Goal: Information Seeking & Learning: Learn about a topic

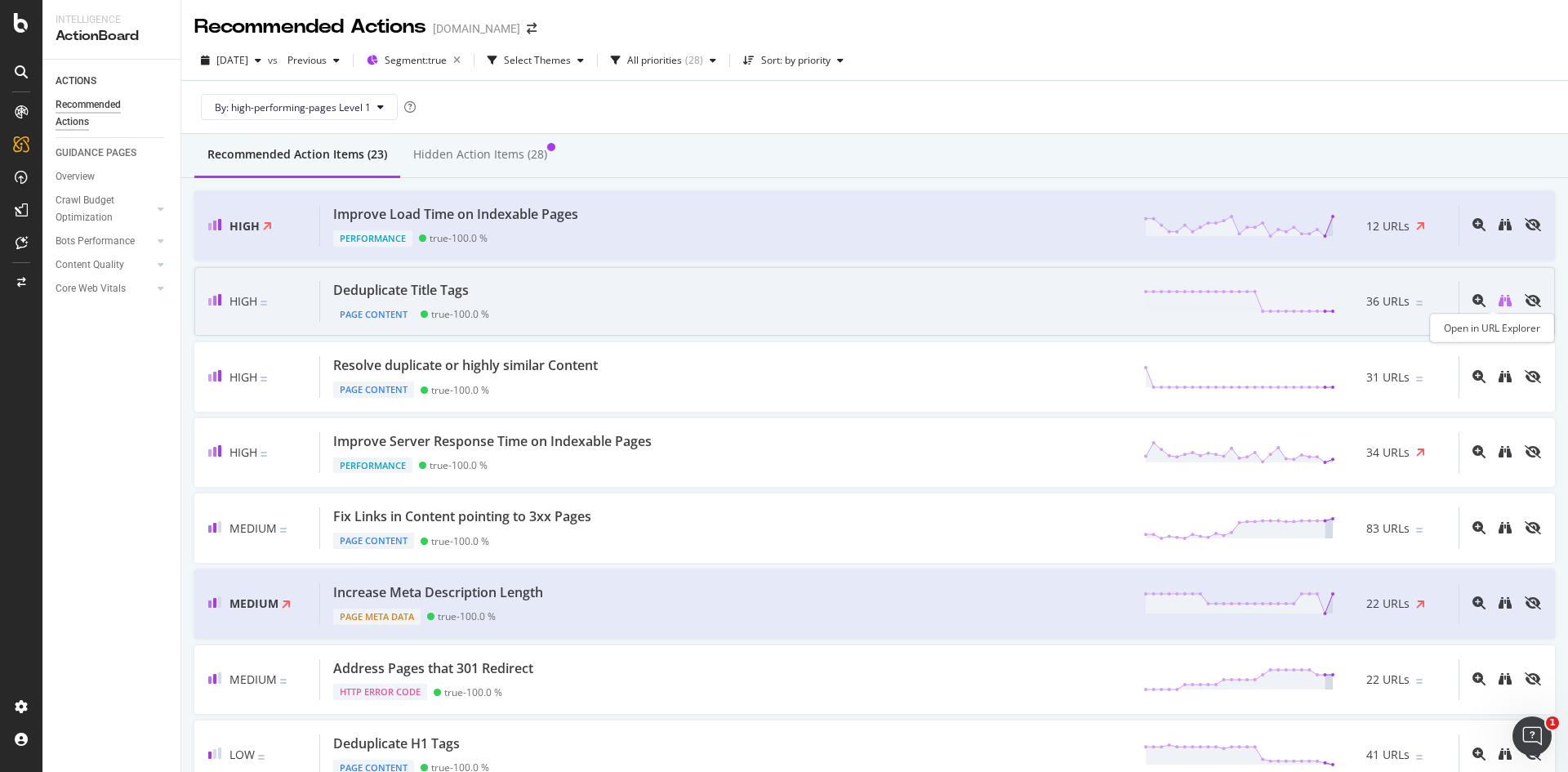
click at [1499, 299] on icon "binoculars" at bounding box center [1505, 300] width 13 height 13
click at [1472, 302] on icon "magnifying-glass-plus" at bounding box center [1478, 300] width 13 height 13
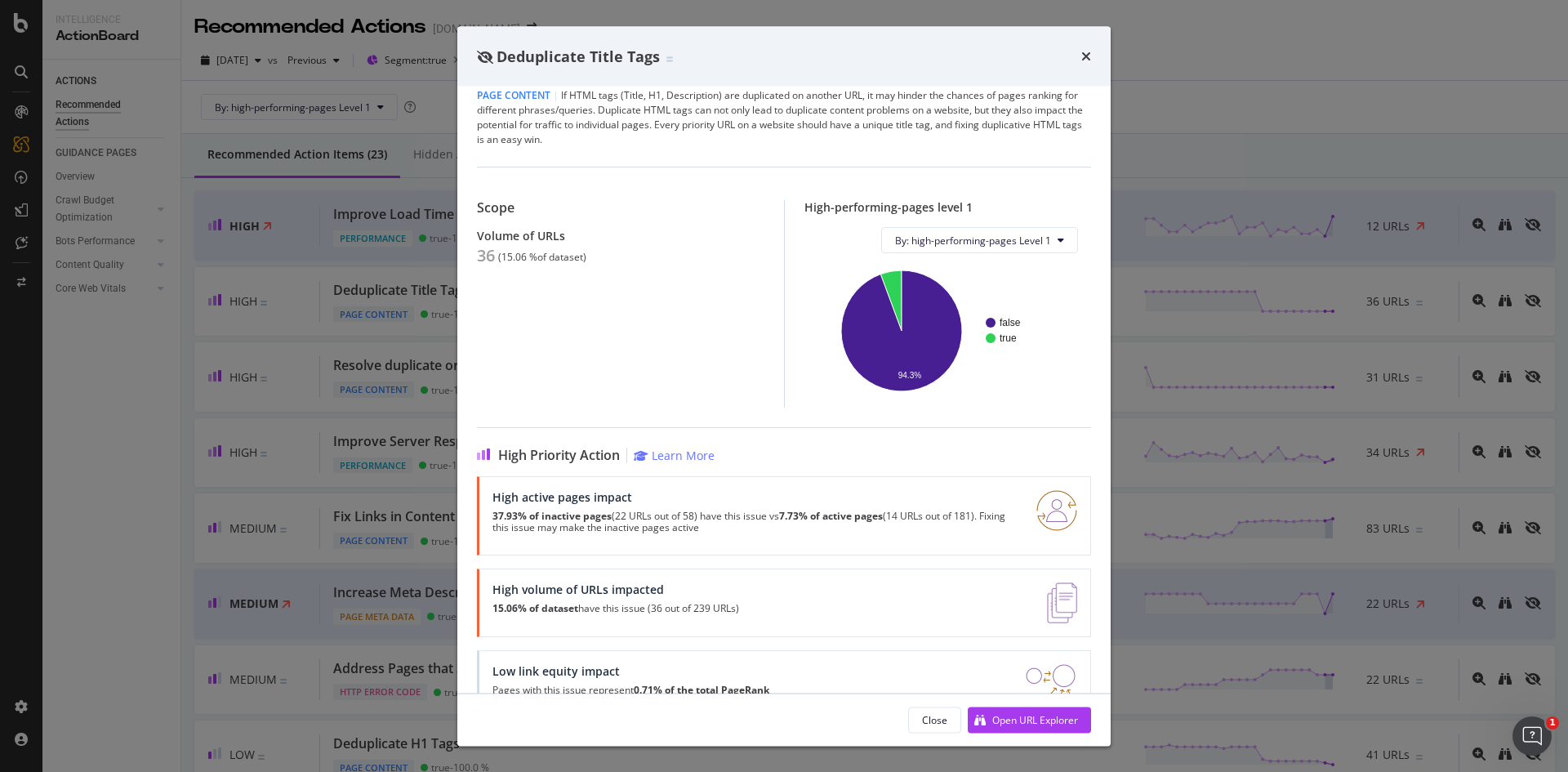
scroll to position [104, 0]
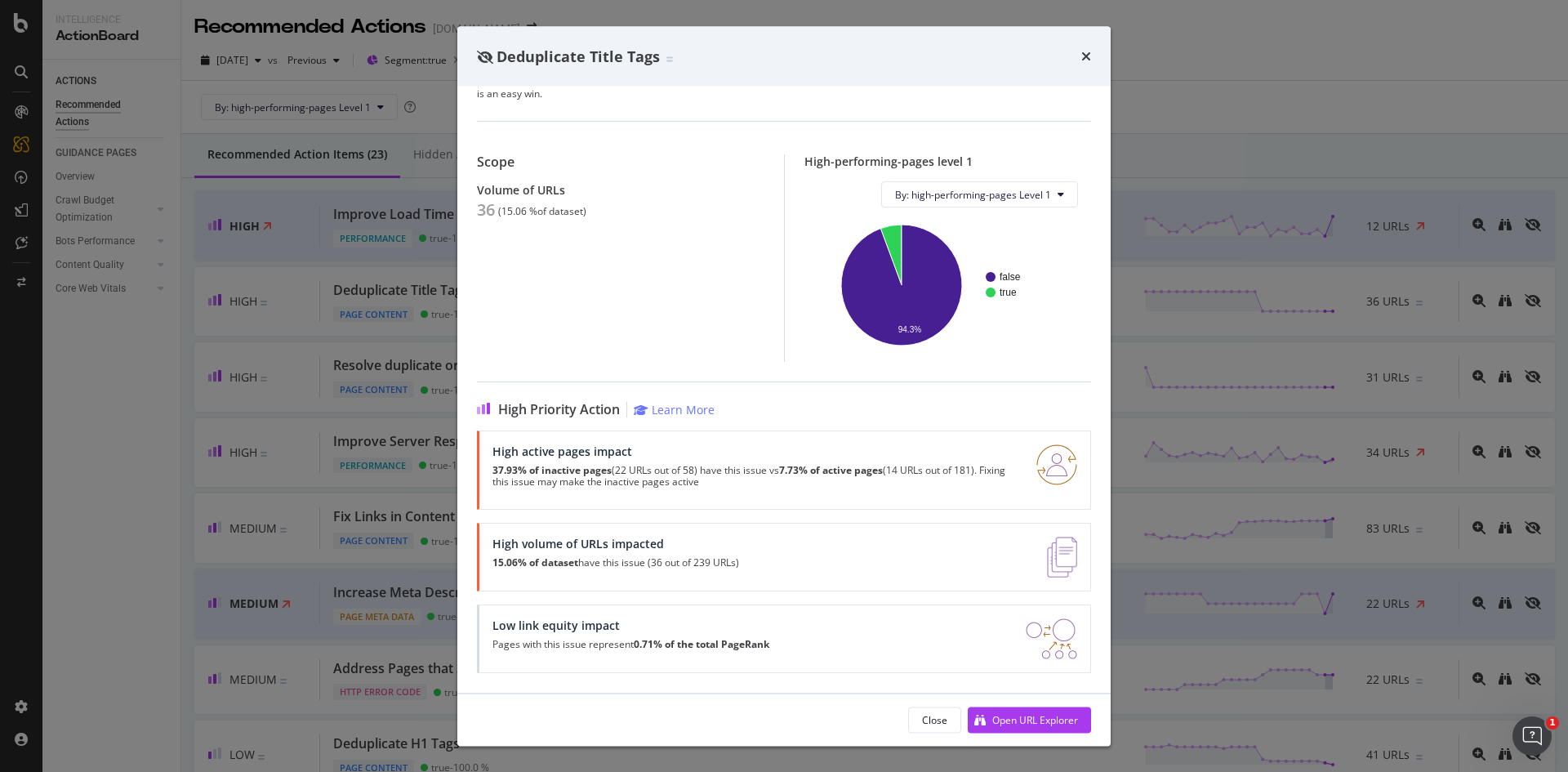
click at [1146, 57] on div "Deduplicate Title Tags This action could be more relevant by identifying pagina…" at bounding box center [784, 386] width 1568 height 772
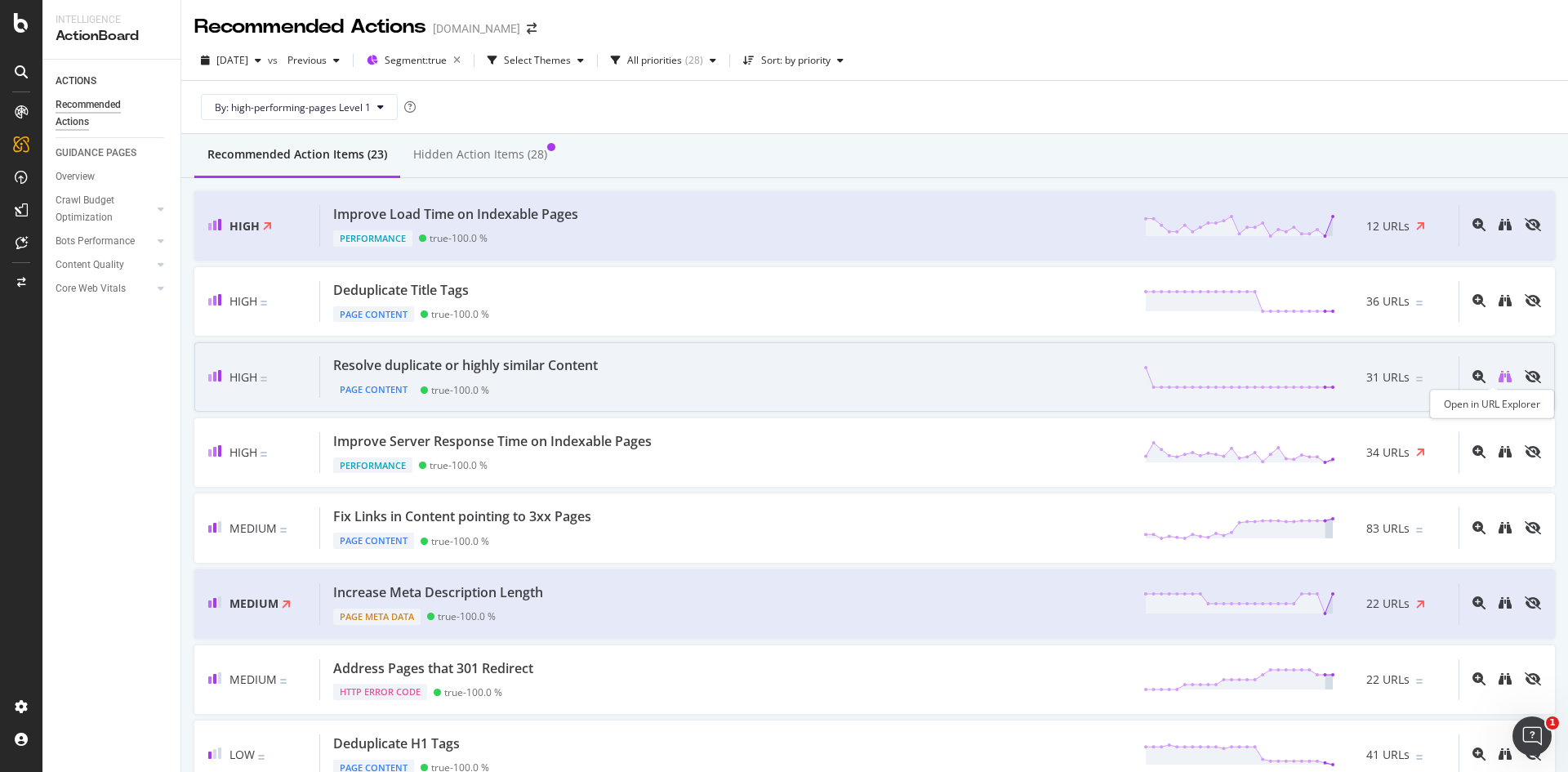
click at [1499, 378] on icon "binoculars" at bounding box center [1505, 376] width 13 height 13
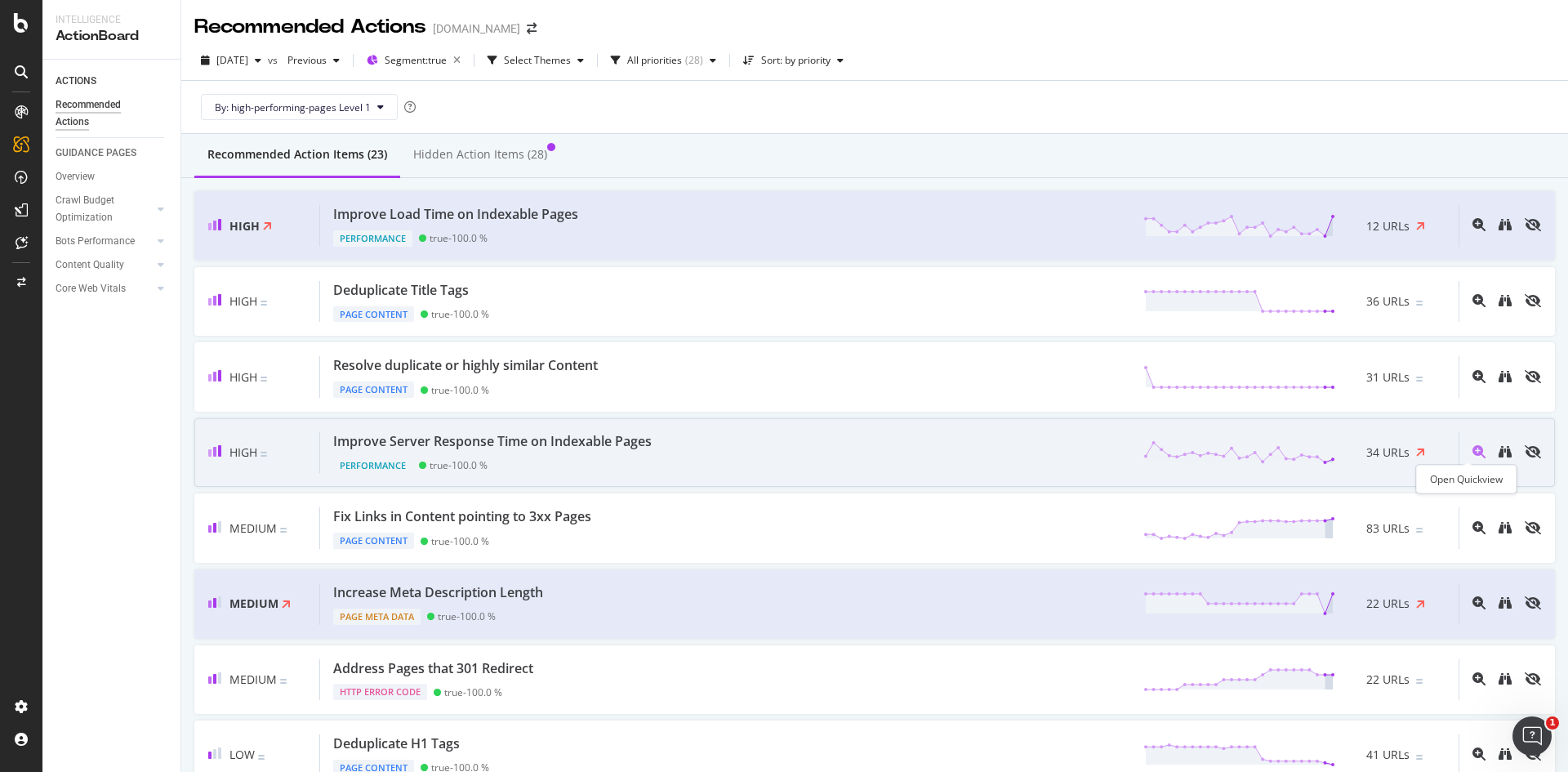
click at [1472, 451] on icon "magnifying-glass-plus" at bounding box center [1478, 451] width 13 height 13
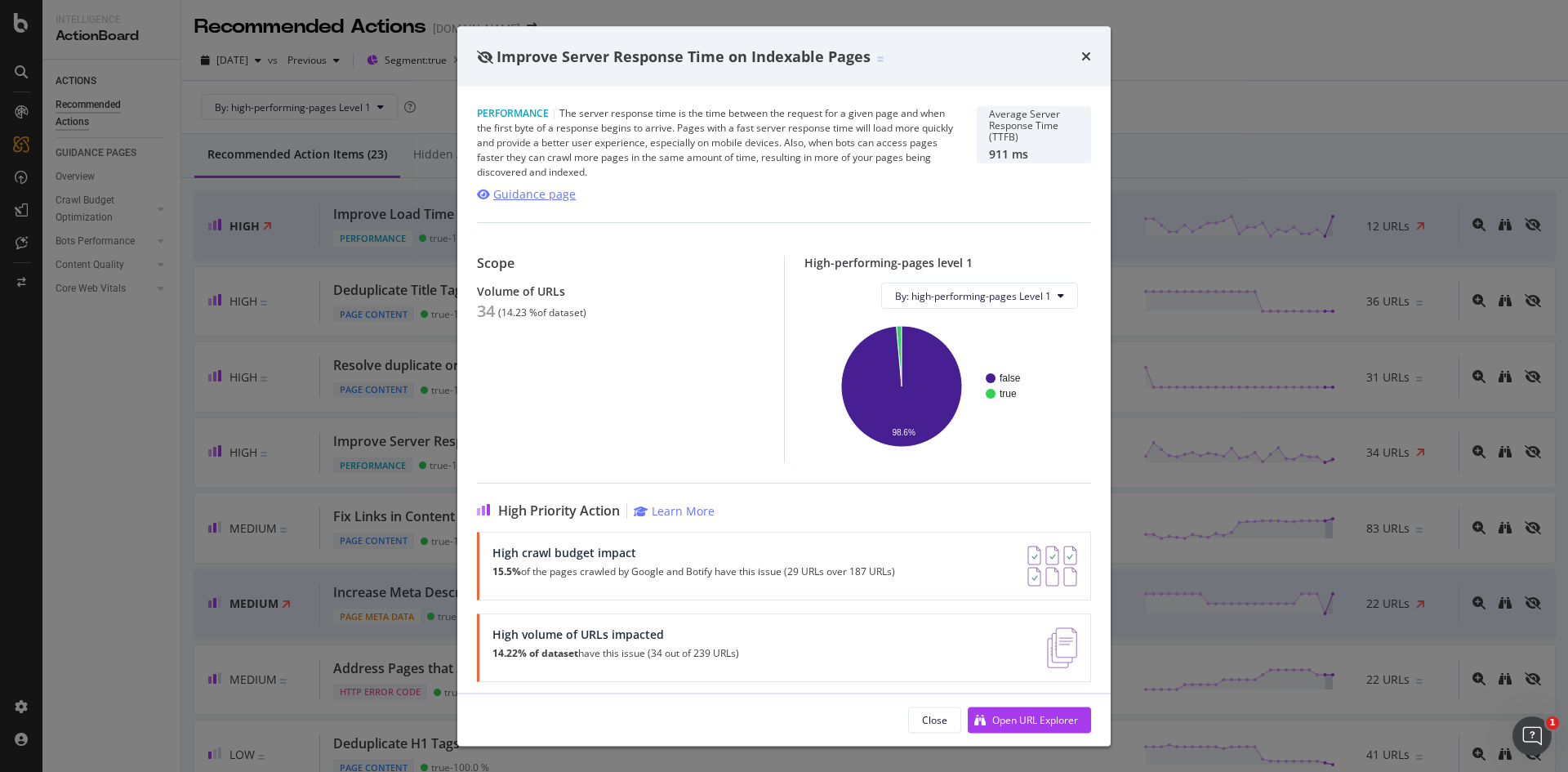
click at [547, 196] on div "Guidance page" at bounding box center [534, 194] width 82 height 17
click at [1081, 56] on div "Improve Server Response Time on Indexable Pages" at bounding box center [783, 55] width 614 height 21
click at [1091, 52] on div "Improve Server Response Time on Indexable Pages" at bounding box center [784, 55] width 653 height 60
click at [1087, 56] on icon "times" at bounding box center [1087, 55] width 10 height 13
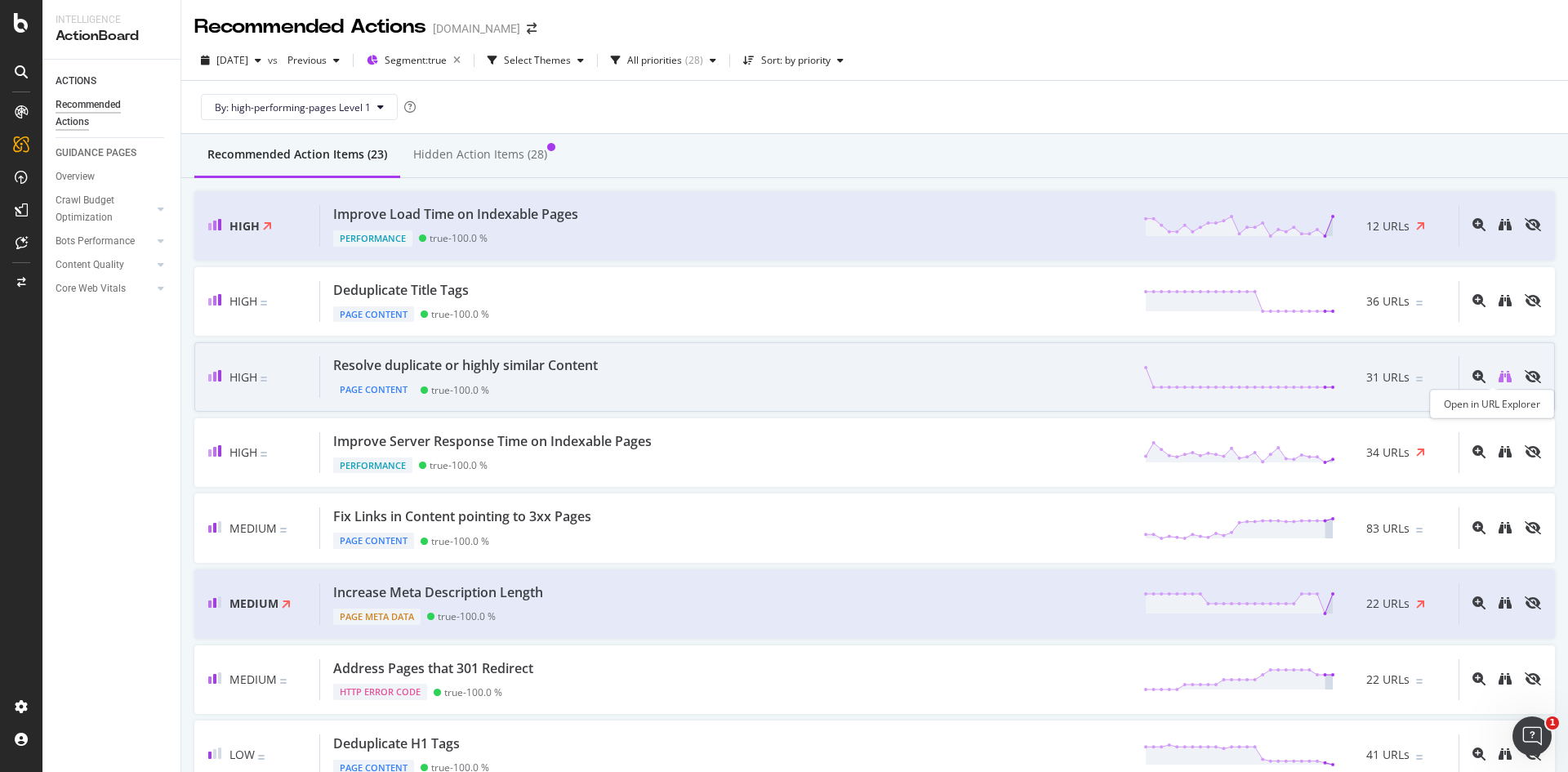
click at [1499, 378] on icon "binoculars" at bounding box center [1505, 376] width 13 height 13
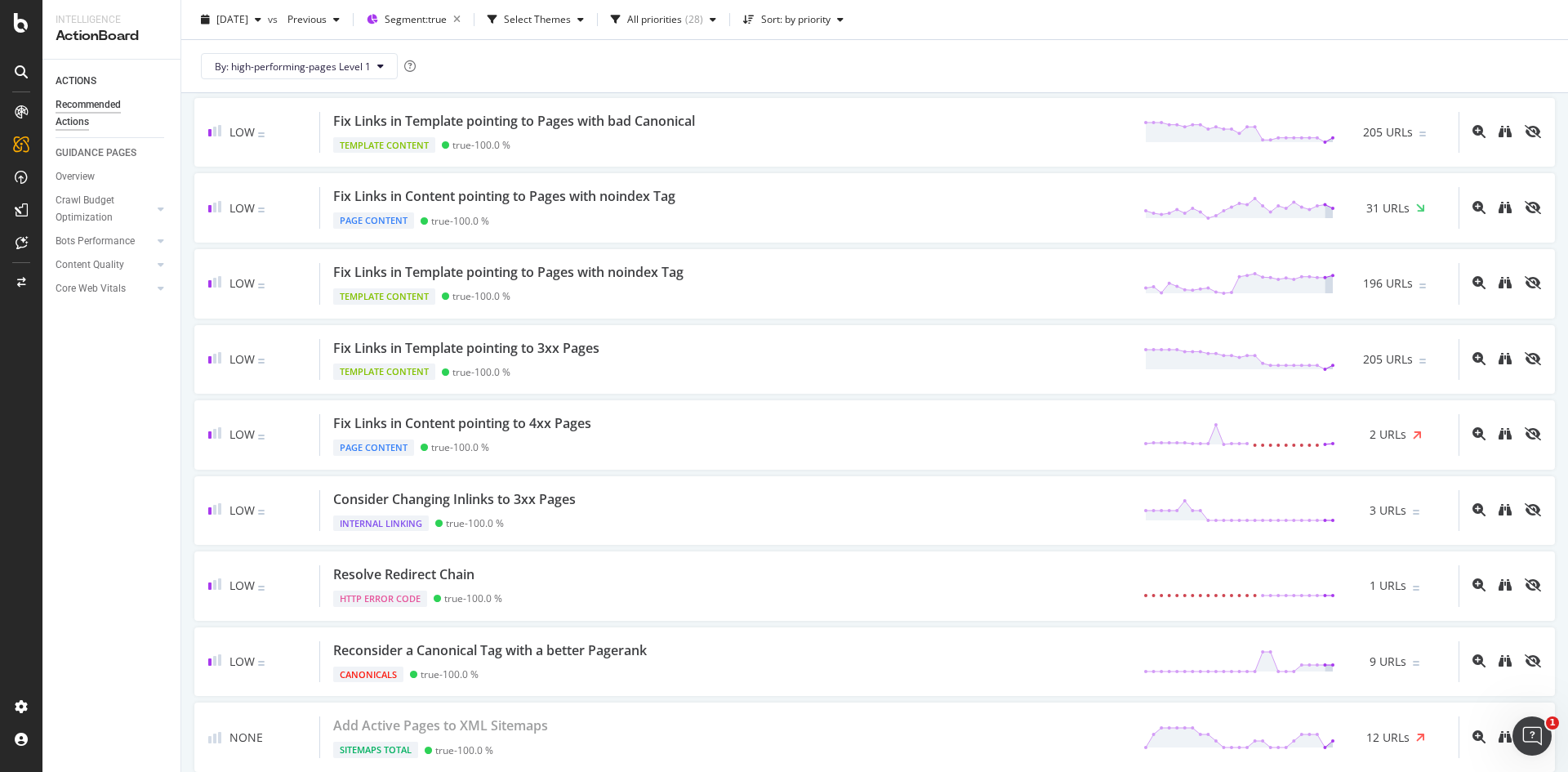
scroll to position [1149, 0]
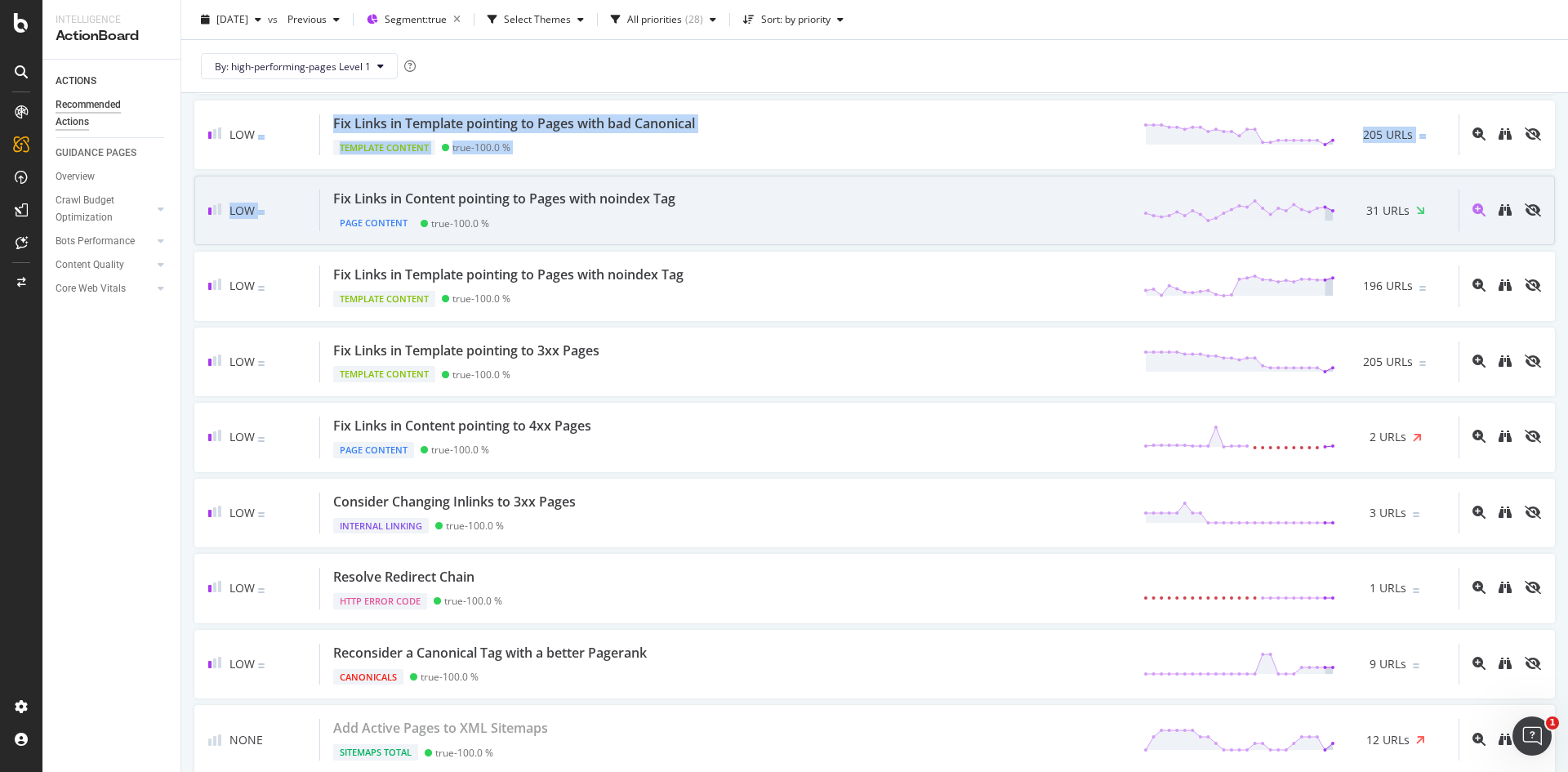
drag, startPoint x: 306, startPoint y: 135, endPoint x: 311, endPoint y: 214, distance: 79.2
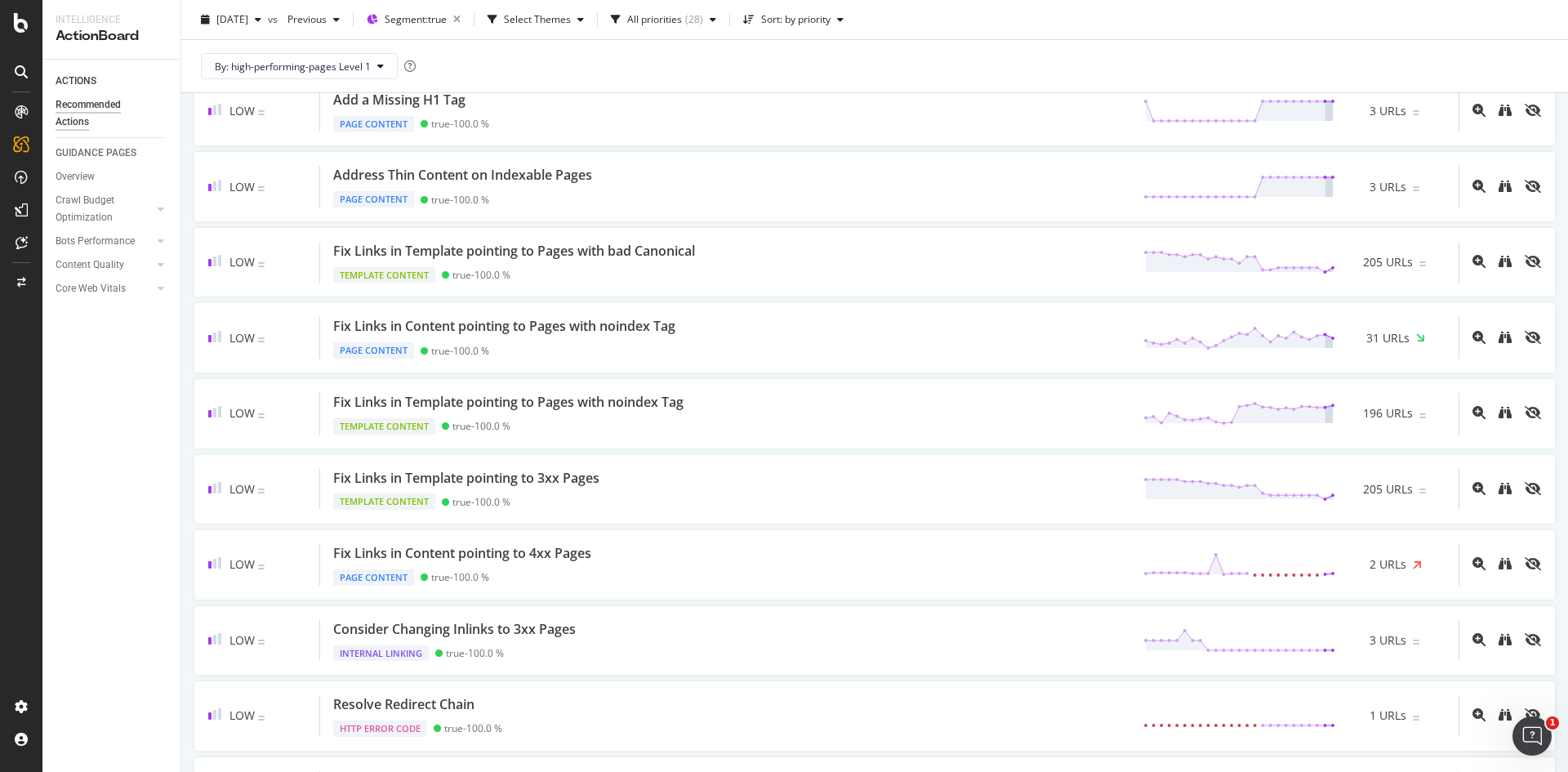
scroll to position [1017, 0]
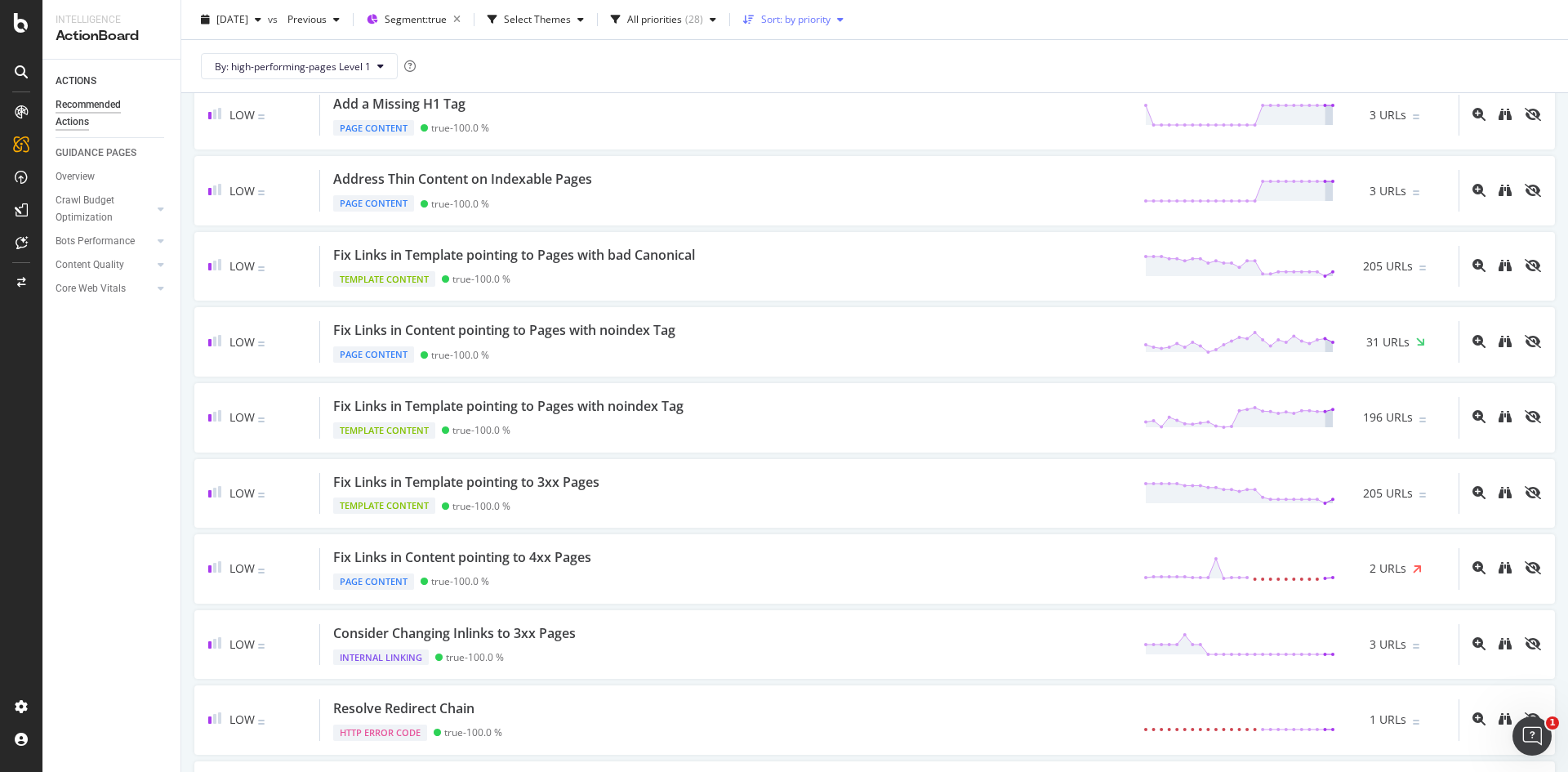
click at [823, 18] on div "Sort: by priority" at bounding box center [796, 20] width 69 height 10
click at [923, 26] on div "2025 Sep. 14th vs Previous Segment: true Select Themes All priorities ( 28 ) So…" at bounding box center [874, 23] width 1387 height 33
click at [721, 27] on div "All priorities ( 28 )" at bounding box center [663, 19] width 119 height 25
click at [682, 22] on div "All priorities" at bounding box center [653, 20] width 54 height 10
click at [570, 21] on div "Select Themes" at bounding box center [538, 20] width 67 height 10
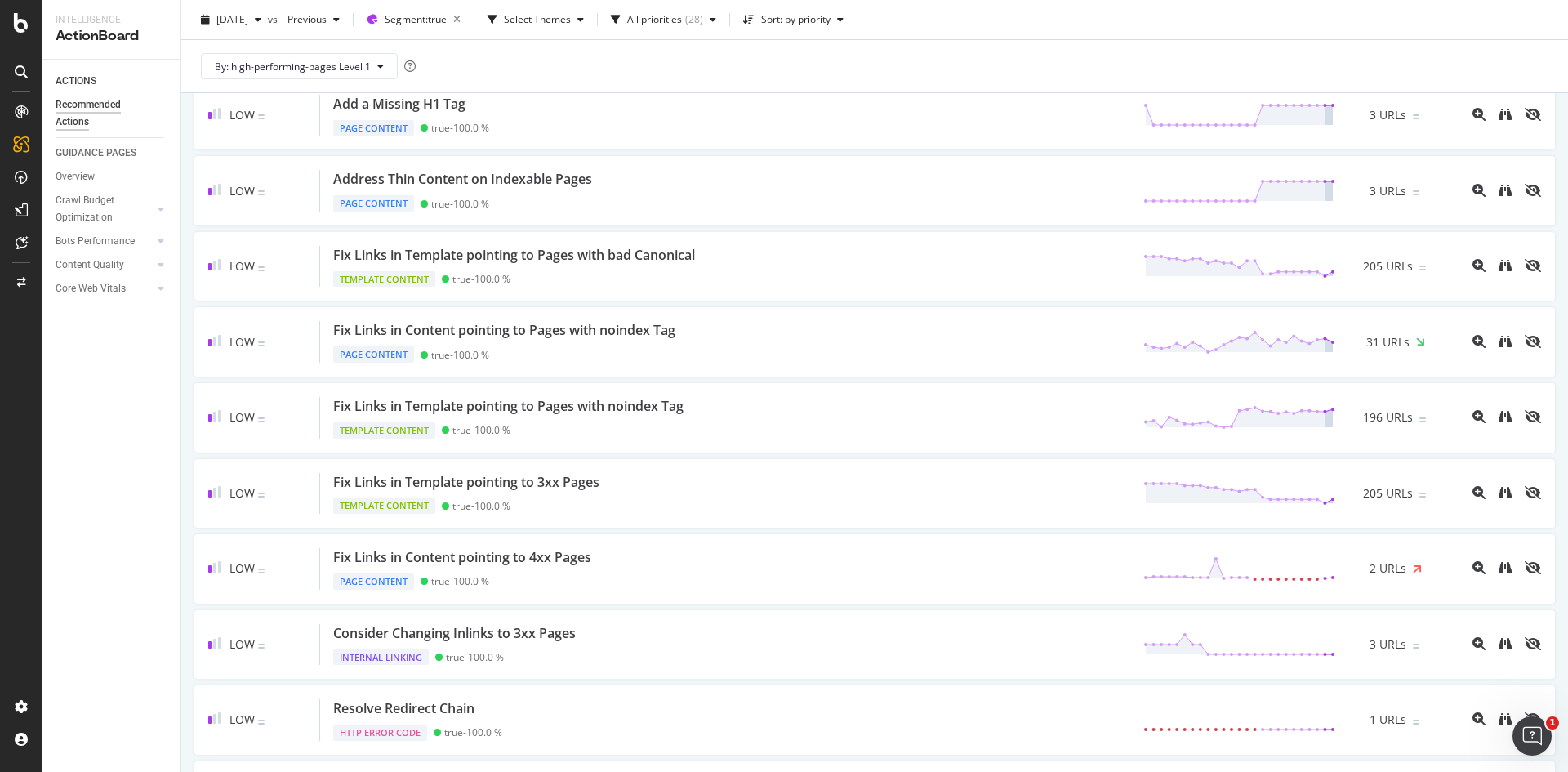
click at [947, 25] on div "2025 Sep. 14th vs Previous Segment: true Select Themes All priorities ( 28 ) So…" at bounding box center [874, 23] width 1387 height 33
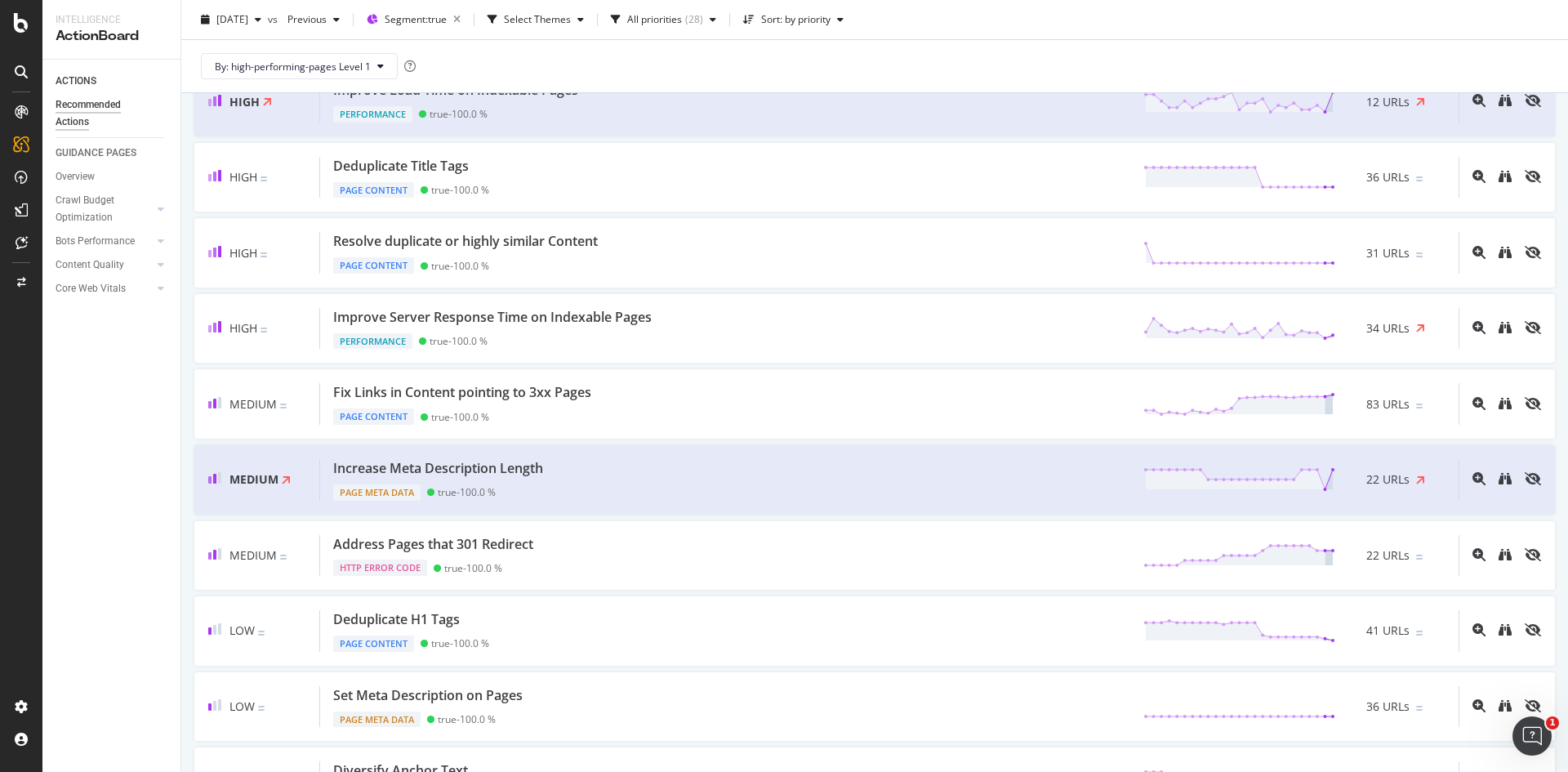
scroll to position [0, 0]
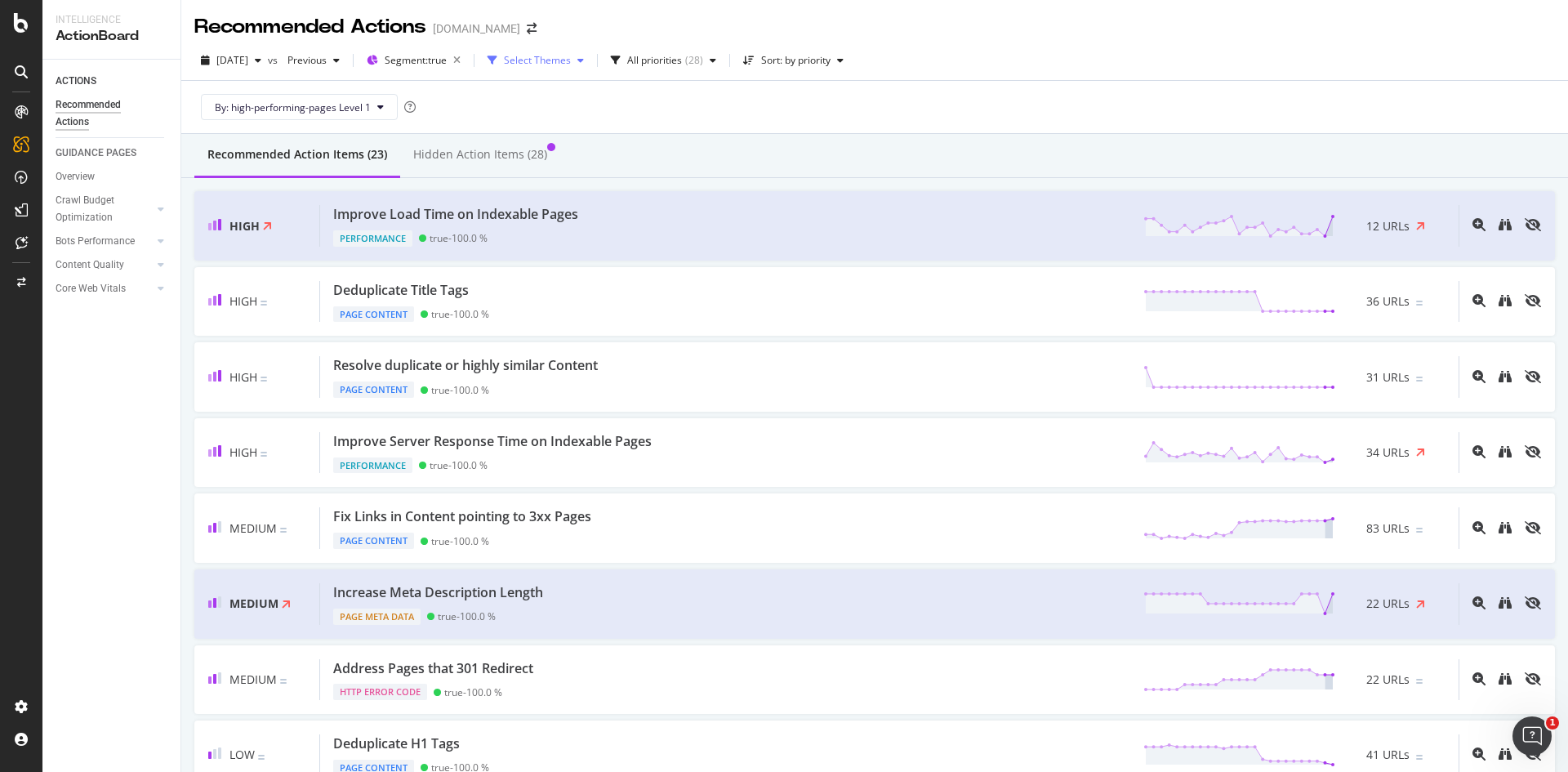
click at [570, 62] on div "Select Themes" at bounding box center [538, 60] width 67 height 10
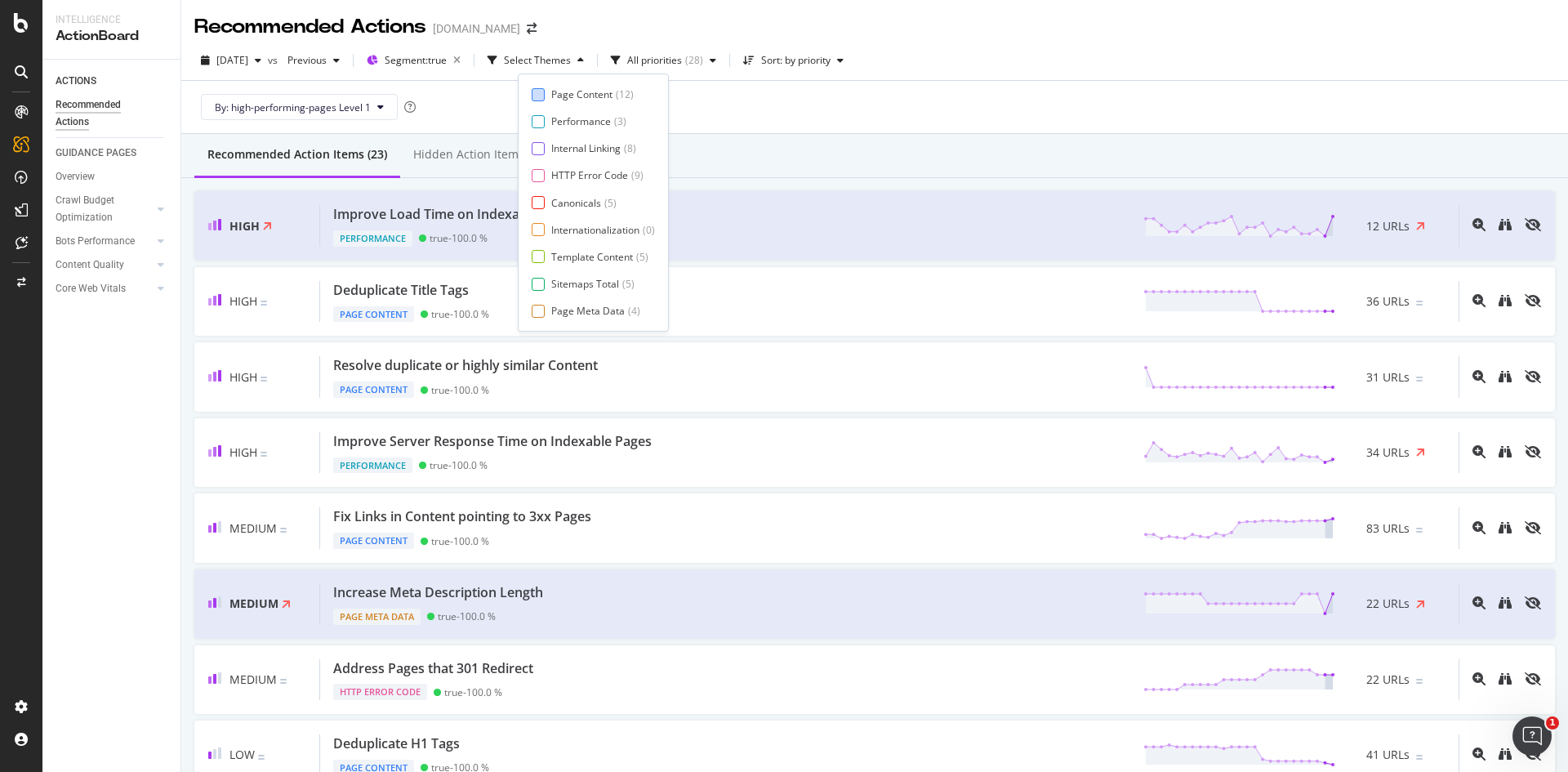
click at [538, 91] on div at bounding box center [538, 94] width 13 height 13
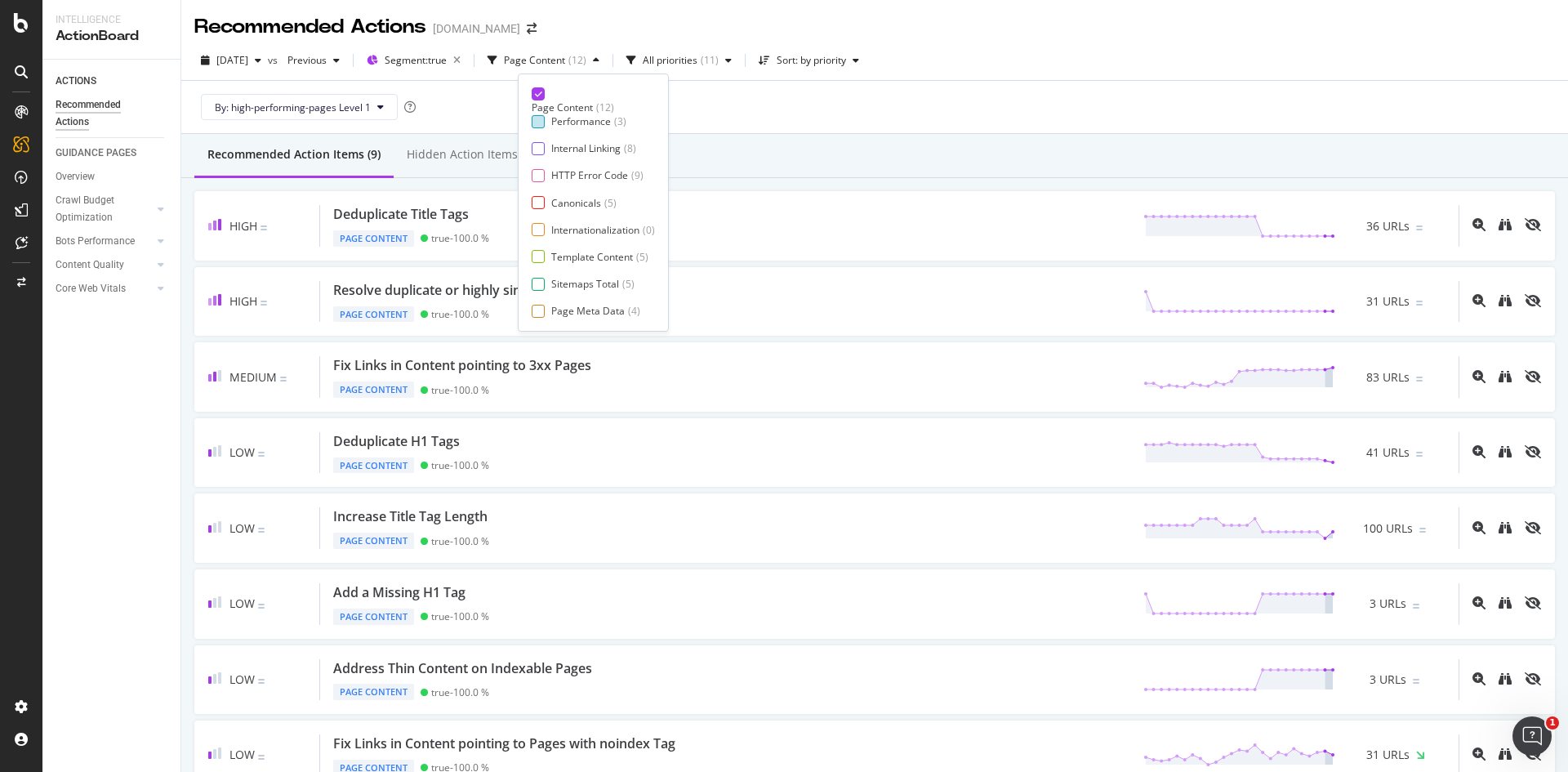
click at [538, 120] on div at bounding box center [538, 121] width 13 height 13
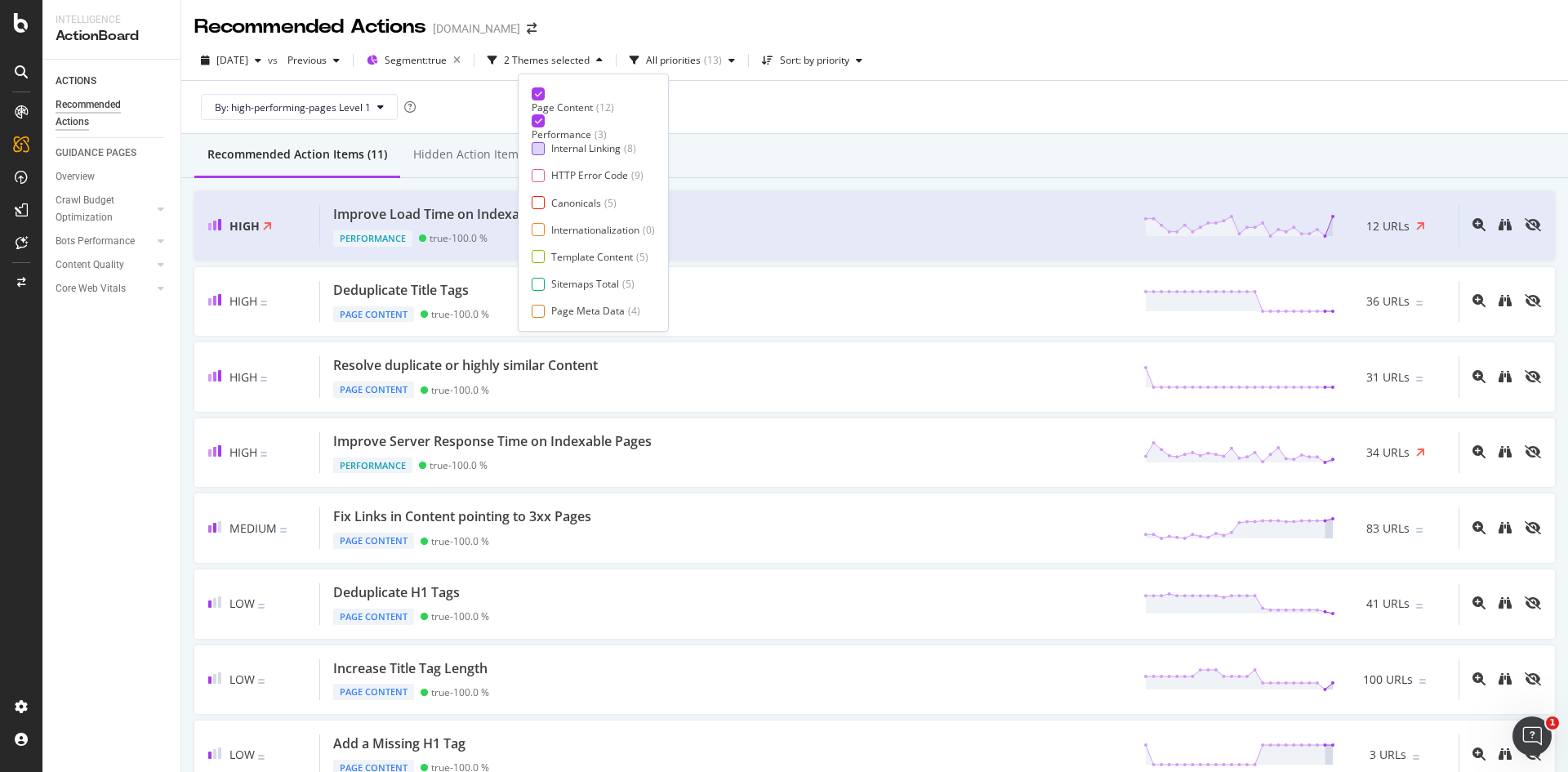
click at [538, 146] on div at bounding box center [538, 148] width 13 height 13
click at [538, 178] on div at bounding box center [538, 175] width 13 height 13
click at [540, 206] on div at bounding box center [538, 202] width 13 height 13
click at [540, 225] on div at bounding box center [538, 228] width 13 height 13
click at [538, 289] on div at bounding box center [538, 284] width 13 height 13
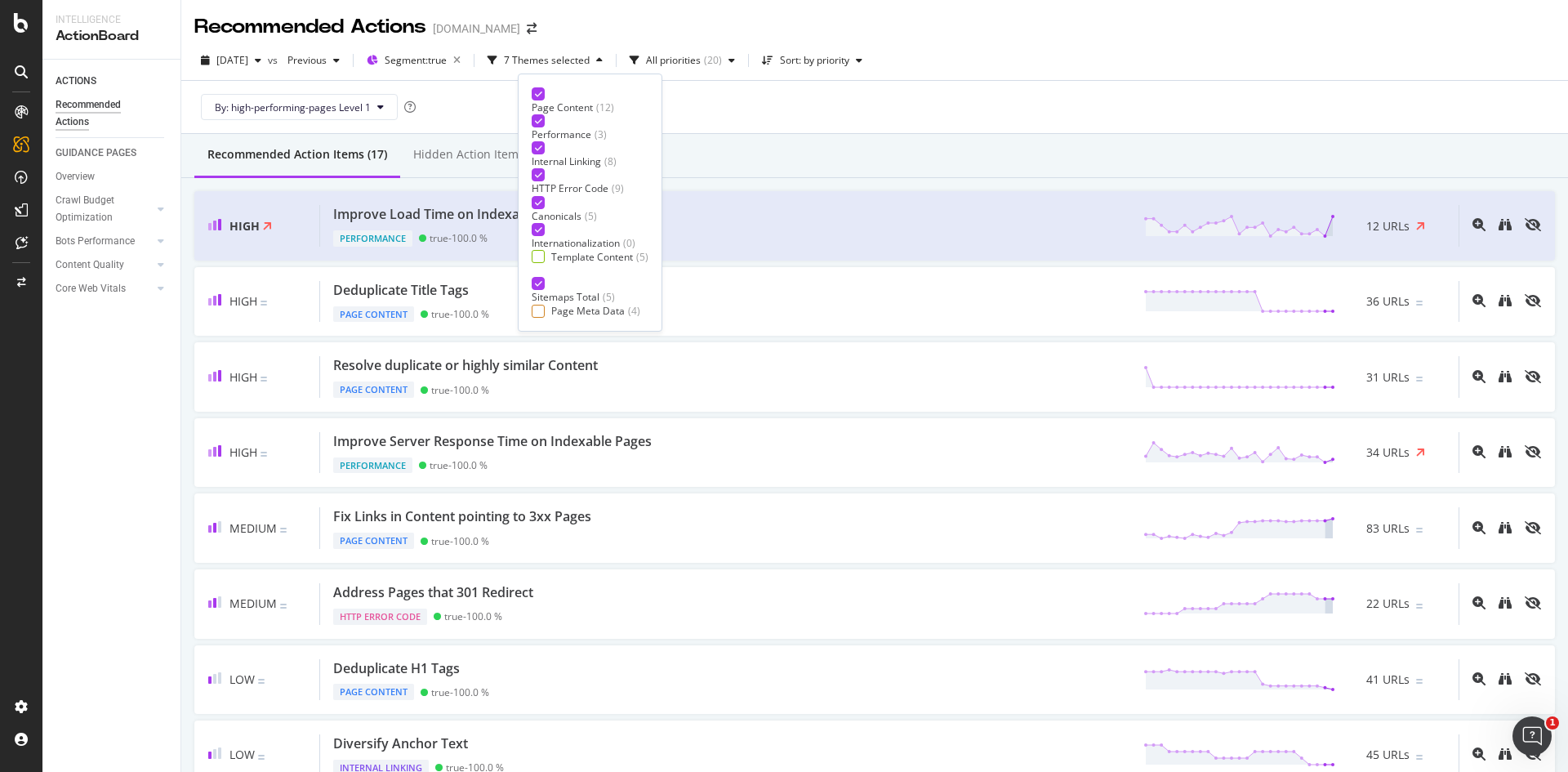
scroll to position [27, 0]
click at [540, 304] on div at bounding box center [538, 310] width 13 height 13
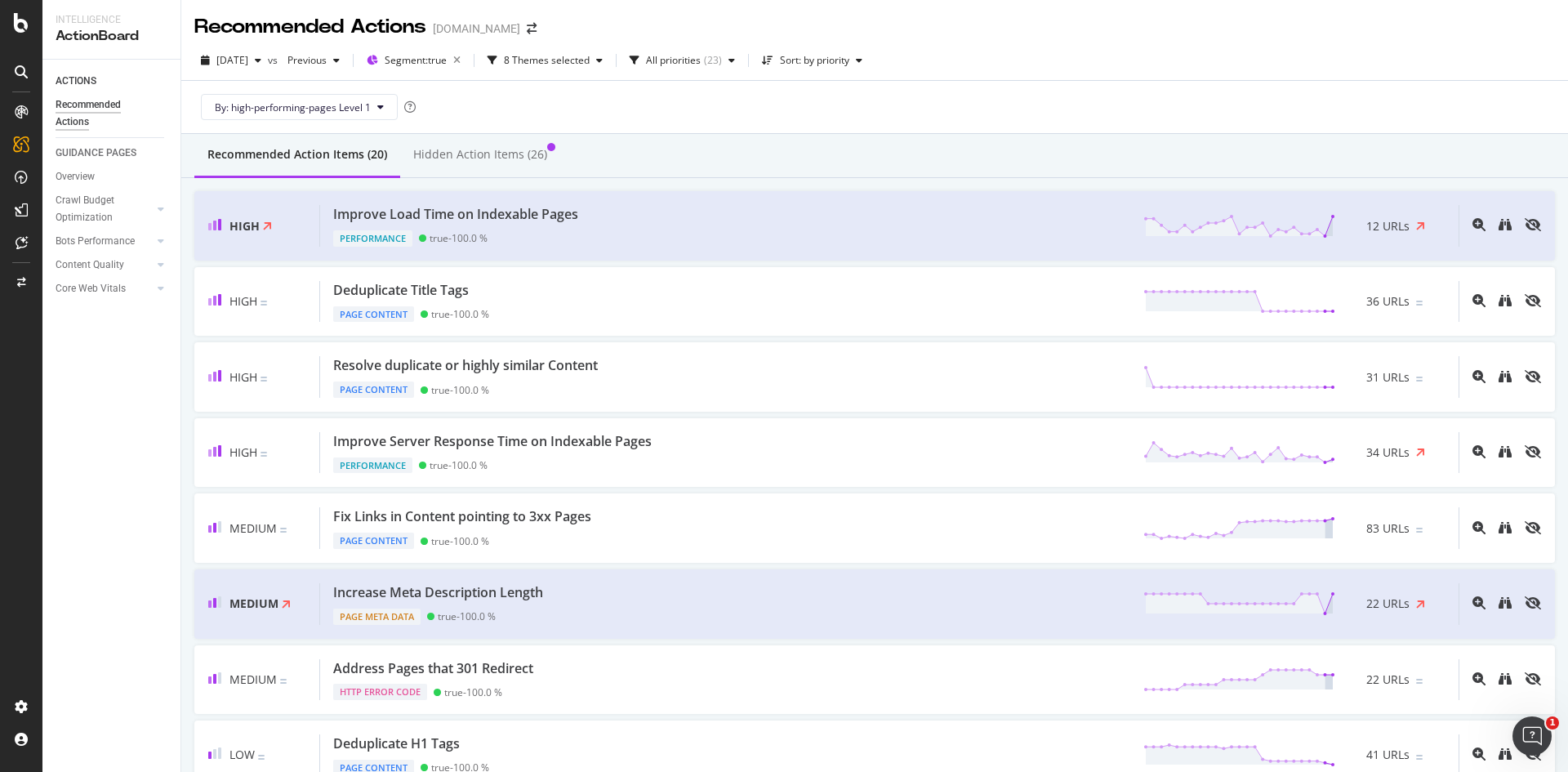
click at [758, 120] on div "By: high-performing-pages Level 1" at bounding box center [875, 107] width 1360 height 52
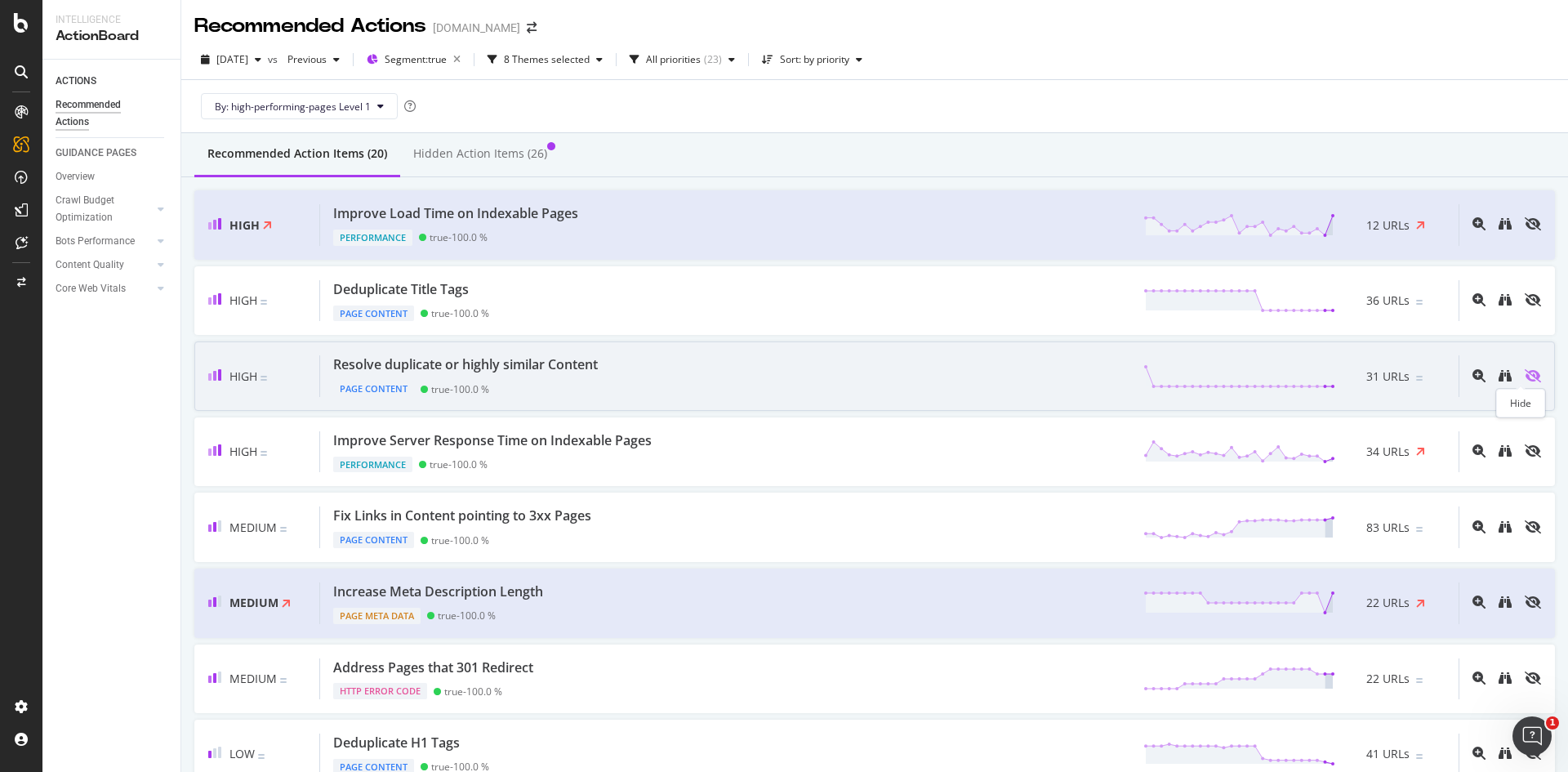
click at [1524, 375] on icon "eye-slash" at bounding box center [1532, 375] width 17 height 13
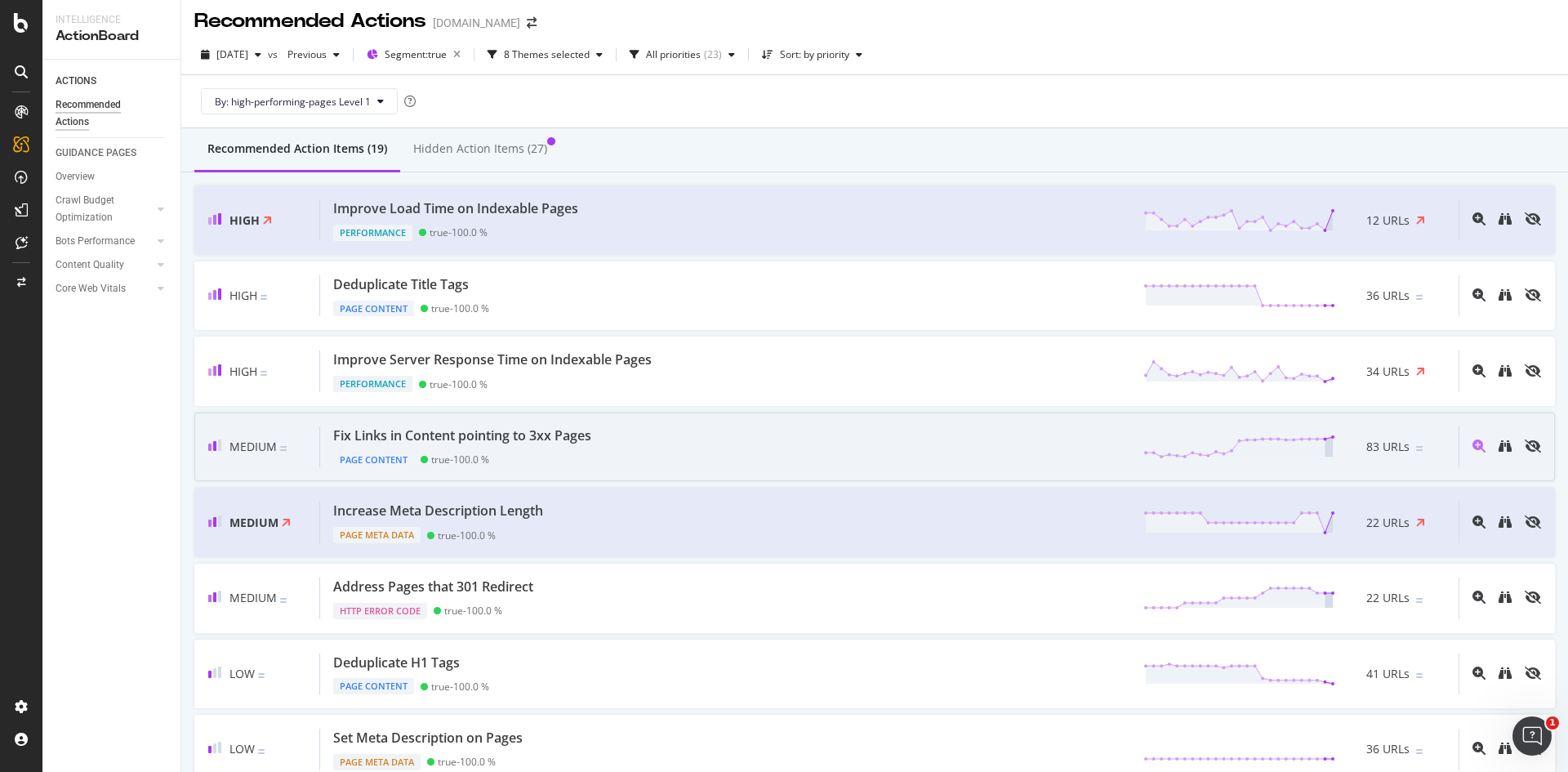
scroll to position [36, 0]
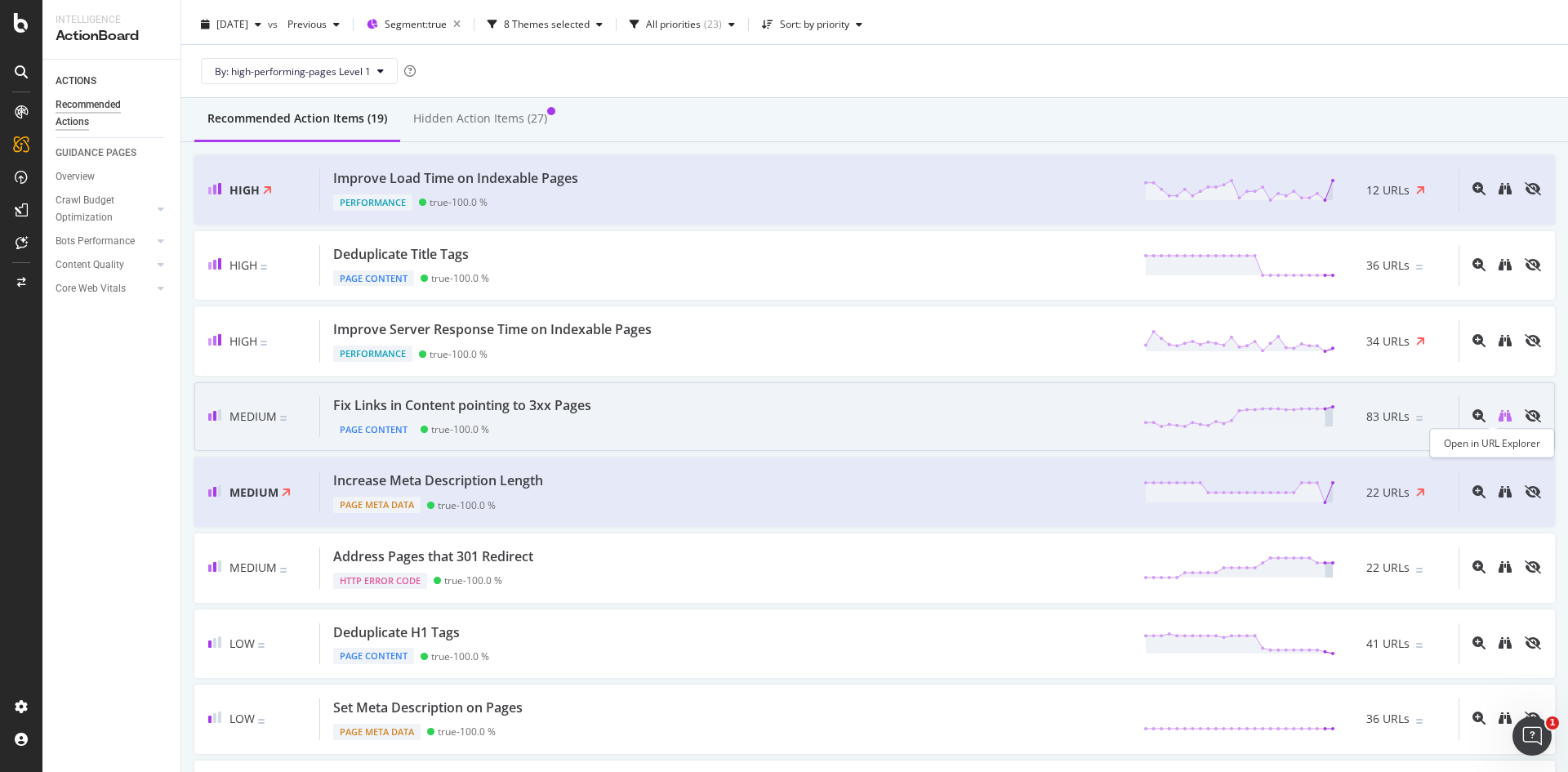
click at [1499, 414] on icon "binoculars" at bounding box center [1505, 415] width 13 height 13
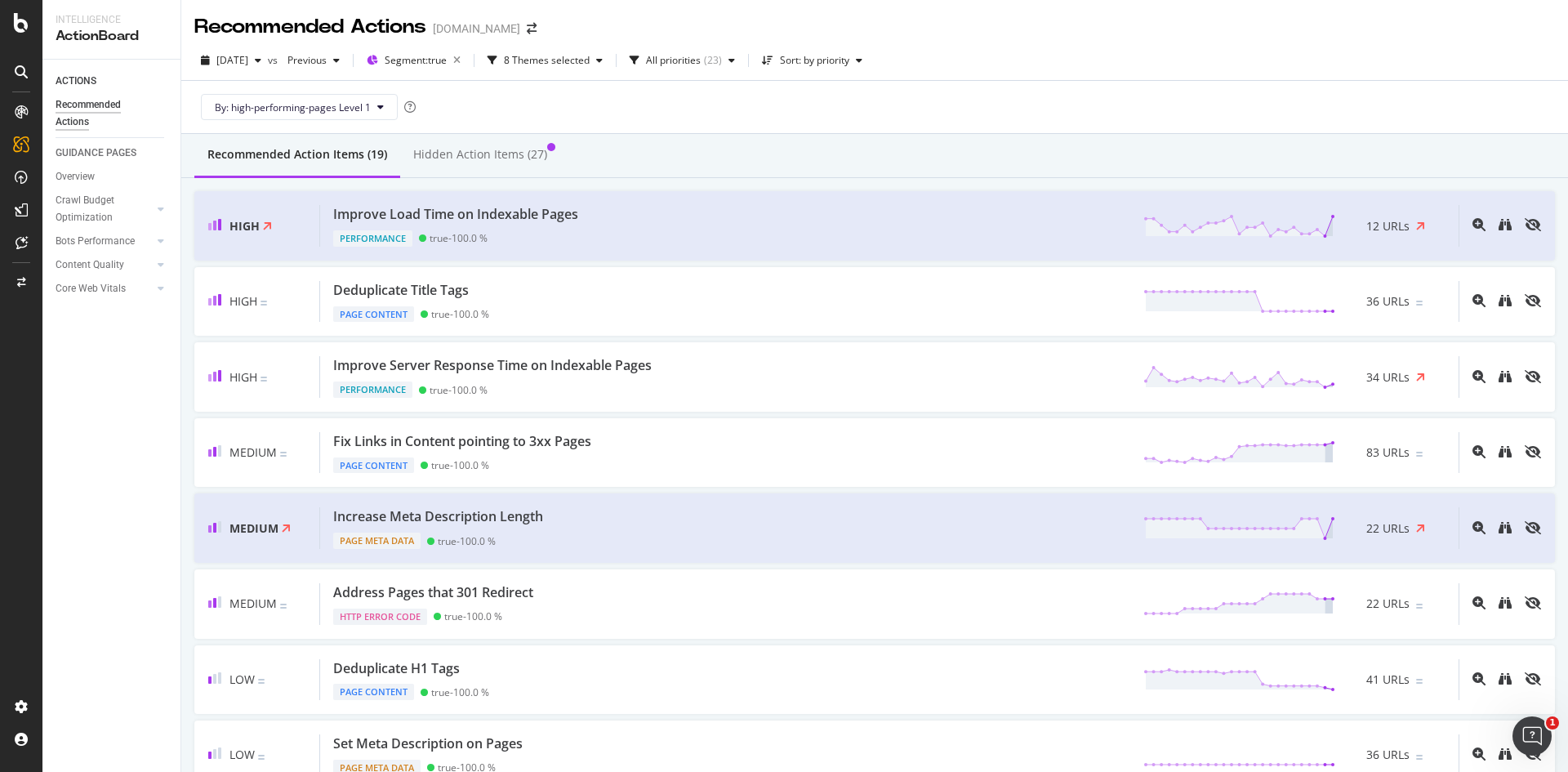
scroll to position [1, 0]
click at [497, 150] on div "Hidden Action Items (27)" at bounding box center [479, 153] width 133 height 17
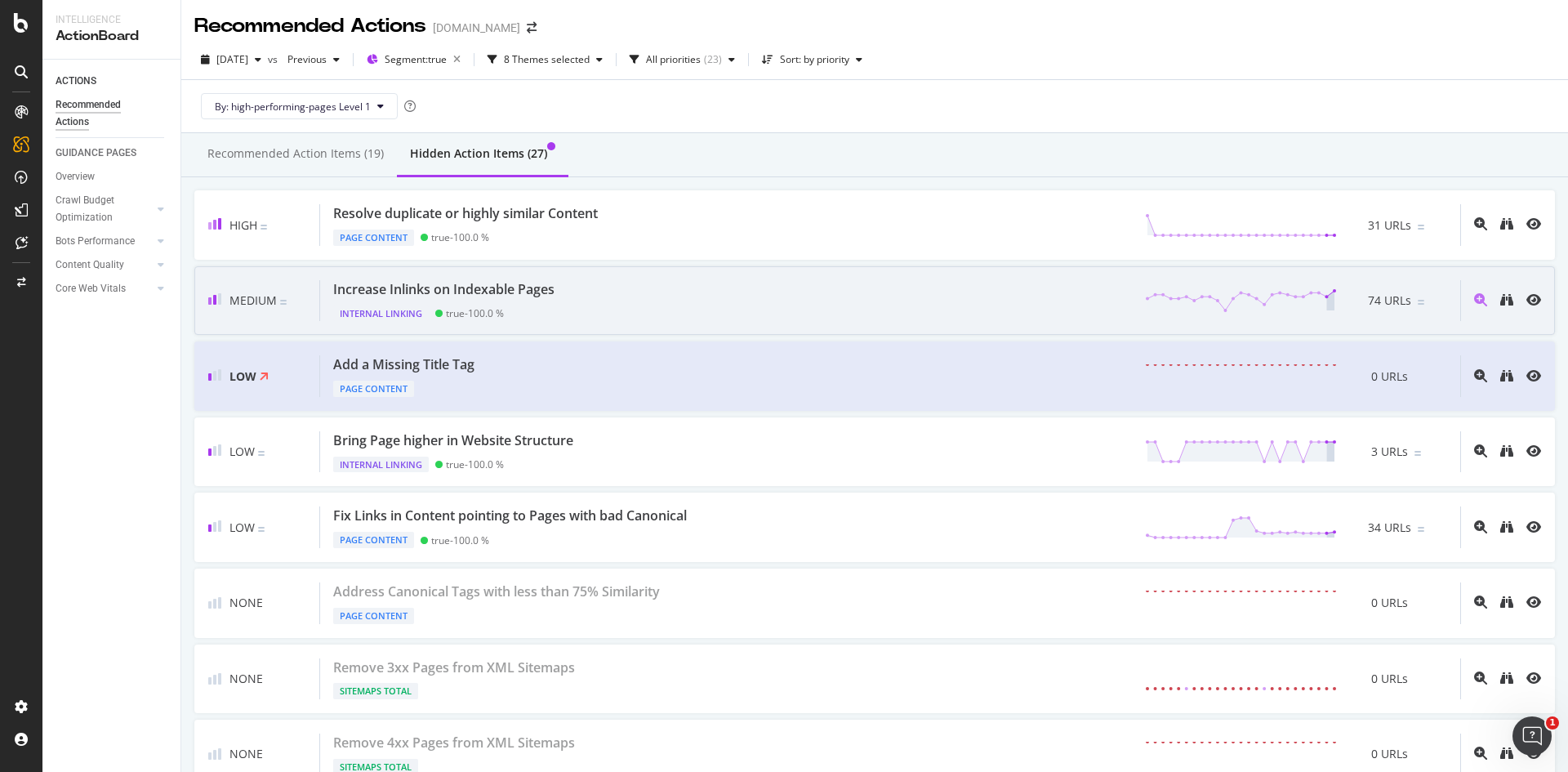
scroll to position [0, 0]
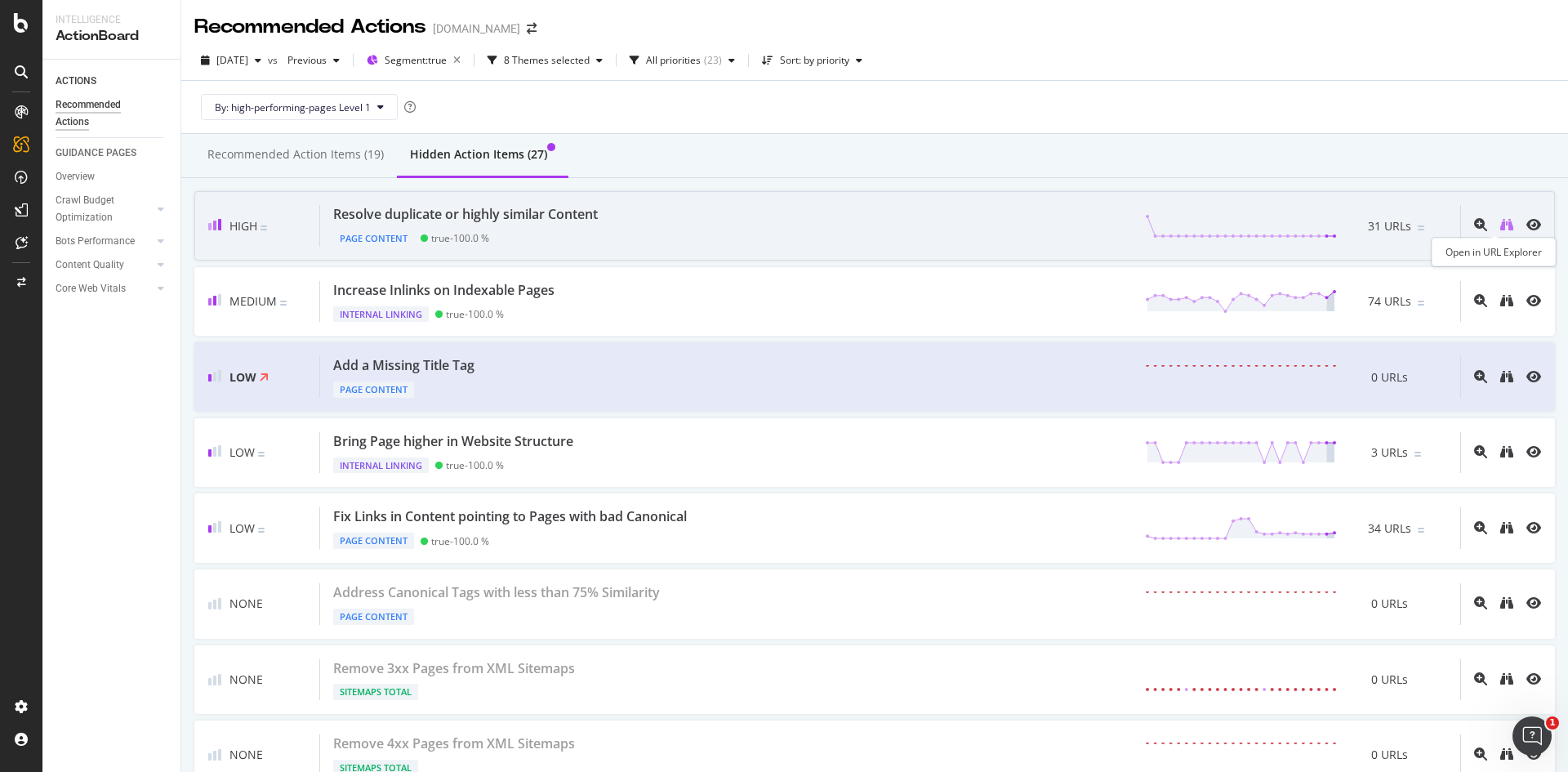
click at [1500, 226] on icon "binoculars" at bounding box center [1506, 224] width 13 height 13
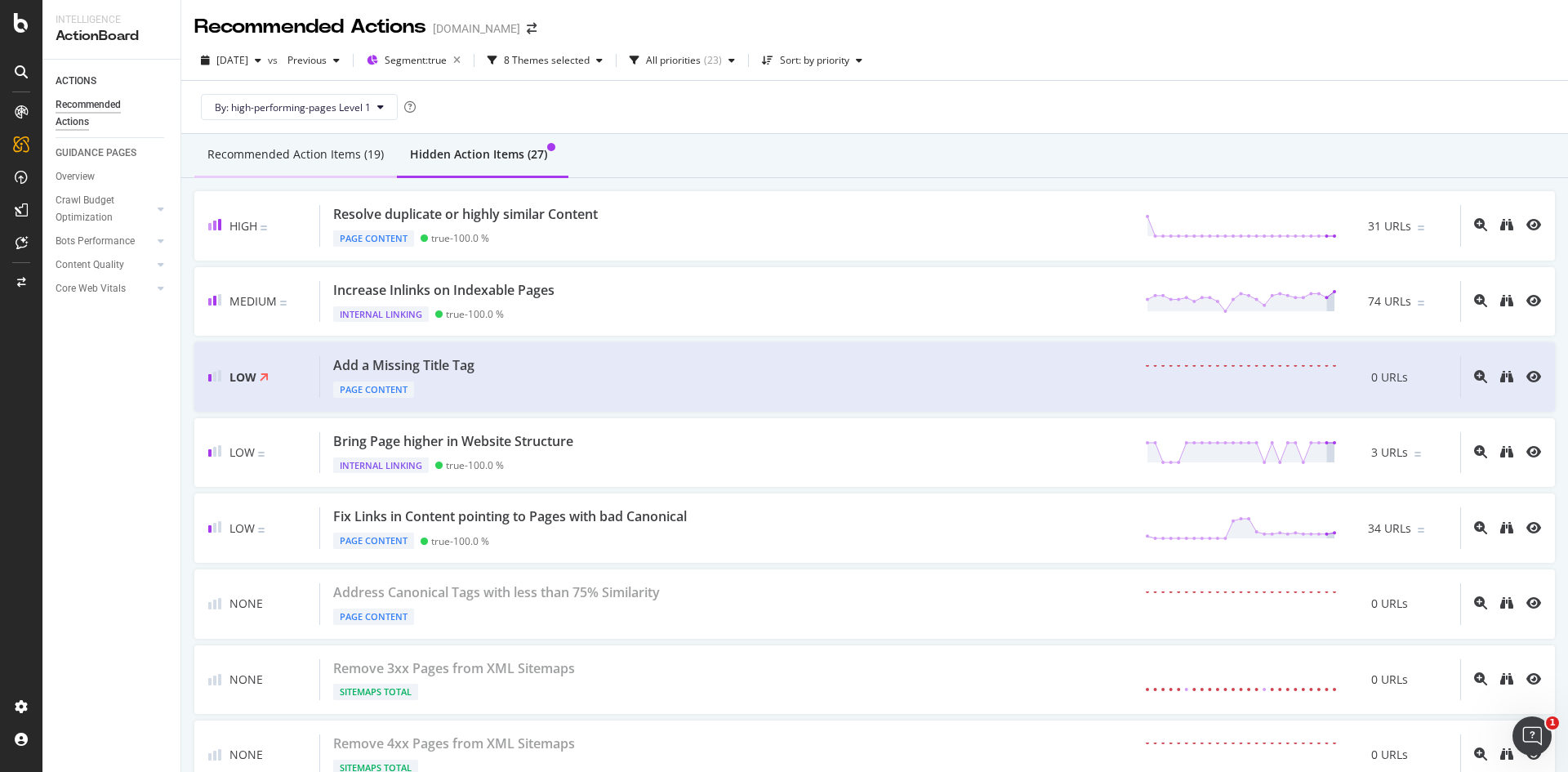
click at [313, 153] on div "Recommended Action Items (19)" at bounding box center [296, 154] width 176 height 17
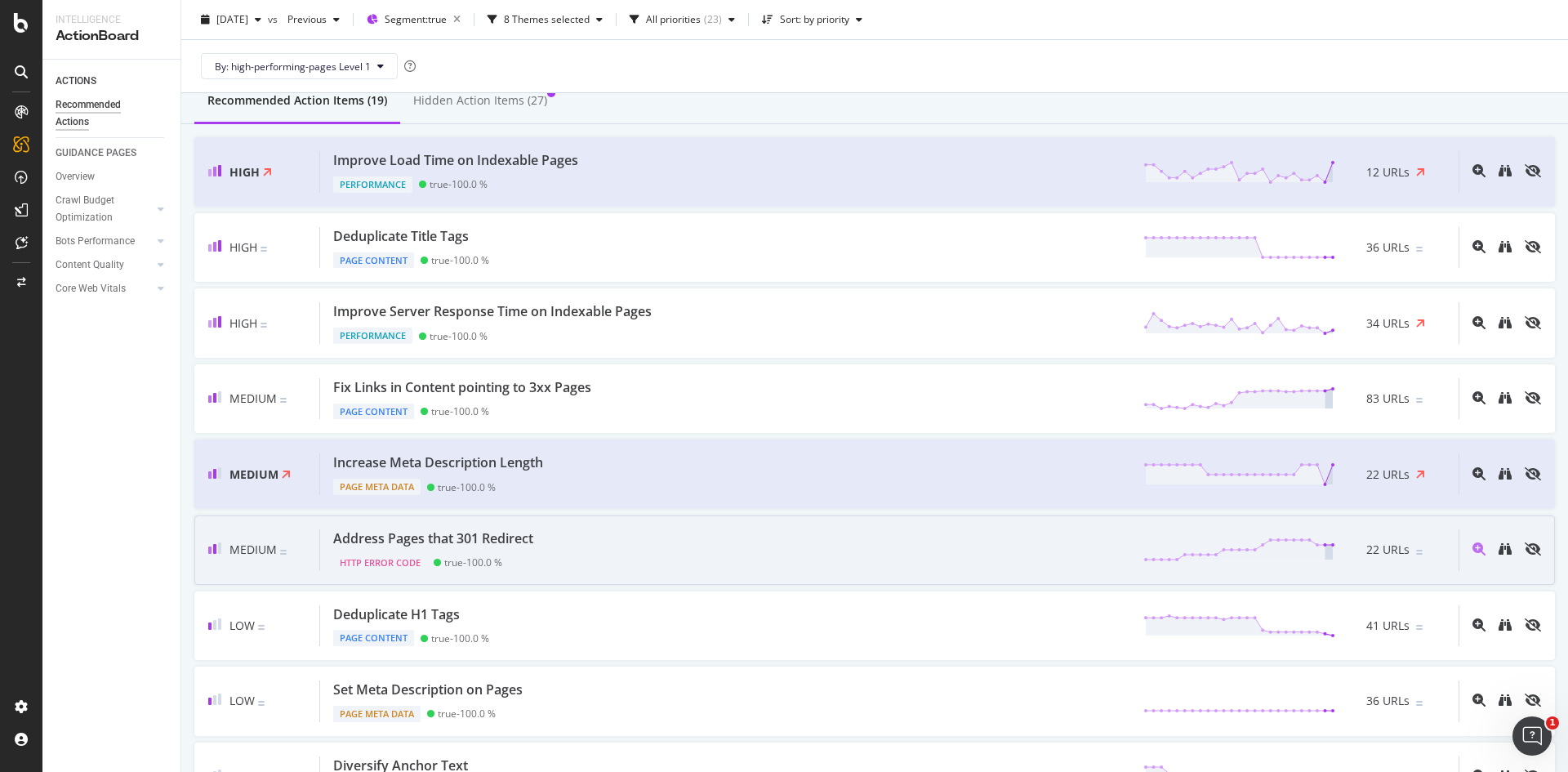
scroll to position [55, 0]
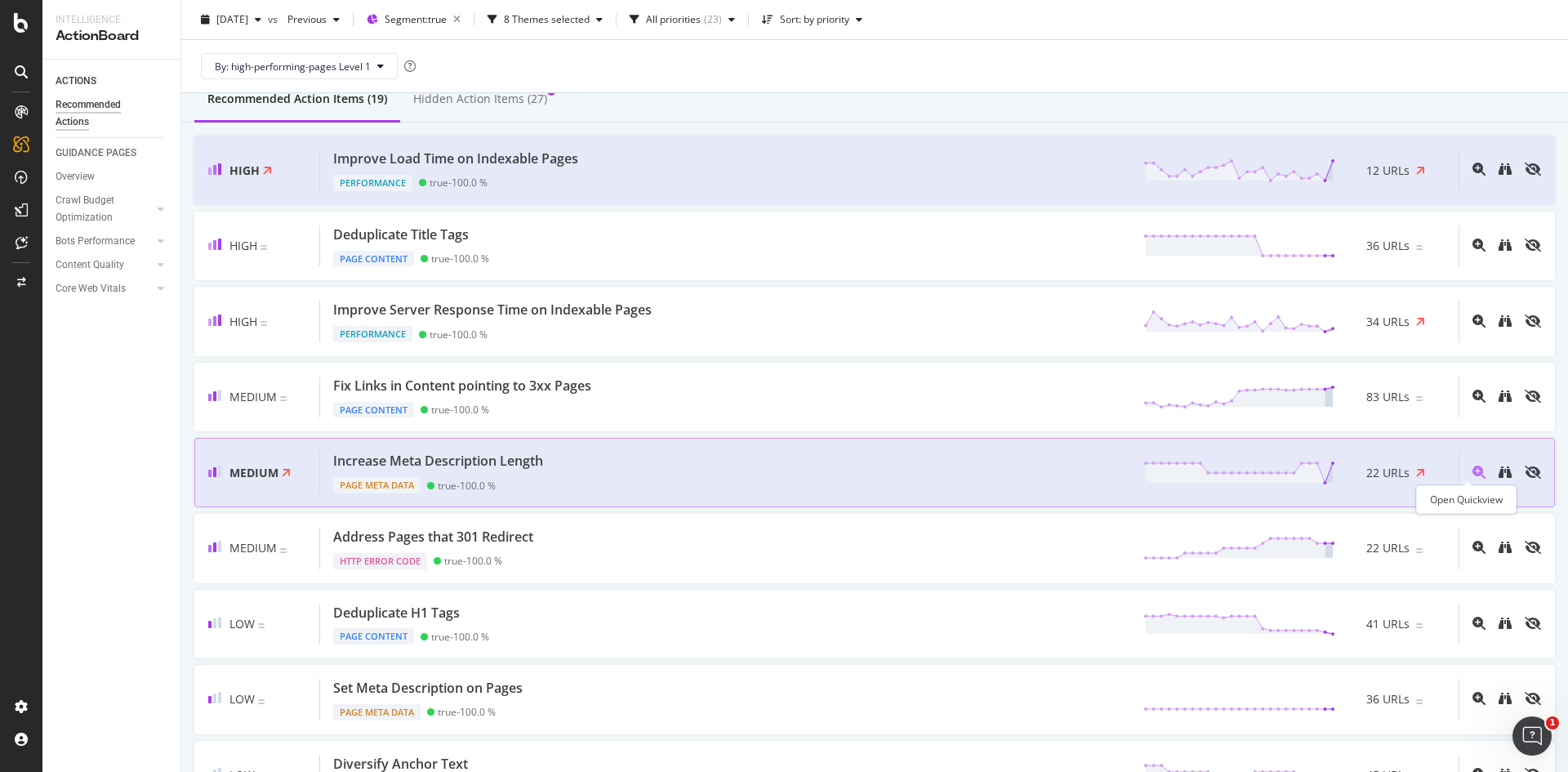
click at [1472, 471] on icon "magnifying-glass-plus" at bounding box center [1478, 472] width 13 height 13
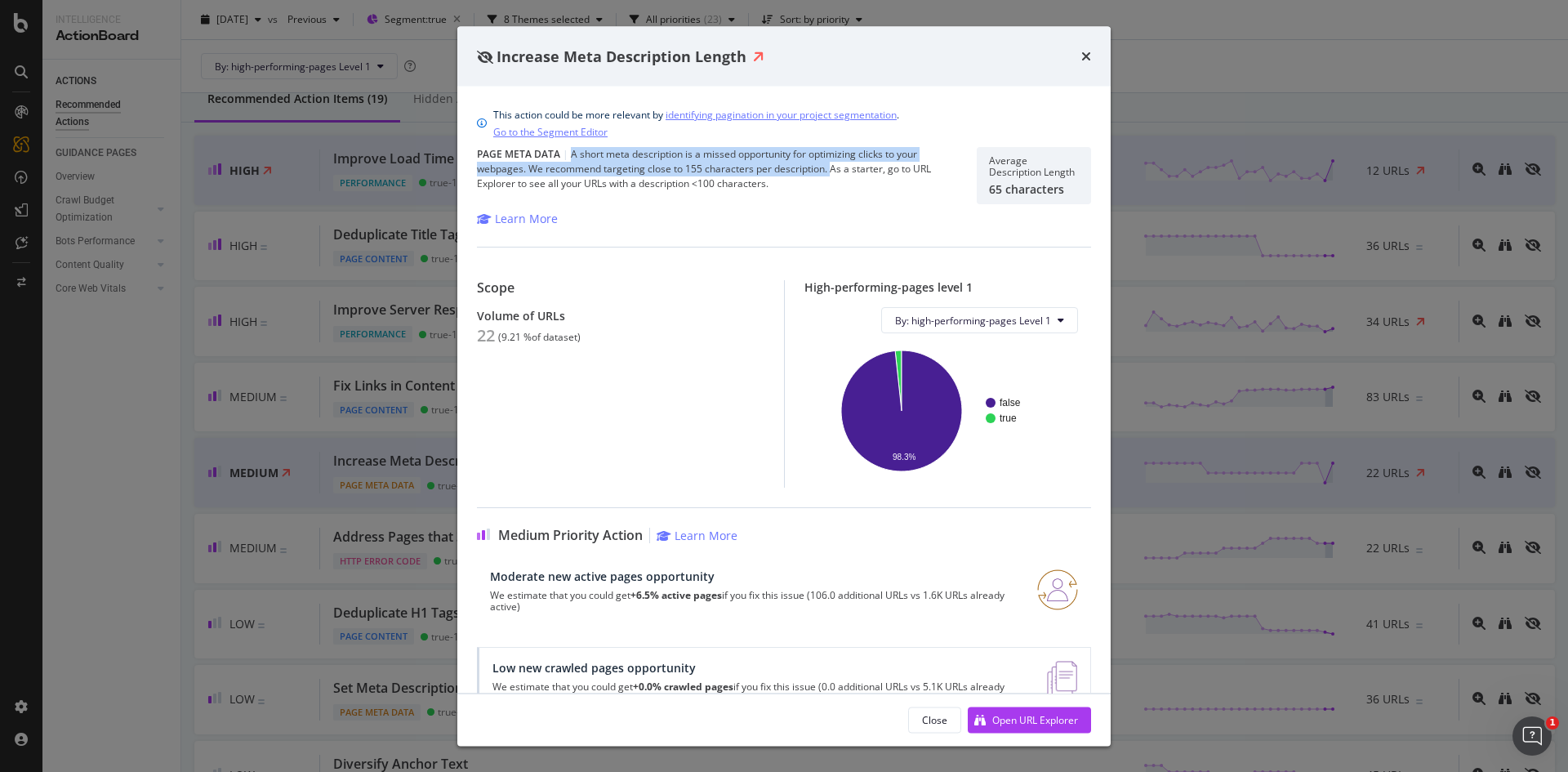
drag, startPoint x: 828, startPoint y: 171, endPoint x: 570, endPoint y: 157, distance: 258.4
click at [570, 157] on div "Page Meta Data | A short meta description is a missed opportunity for optimizin…" at bounding box center [717, 176] width 480 height 57
copy div "A short meta description is a missed opportunity for optimizing clicks to your …"
click at [1089, 55] on icon "times" at bounding box center [1087, 55] width 10 height 13
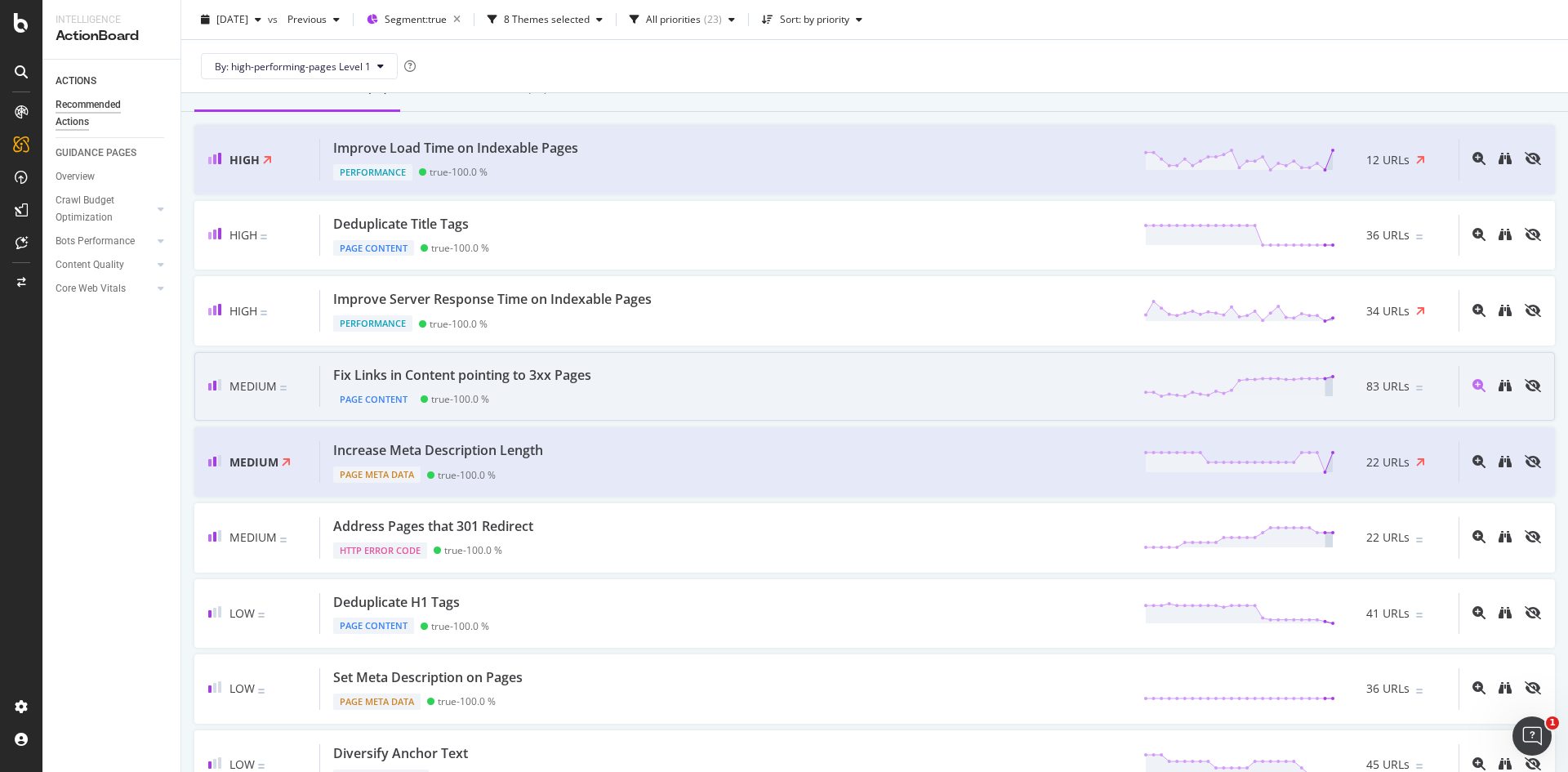
scroll to position [123, 0]
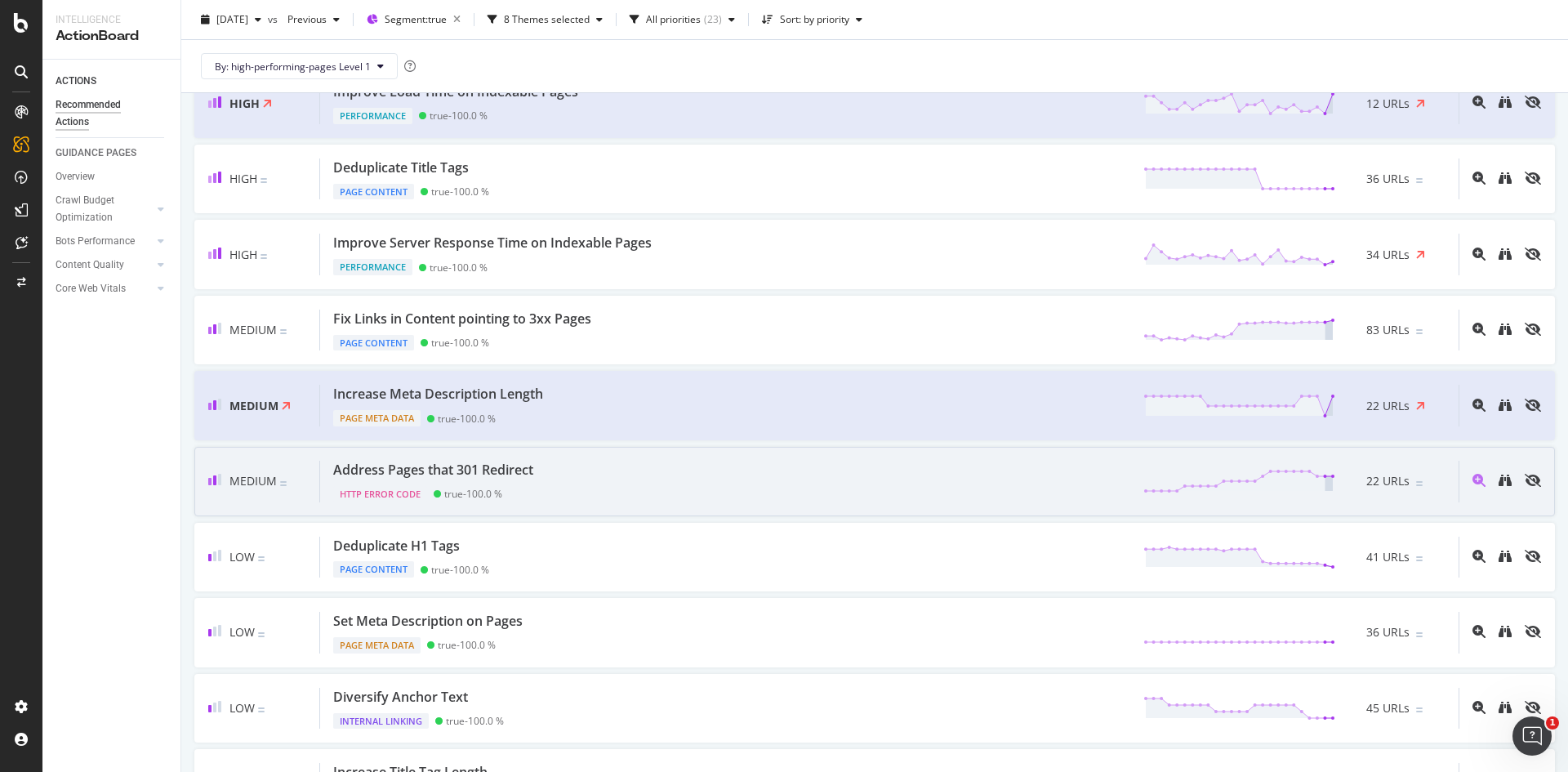
click at [908, 476] on div "Address Pages that 301 Redirect HTTP Error Code true - 100.0 % 22 URLs" at bounding box center [889, 481] width 1138 height 42
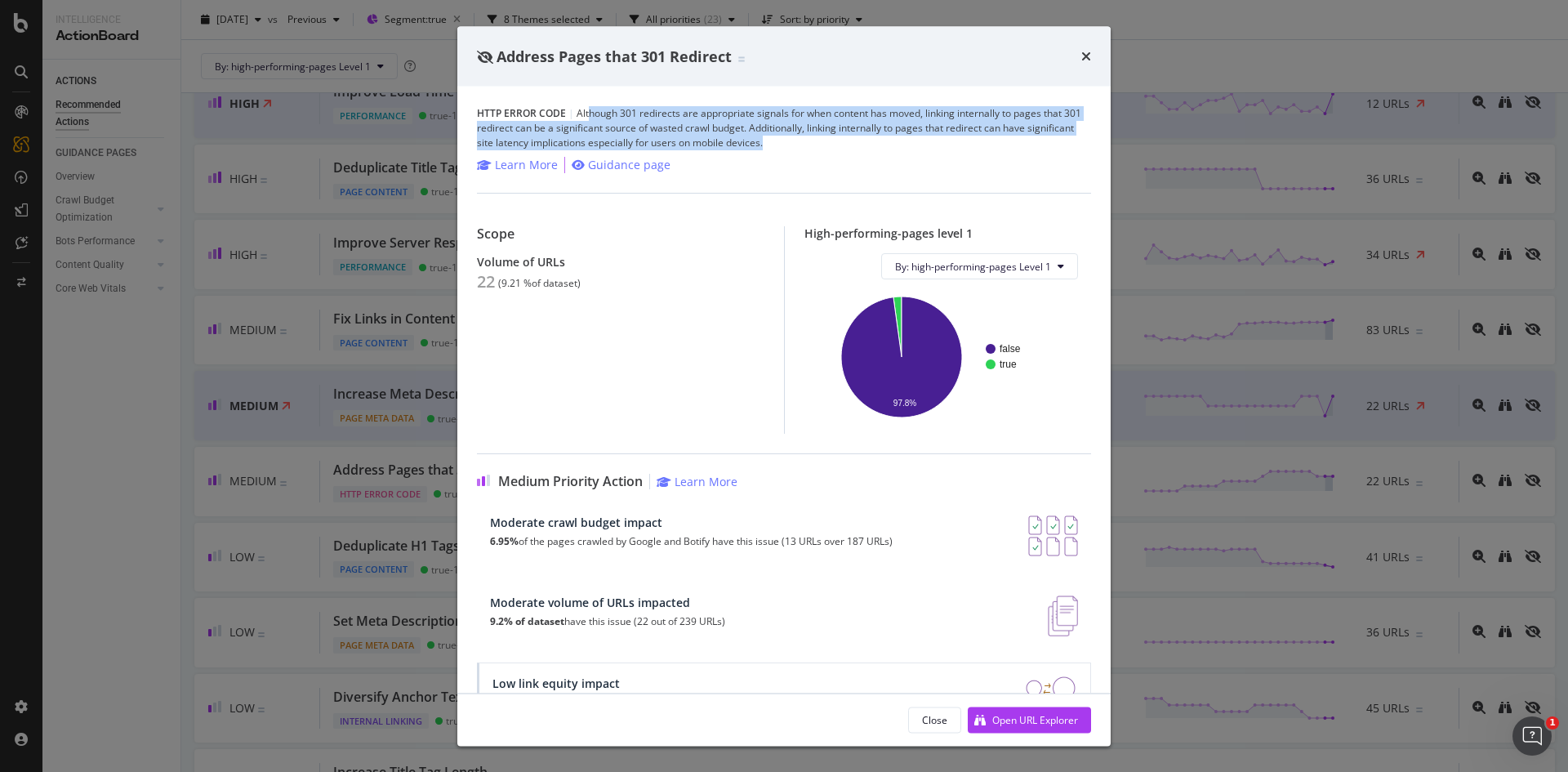
drag, startPoint x: 827, startPoint y: 143, endPoint x: 588, endPoint y: 112, distance: 241.0
click at [588, 112] on div "HTTP Error Code | Although 301 redirects are appropriate signals for when conte…" at bounding box center [783, 128] width 614 height 44
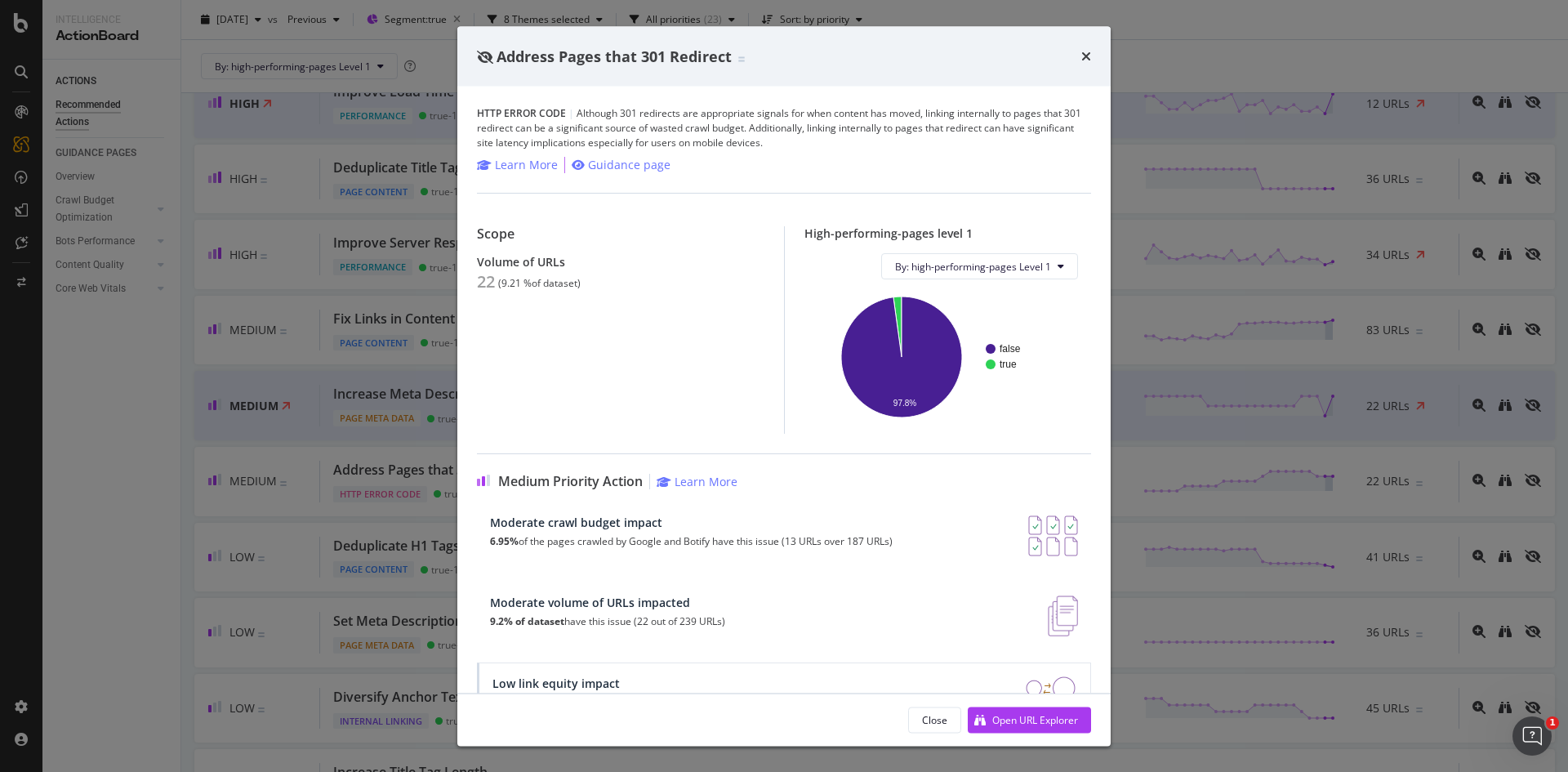
click at [1146, 26] on div "Address Pages that 301 Redirect HTTP Error Code | Although 301 redirects are ap…" at bounding box center [784, 386] width 1568 height 772
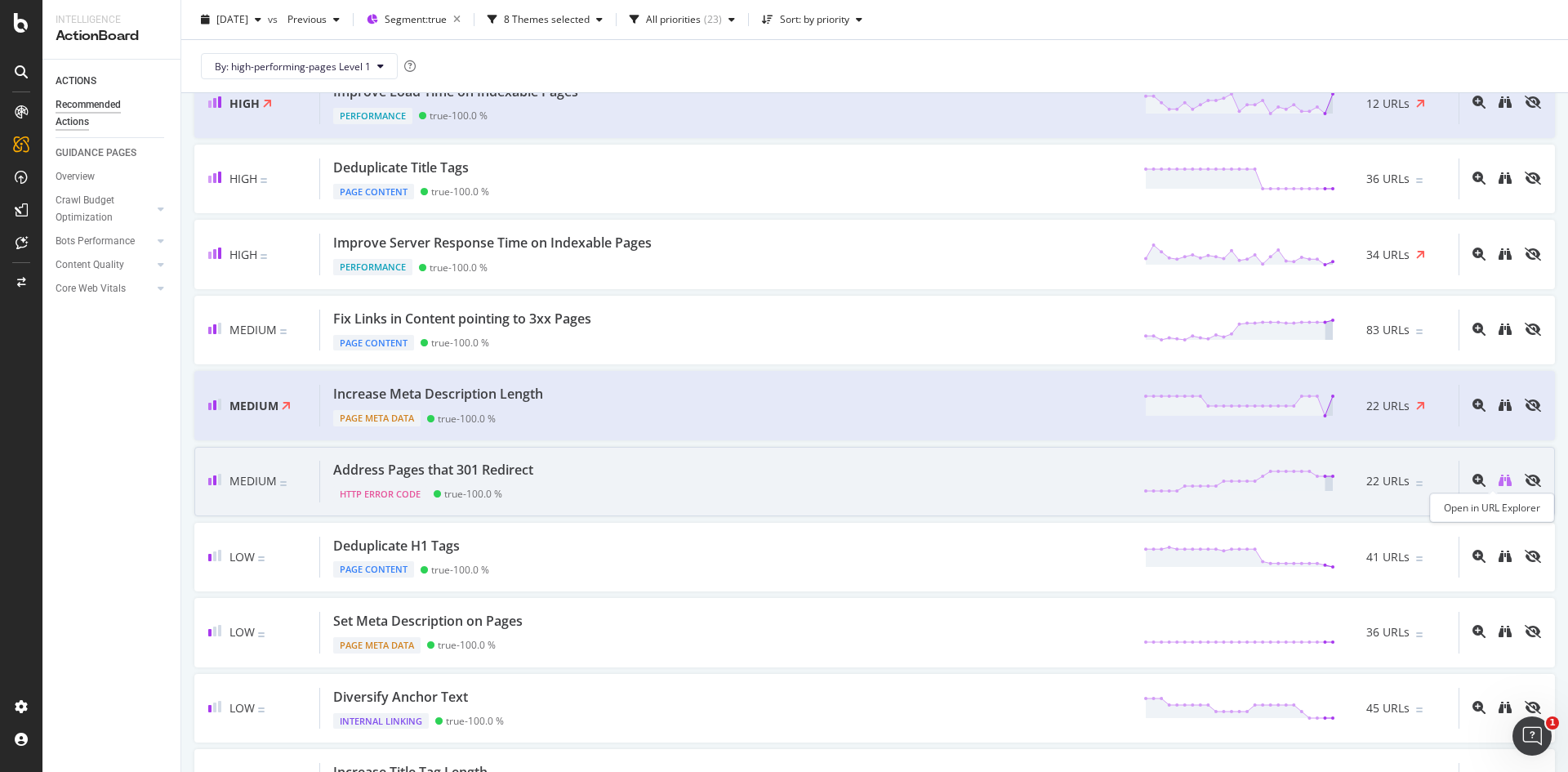
click at [1499, 476] on icon "binoculars" at bounding box center [1505, 479] width 13 height 13
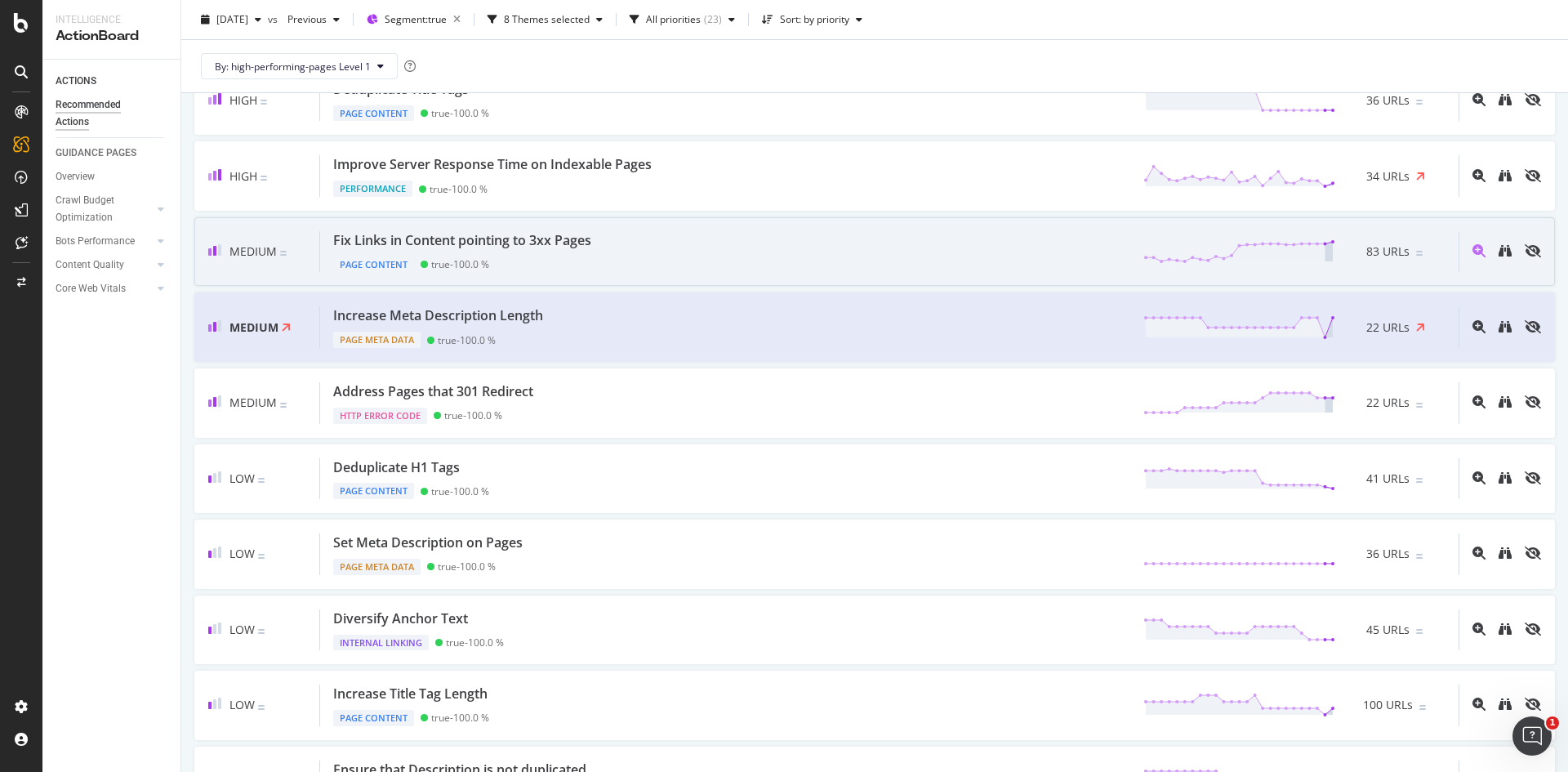
scroll to position [200, 0]
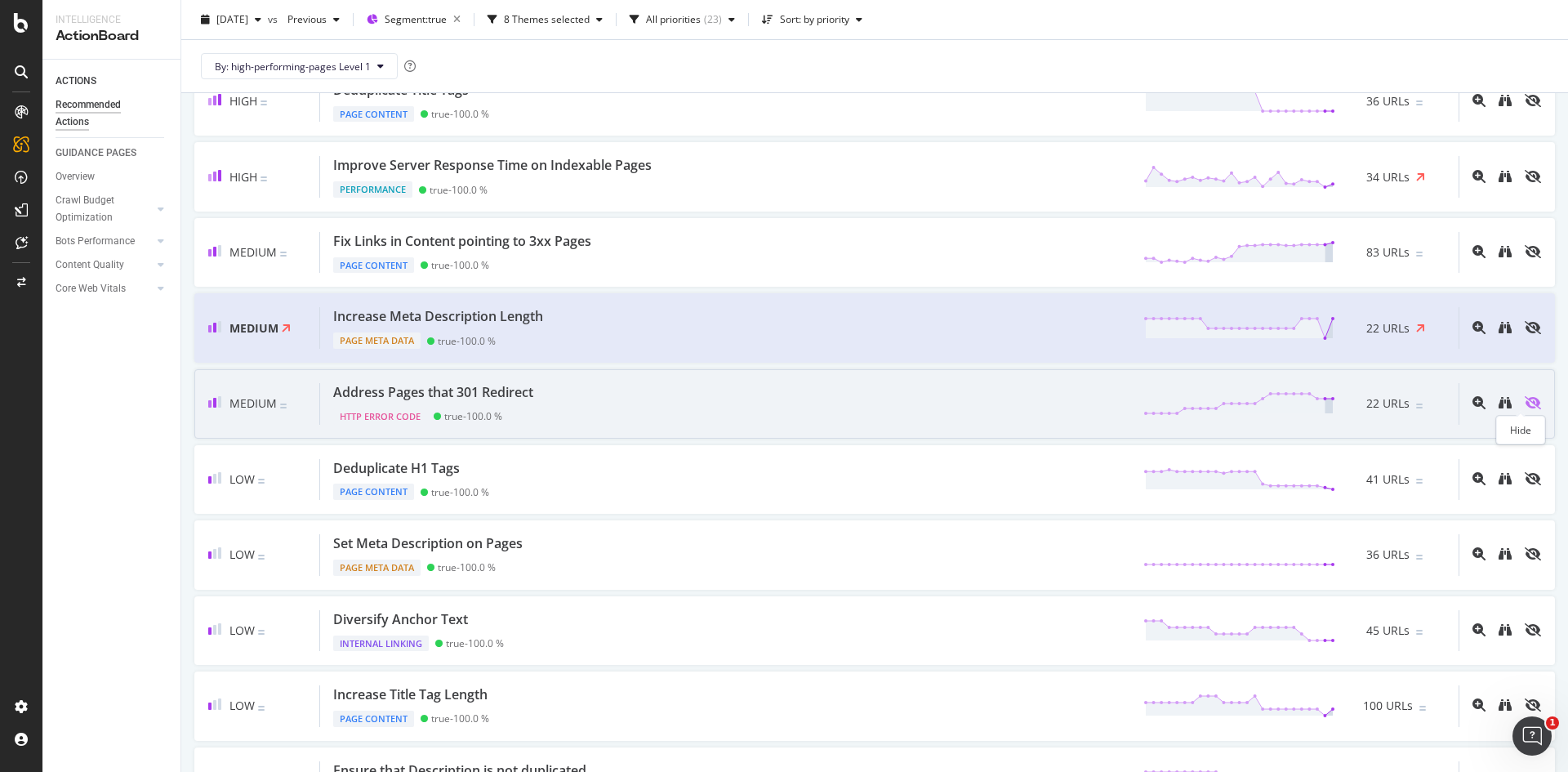
click at [1524, 401] on icon "eye-slash" at bounding box center [1532, 402] width 17 height 13
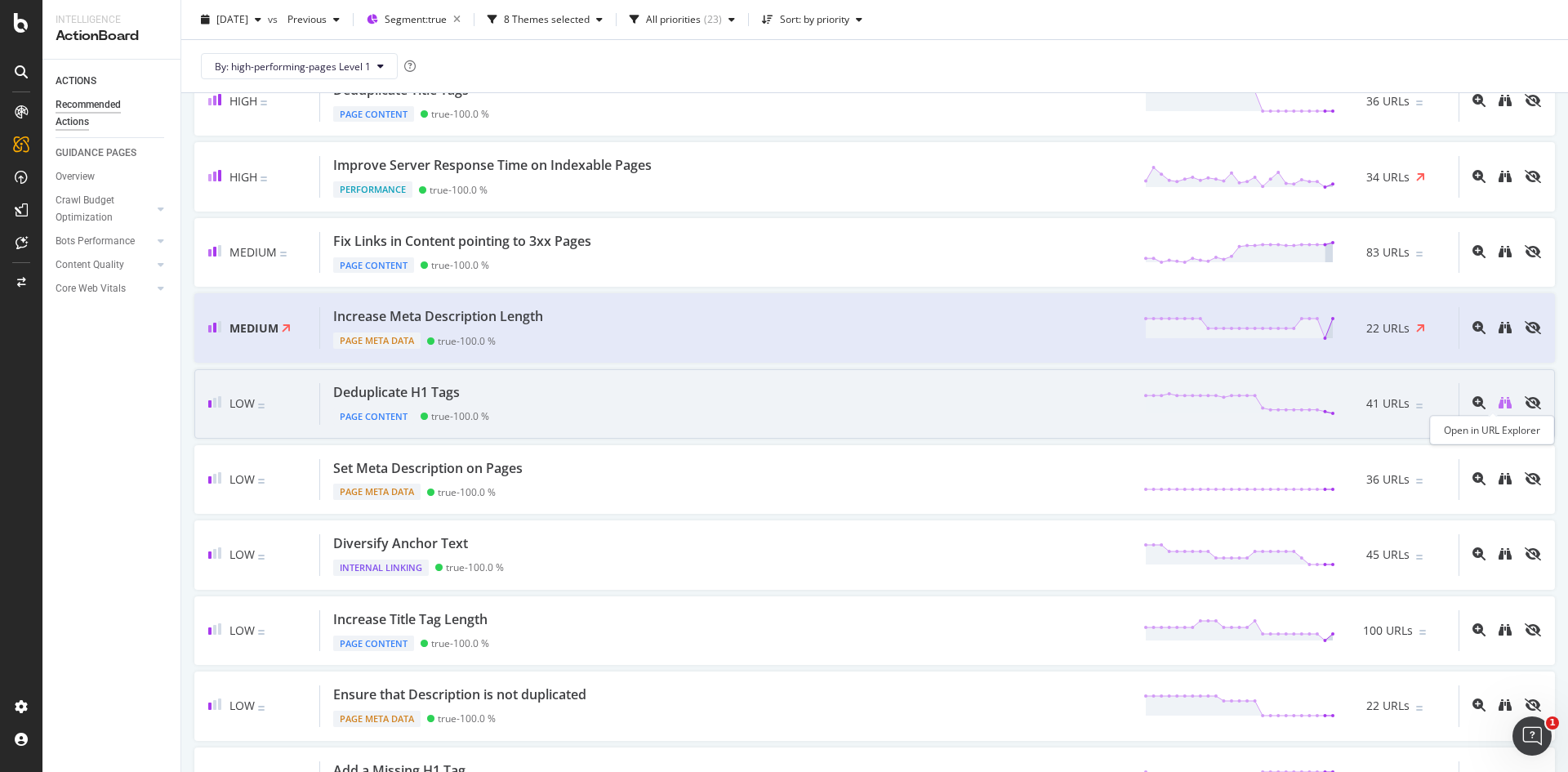
click at [1499, 401] on icon "binoculars" at bounding box center [1505, 402] width 13 height 13
click at [789, 386] on div "Deduplicate H1 Tags Page Content true - 100.0 % 41 URLs" at bounding box center [889, 403] width 1138 height 42
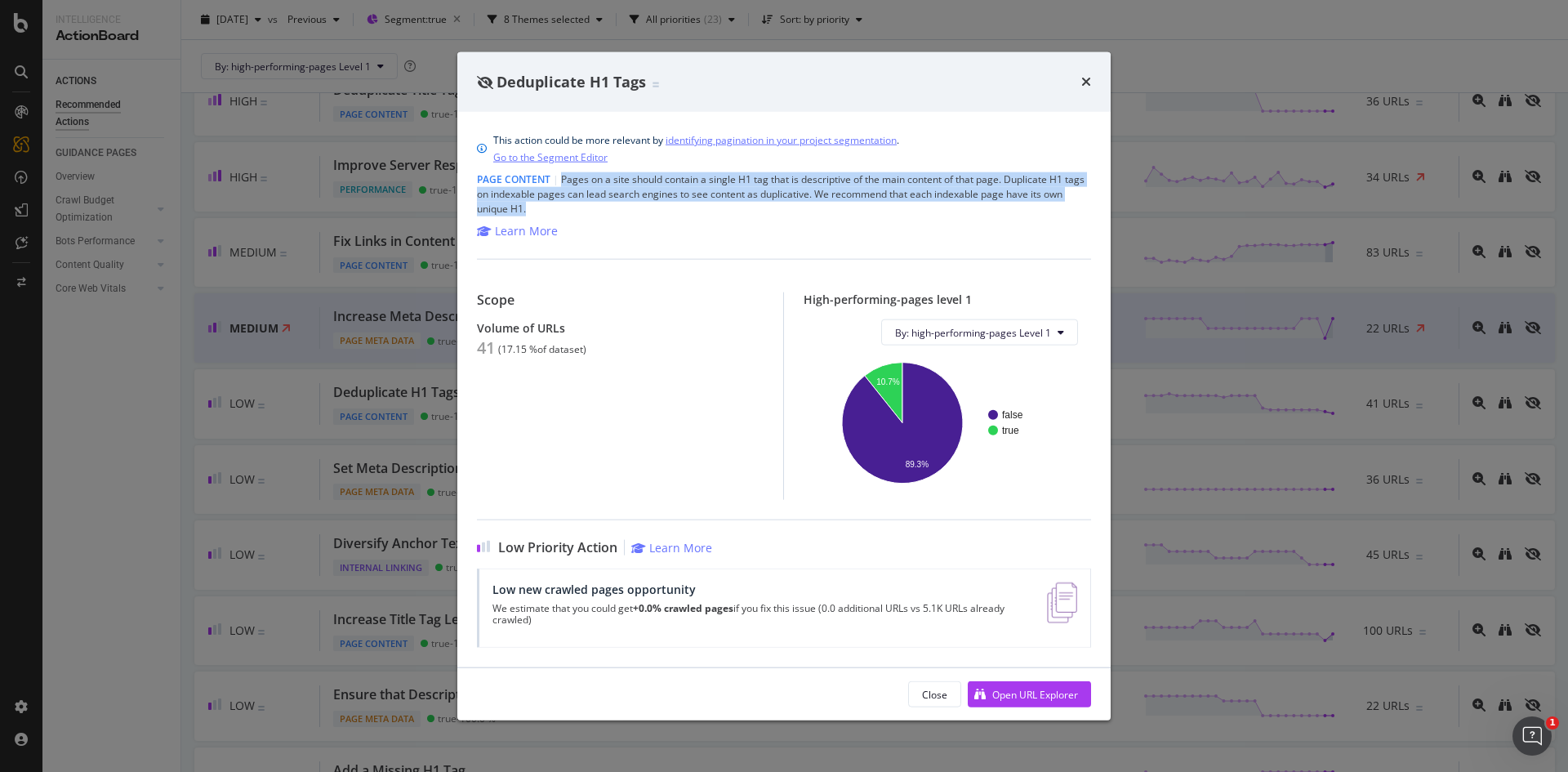
drag, startPoint x: 563, startPoint y: 193, endPoint x: 656, endPoint y: 204, distance: 93.6
click at [656, 204] on div "Page Content | Pages on a site should contain a single H1 tag that is descripti…" at bounding box center [783, 194] width 614 height 44
copy div "Pages on a site should contain a single H1 tag that is descriptive of the main …"
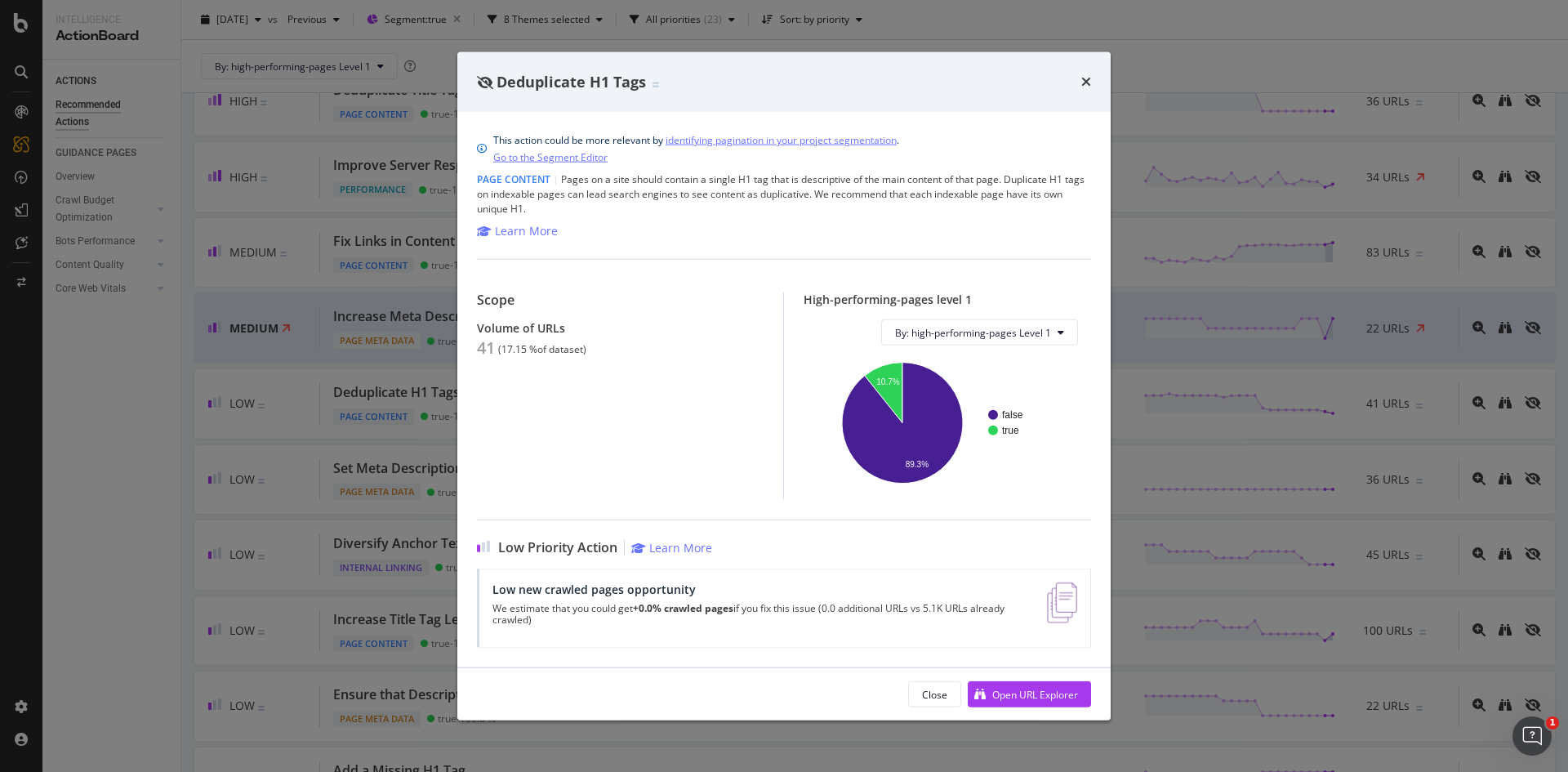
click at [455, 375] on div "Deduplicate H1 Tags This action could be more relevant by identifying paginatio…" at bounding box center [784, 386] width 1568 height 772
click at [392, 383] on div "Low Deduplicate H1 Tags Page Content true - 100.0 % 41 URLs" at bounding box center [875, 403] width 1360 height 69
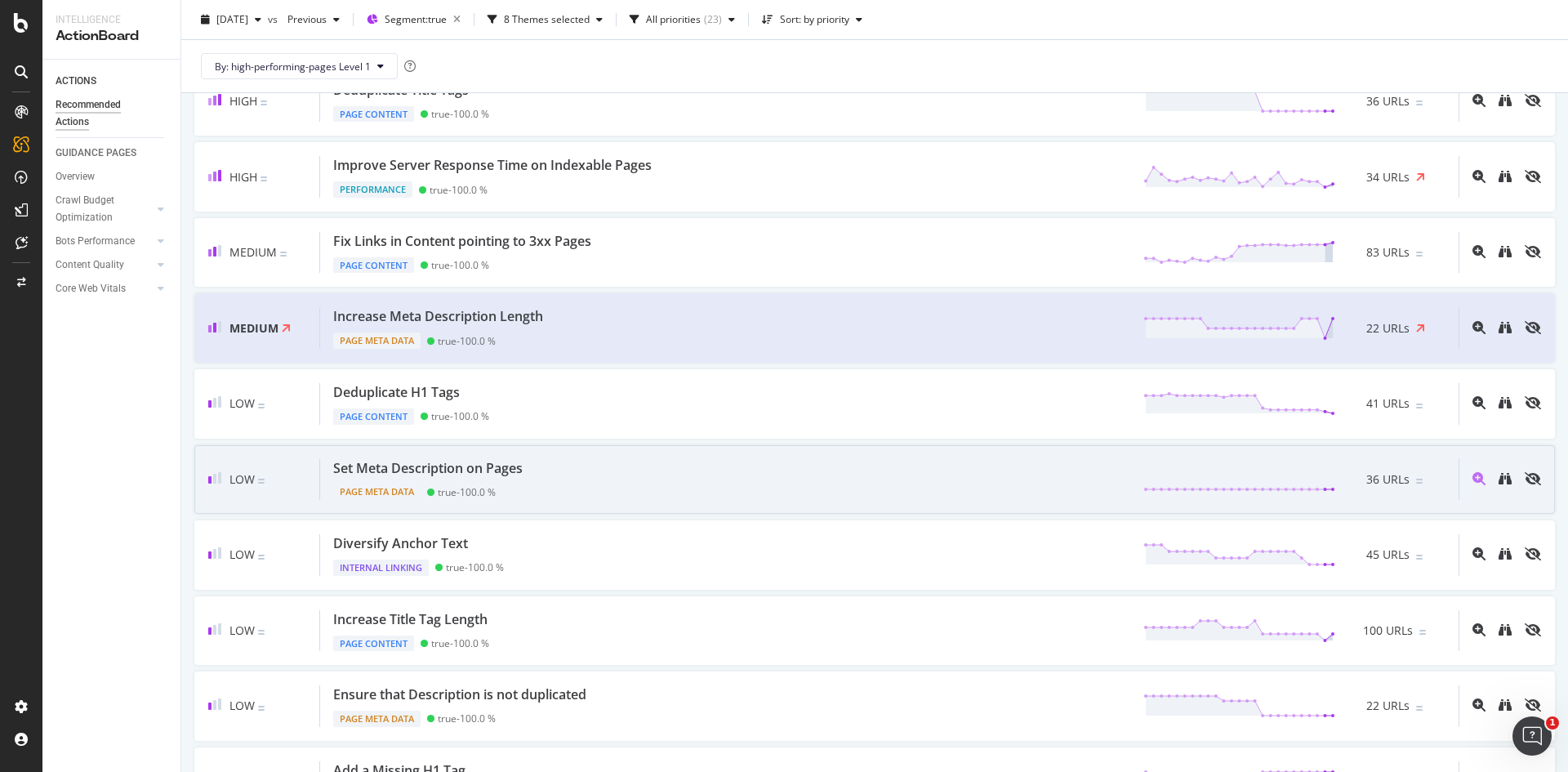
click at [726, 476] on div "Set Meta Description on Pages Page Meta Data true - 100.0 % 36 URLs" at bounding box center [889, 479] width 1138 height 42
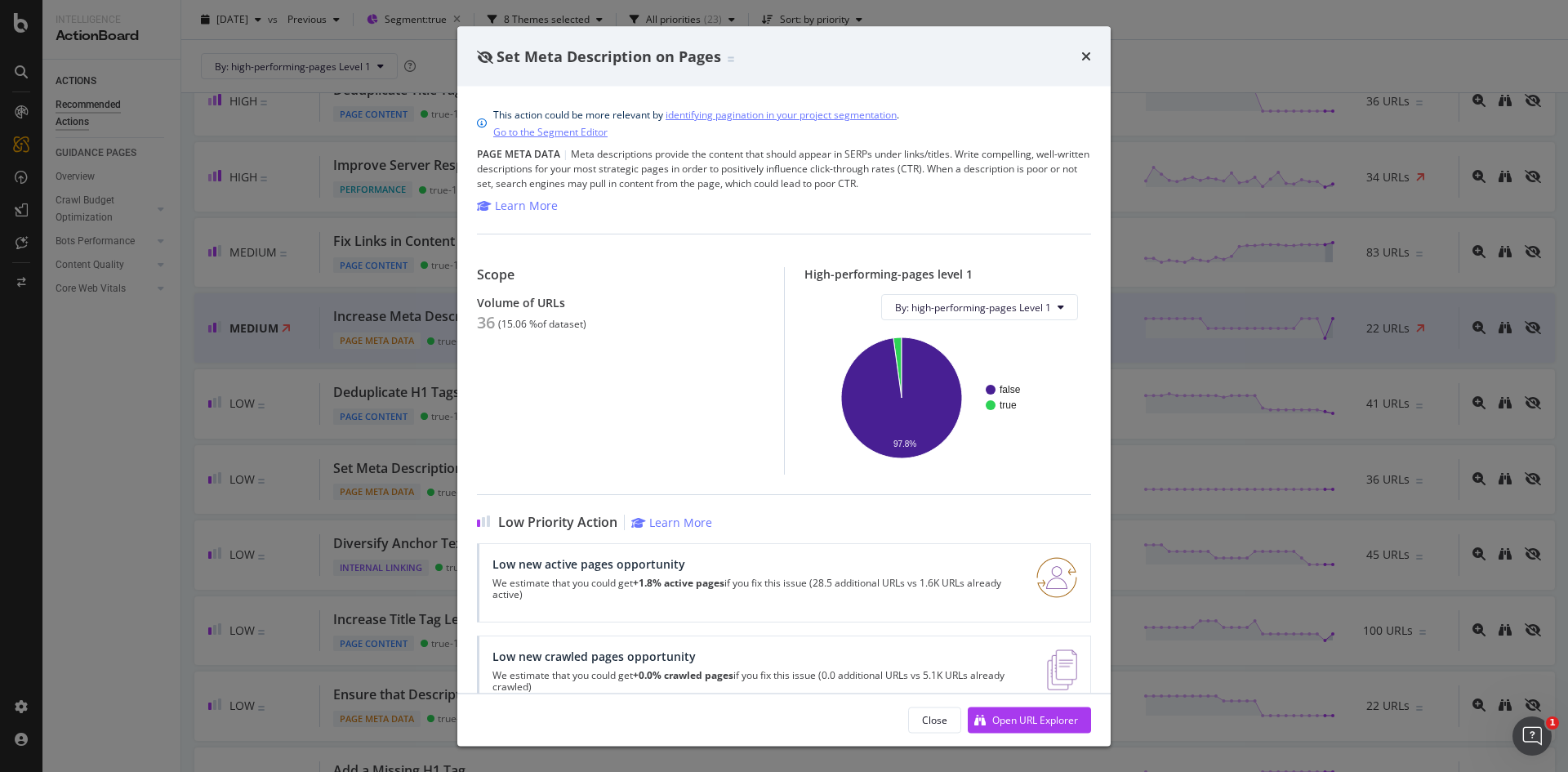
click at [918, 184] on div "Page Meta Data | Meta descriptions provide the content that should appear in SE…" at bounding box center [783, 169] width 614 height 44
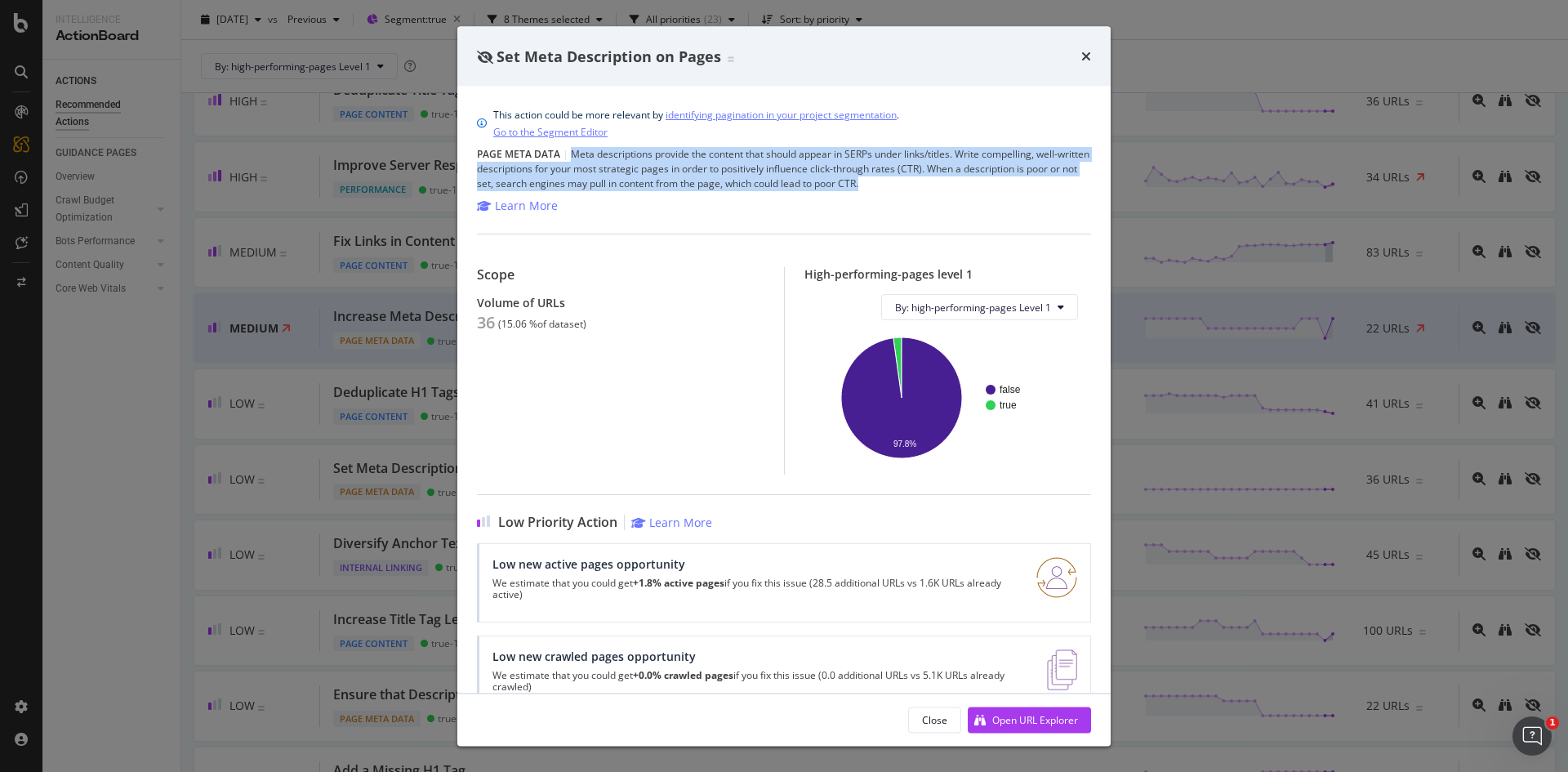
drag, startPoint x: 950, startPoint y: 186, endPoint x: 571, endPoint y: 151, distance: 380.6
click at [571, 151] on div "Page Meta Data | Meta descriptions provide the content that should appear in SE…" at bounding box center [783, 169] width 614 height 44
copy div "Meta descriptions provide the content that should appear in SERPs under links/t…"
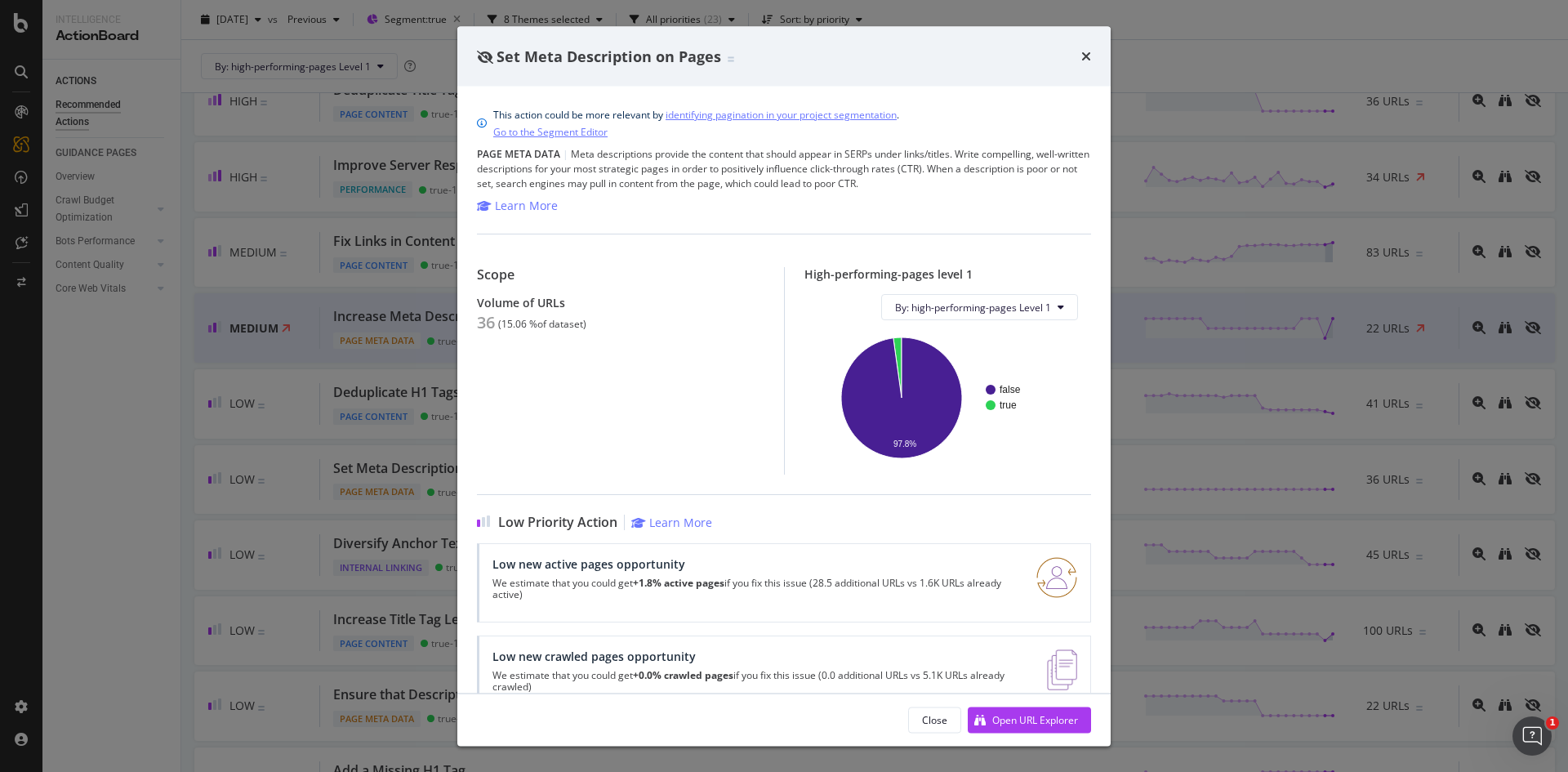
click at [1225, 36] on div "Set Meta Description on Pages This action could be more relevant by identifying…" at bounding box center [784, 386] width 1568 height 772
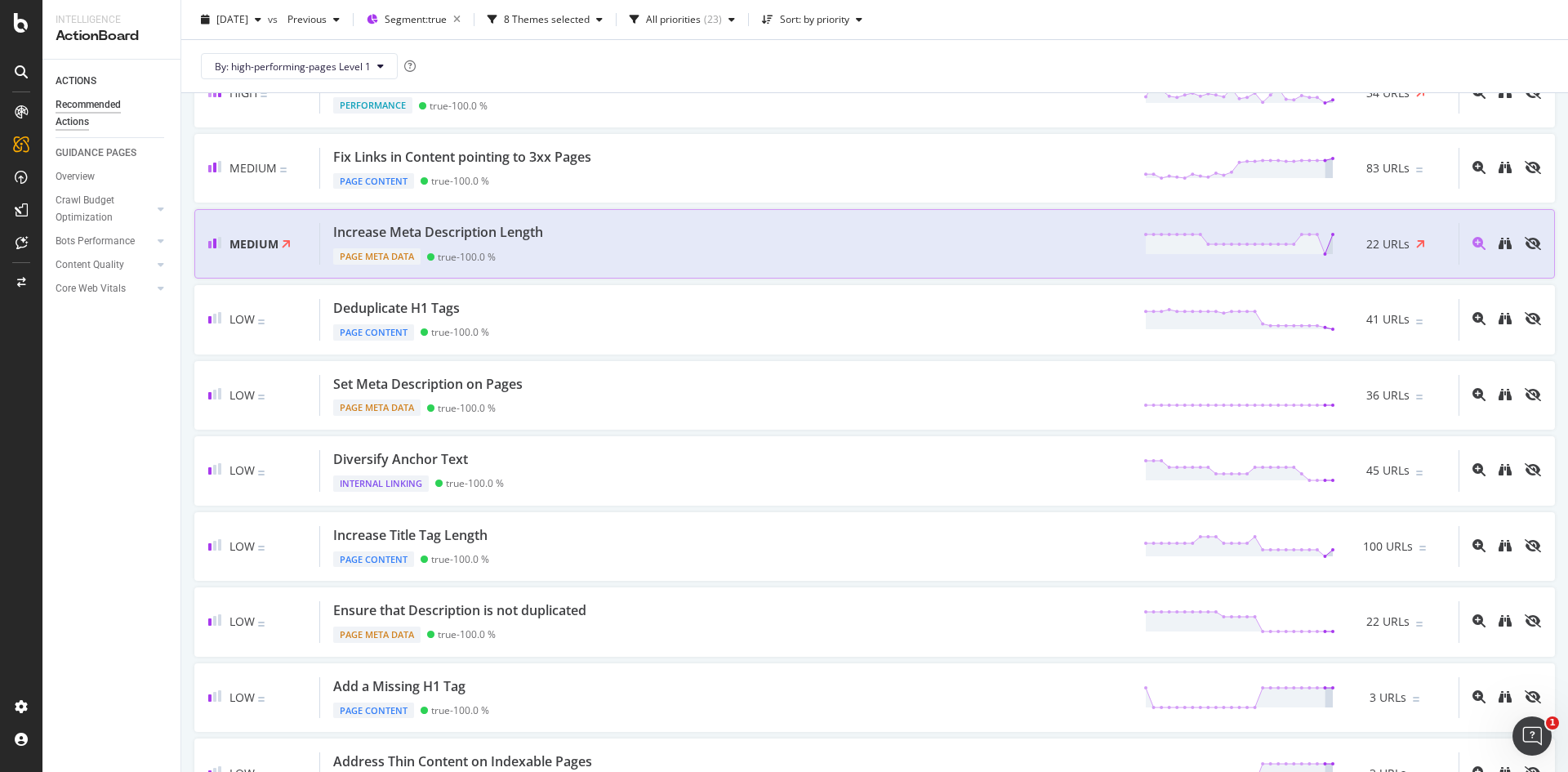
scroll to position [346, 0]
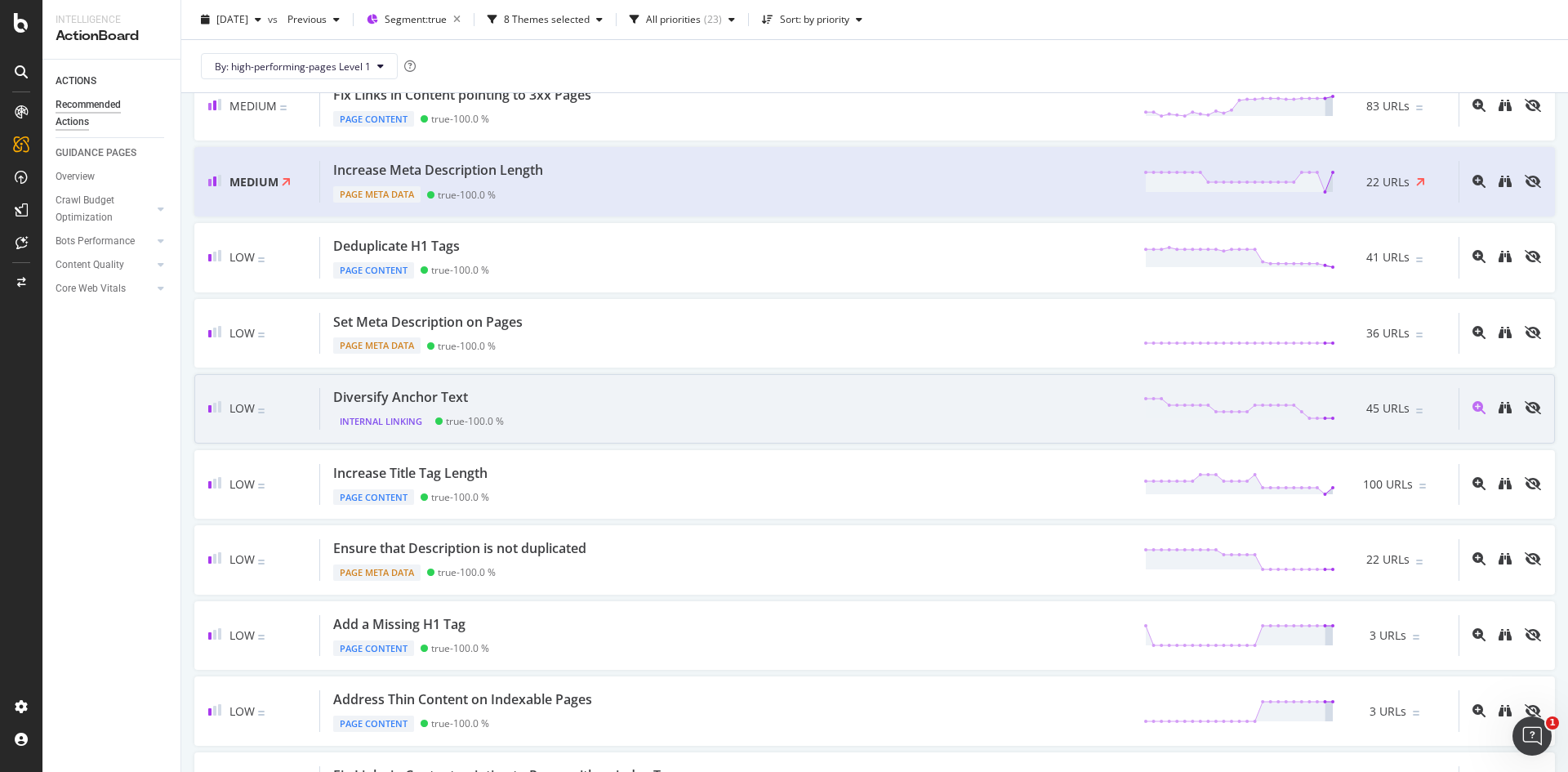
click at [956, 395] on div "Diversify Anchor Text Internal Linking true - 100.0 % 45 URLs" at bounding box center [889, 408] width 1138 height 42
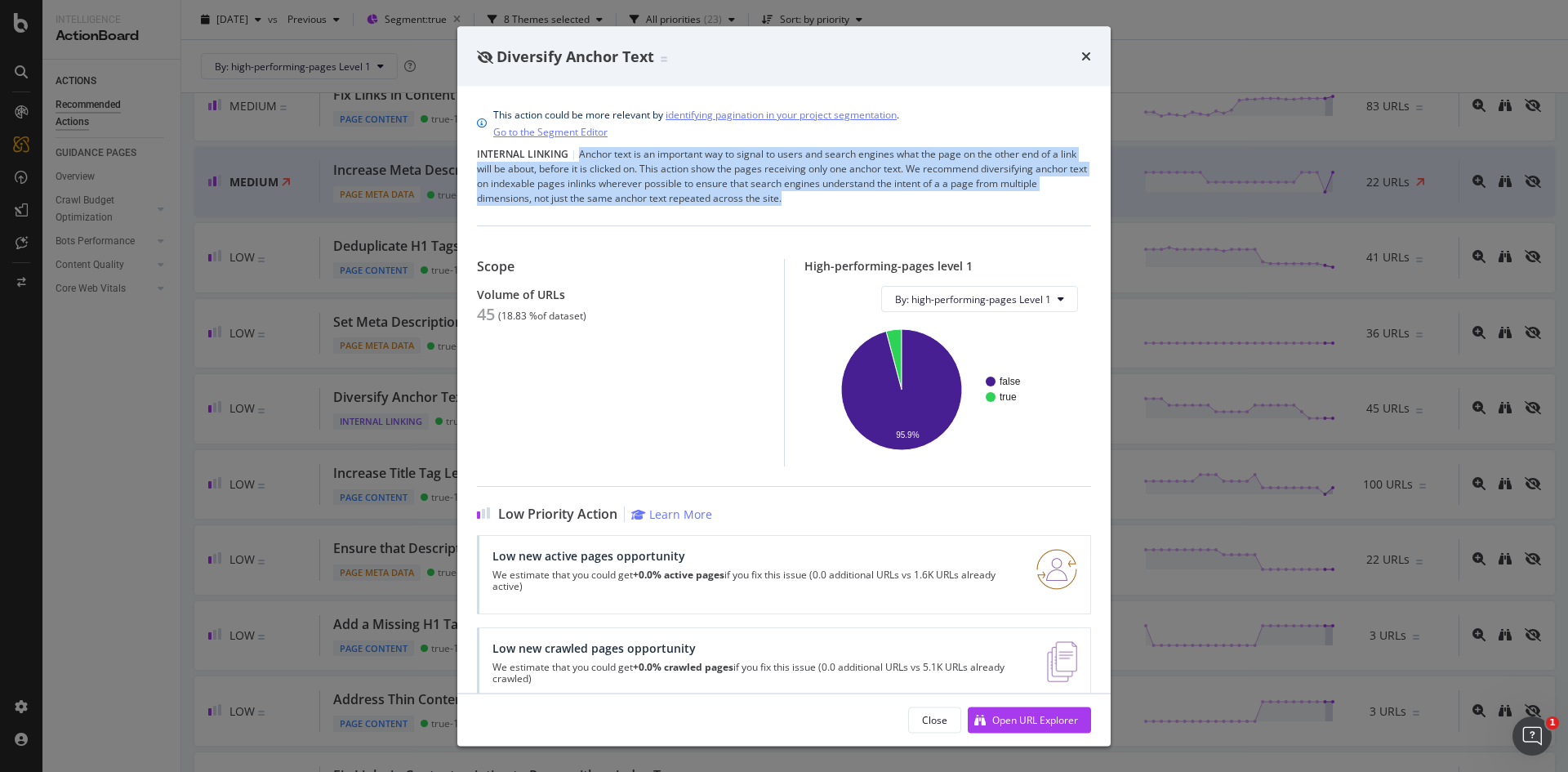
drag, startPoint x: 839, startPoint y: 199, endPoint x: 579, endPoint y: 157, distance: 263.4
click at [579, 157] on div "Internal Linking | Anchor text is an important way to signal to users and searc…" at bounding box center [783, 176] width 614 height 58
copy div "Anchor text is an important way to signal to users and search engines what the …"
click at [1087, 54] on icon "times" at bounding box center [1087, 55] width 10 height 13
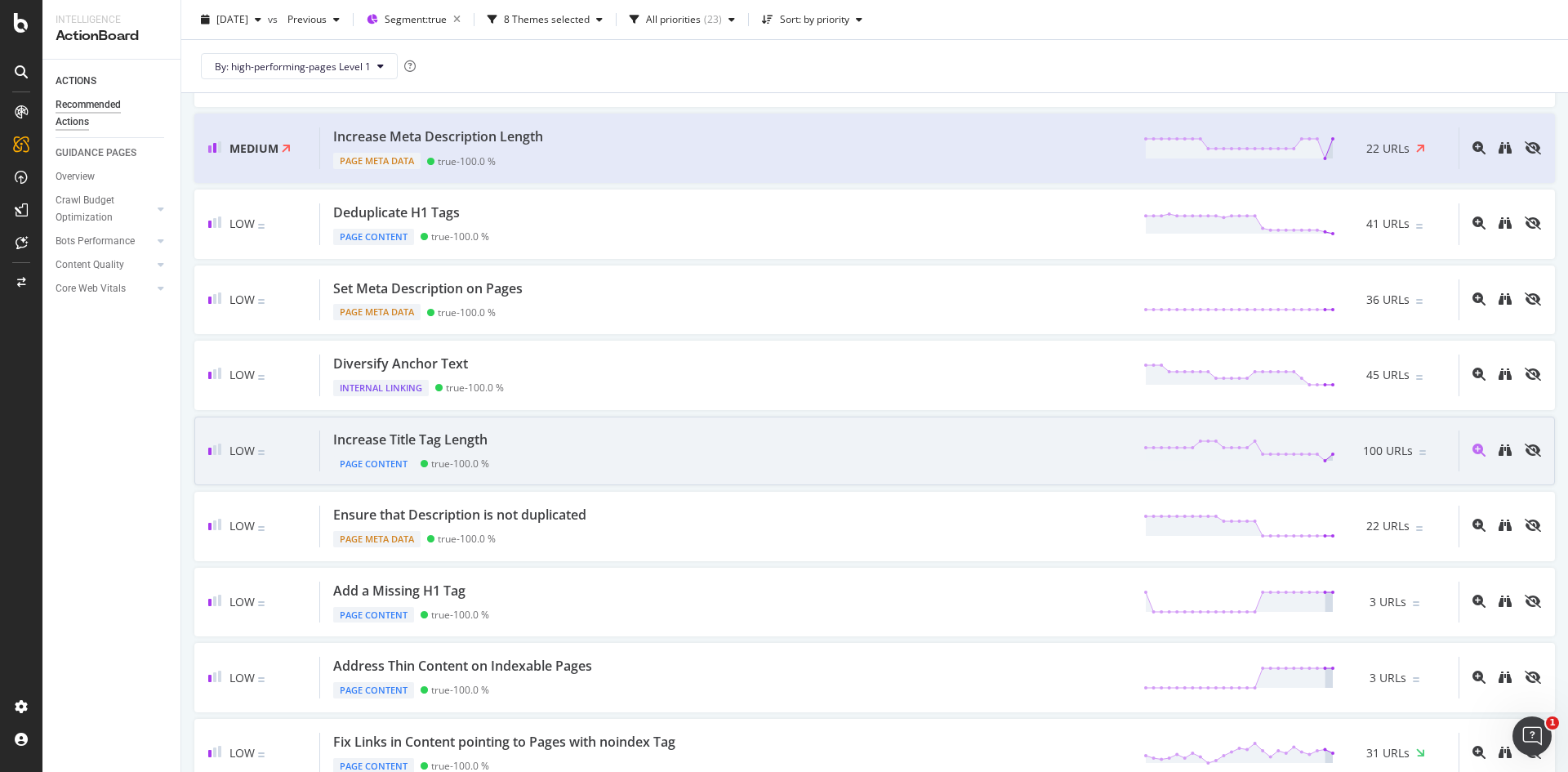
scroll to position [379, 0]
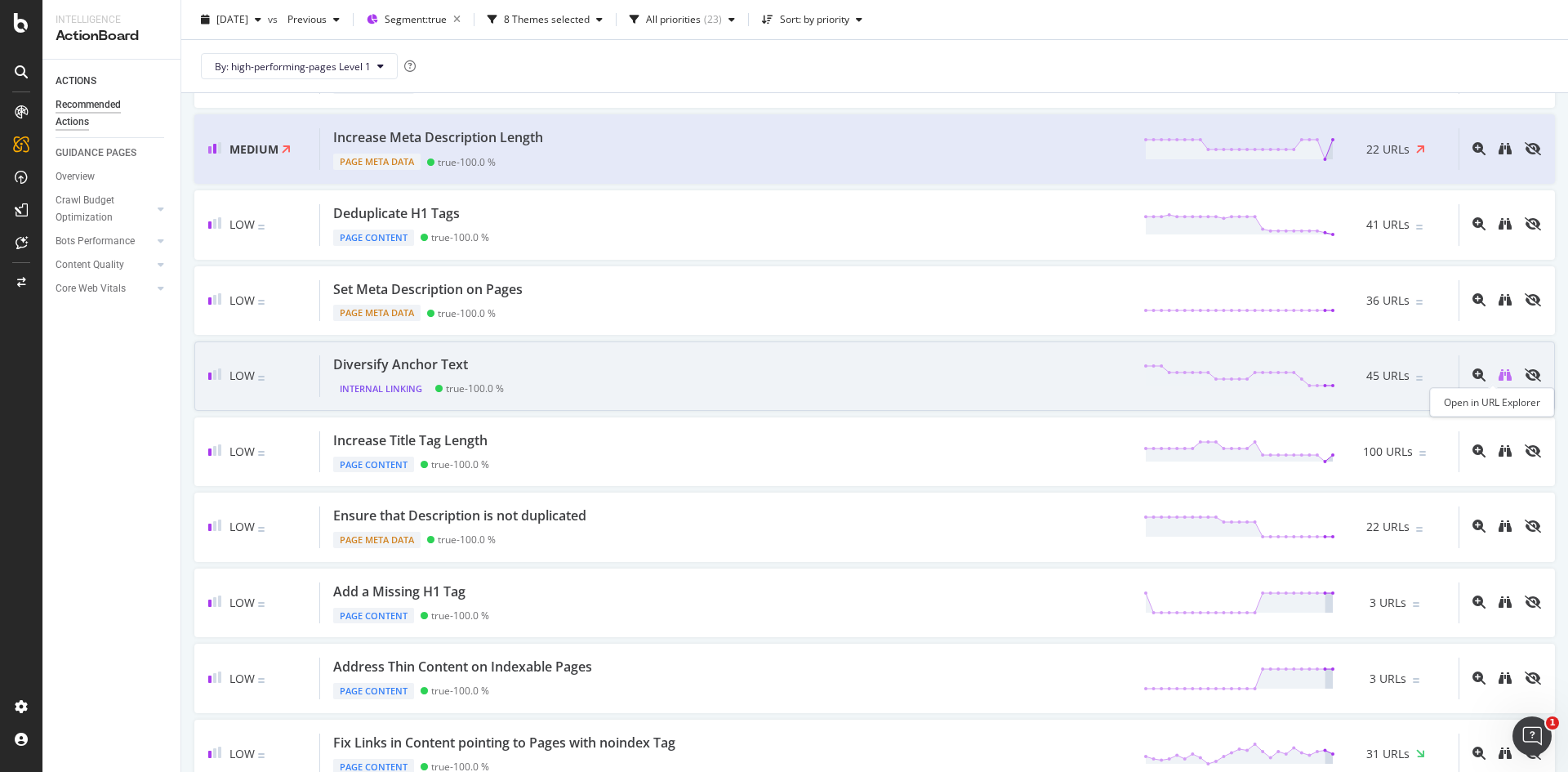
click at [1499, 373] on icon "binoculars" at bounding box center [1505, 375] width 13 height 13
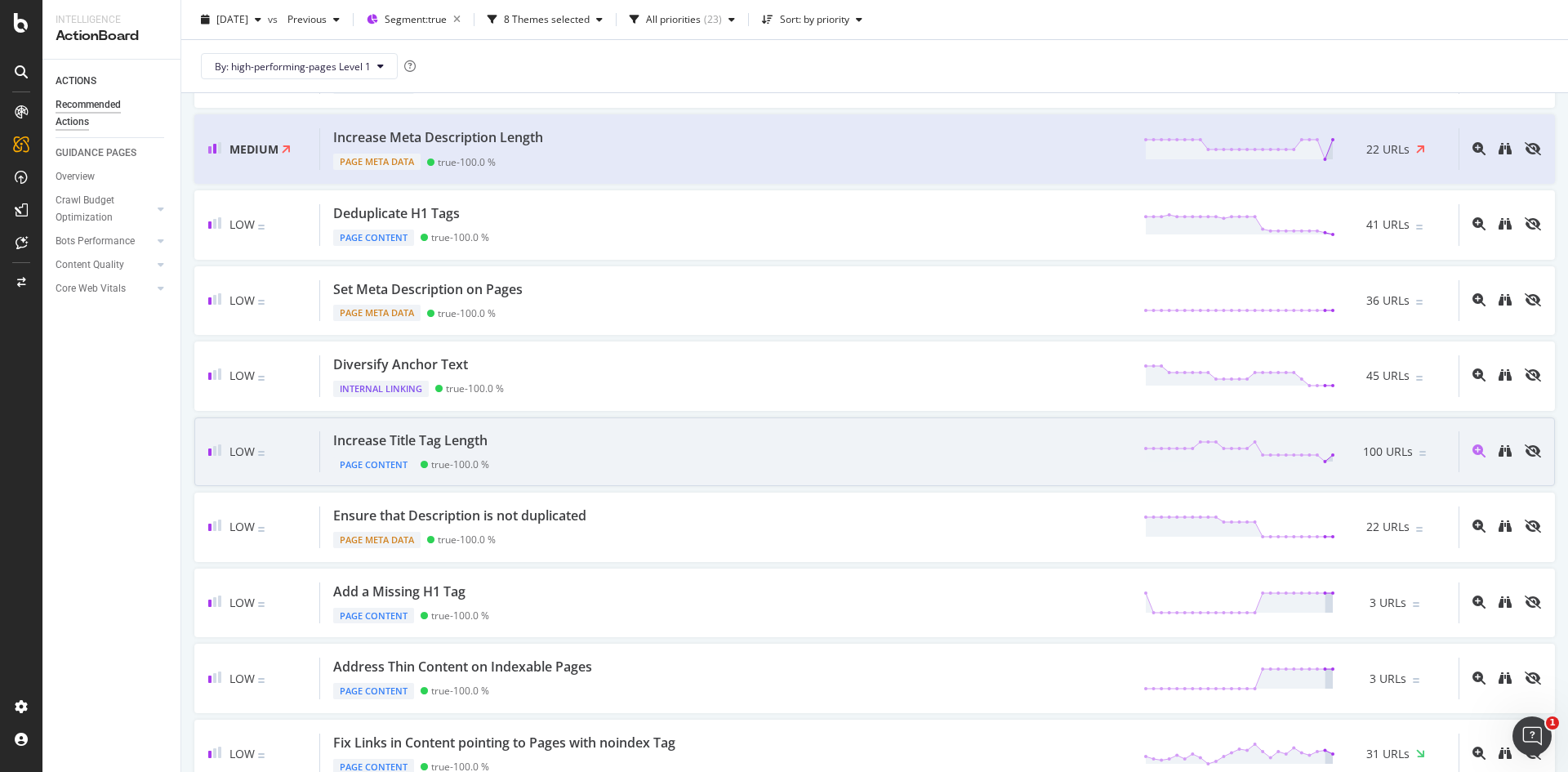
click at [733, 444] on div "Increase Title Tag Length Page Content true - 100.0 % 100 URLs" at bounding box center [889, 452] width 1138 height 42
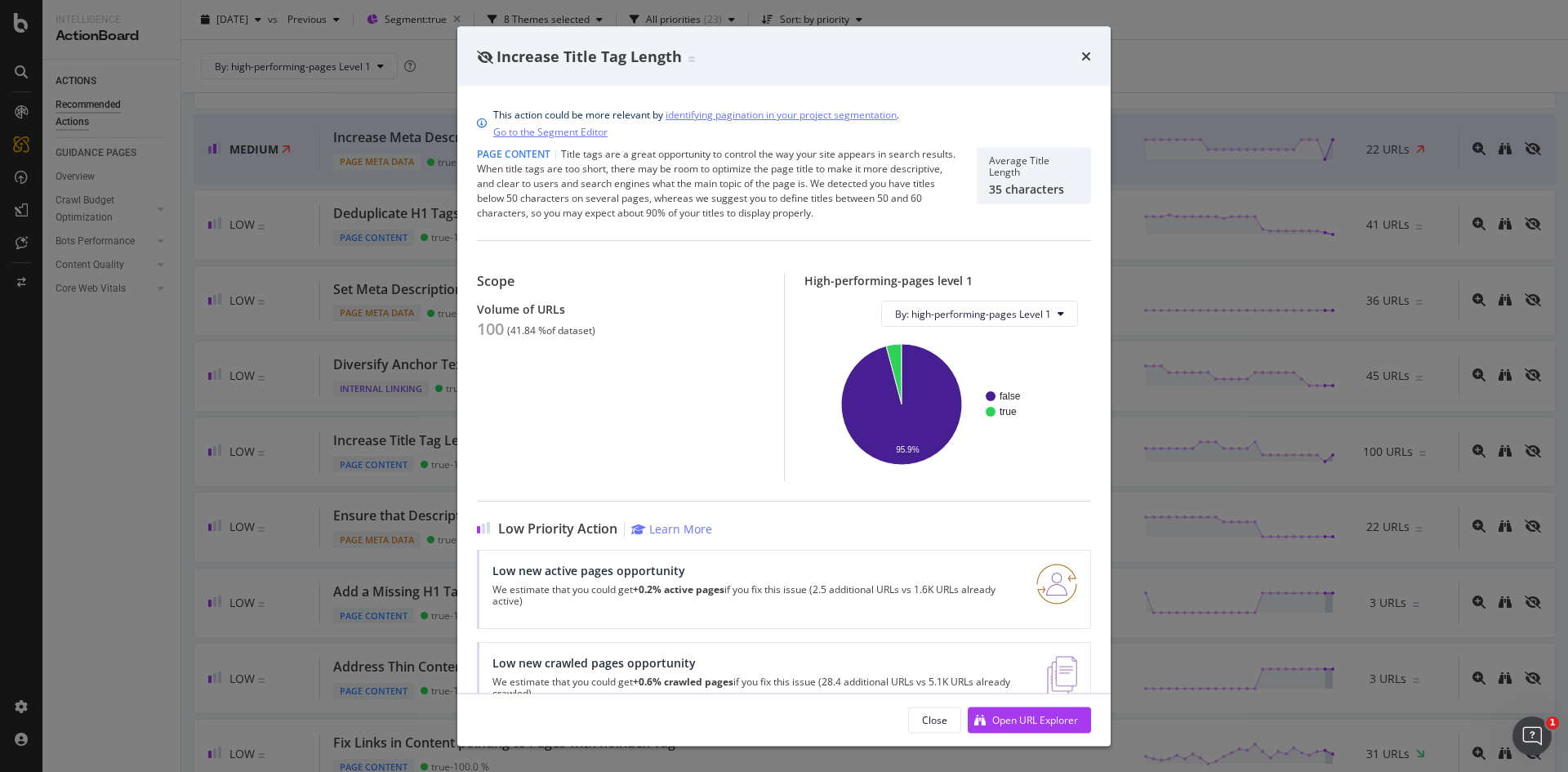
click at [1167, 77] on div "Increase Title Tag Length This action could be more relevant by identifying pag…" at bounding box center [784, 386] width 1568 height 772
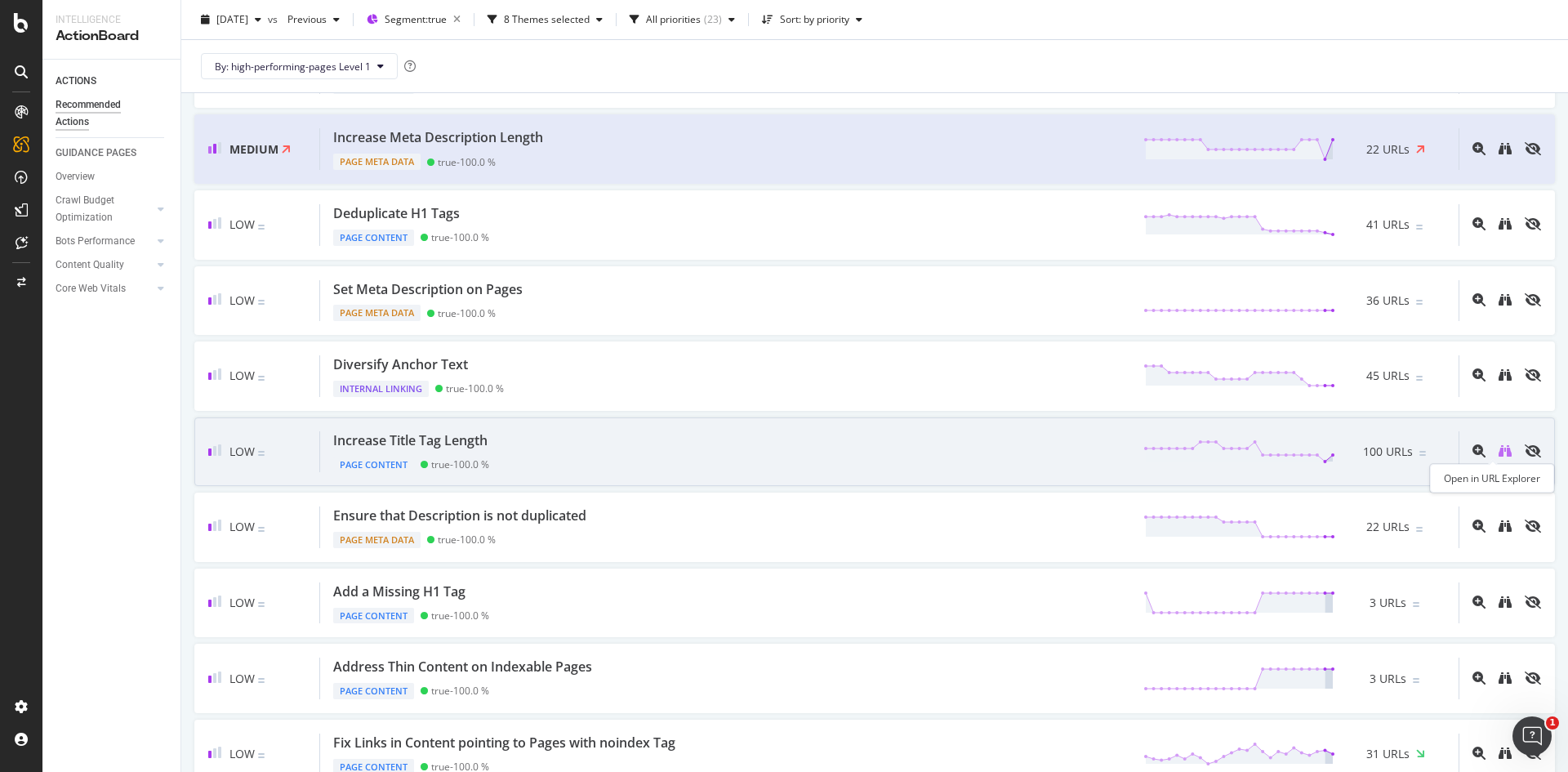
click at [1499, 453] on icon "binoculars" at bounding box center [1505, 450] width 13 height 13
click at [723, 431] on div "Increase Title Tag Length Page Content true - 100.0 % 100 URLs" at bounding box center [889, 452] width 1138 height 42
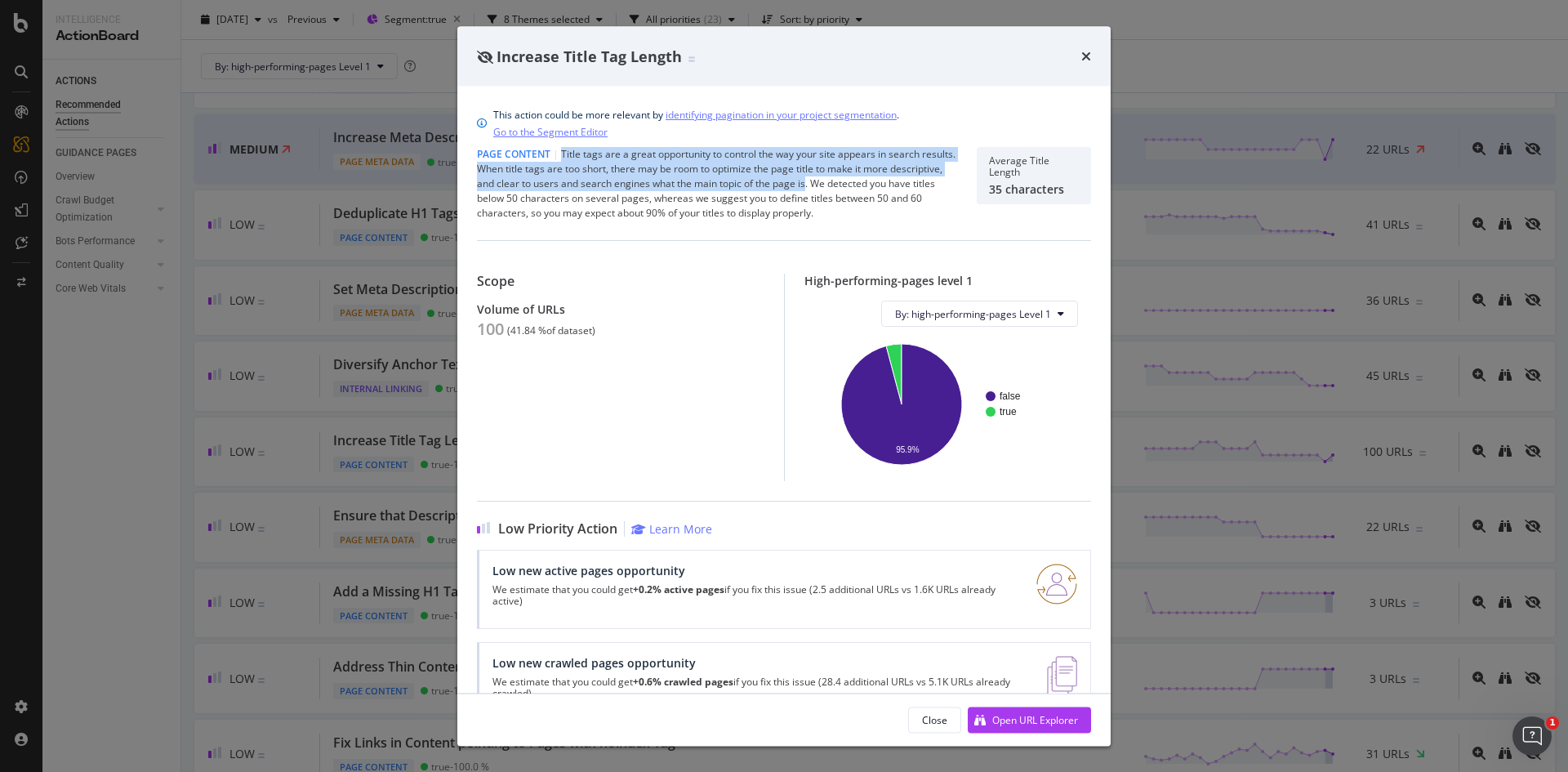
drag, startPoint x: 861, startPoint y: 183, endPoint x: 561, endPoint y: 149, distance: 301.9
click at [561, 149] on div "Page Content | Title tags are a great opportunity to control the way your site …" at bounding box center [717, 184] width 480 height 73
copy div "Title tags are a great opportunity to control the way your site appears in sear…"
click at [301, 407] on div "Increase Title Tag Length This action could be more relevant by identifying pag…" at bounding box center [784, 386] width 1568 height 772
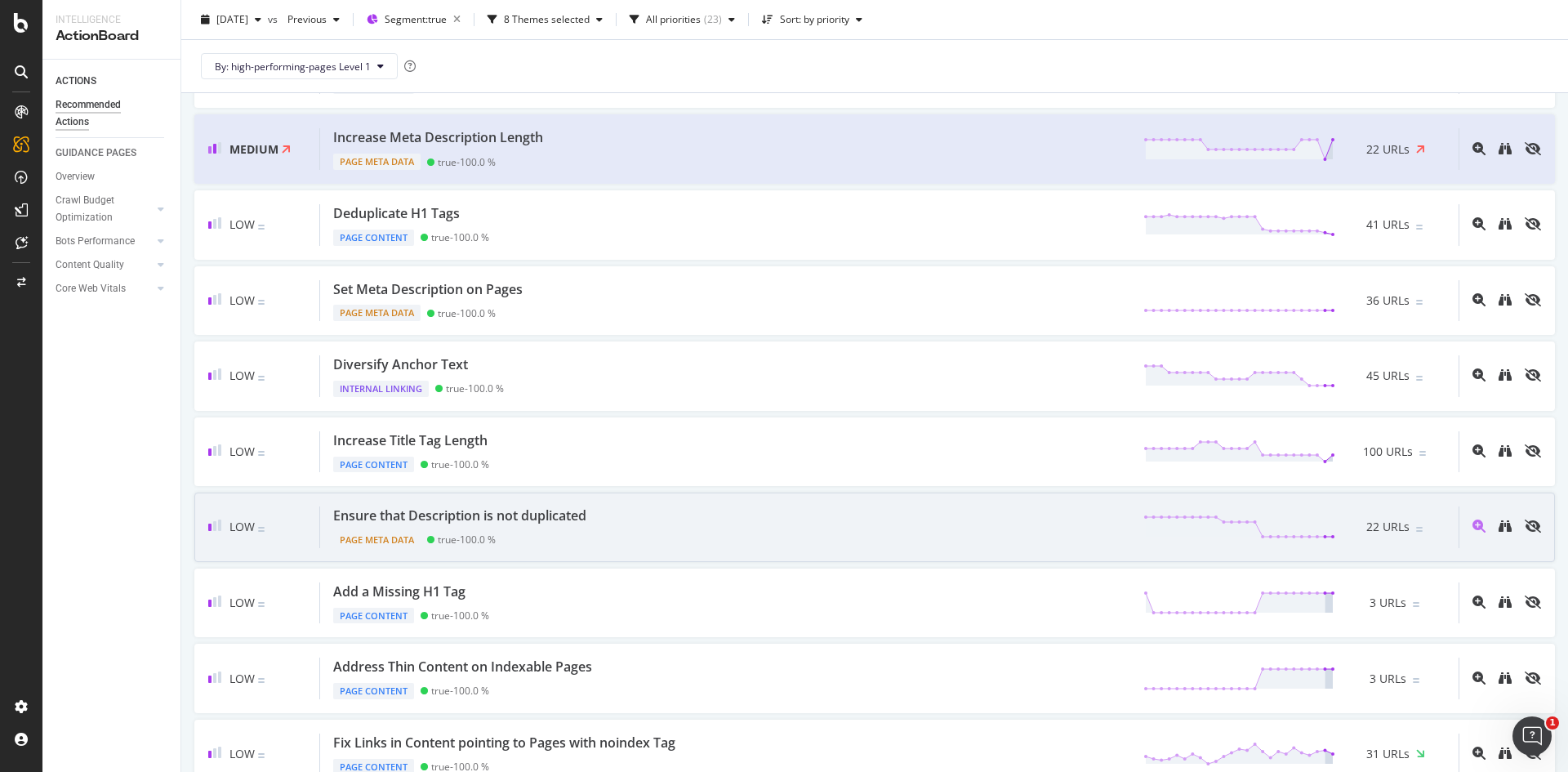
click at [559, 515] on div "Ensure that Description is not duplicated" at bounding box center [460, 515] width 253 height 19
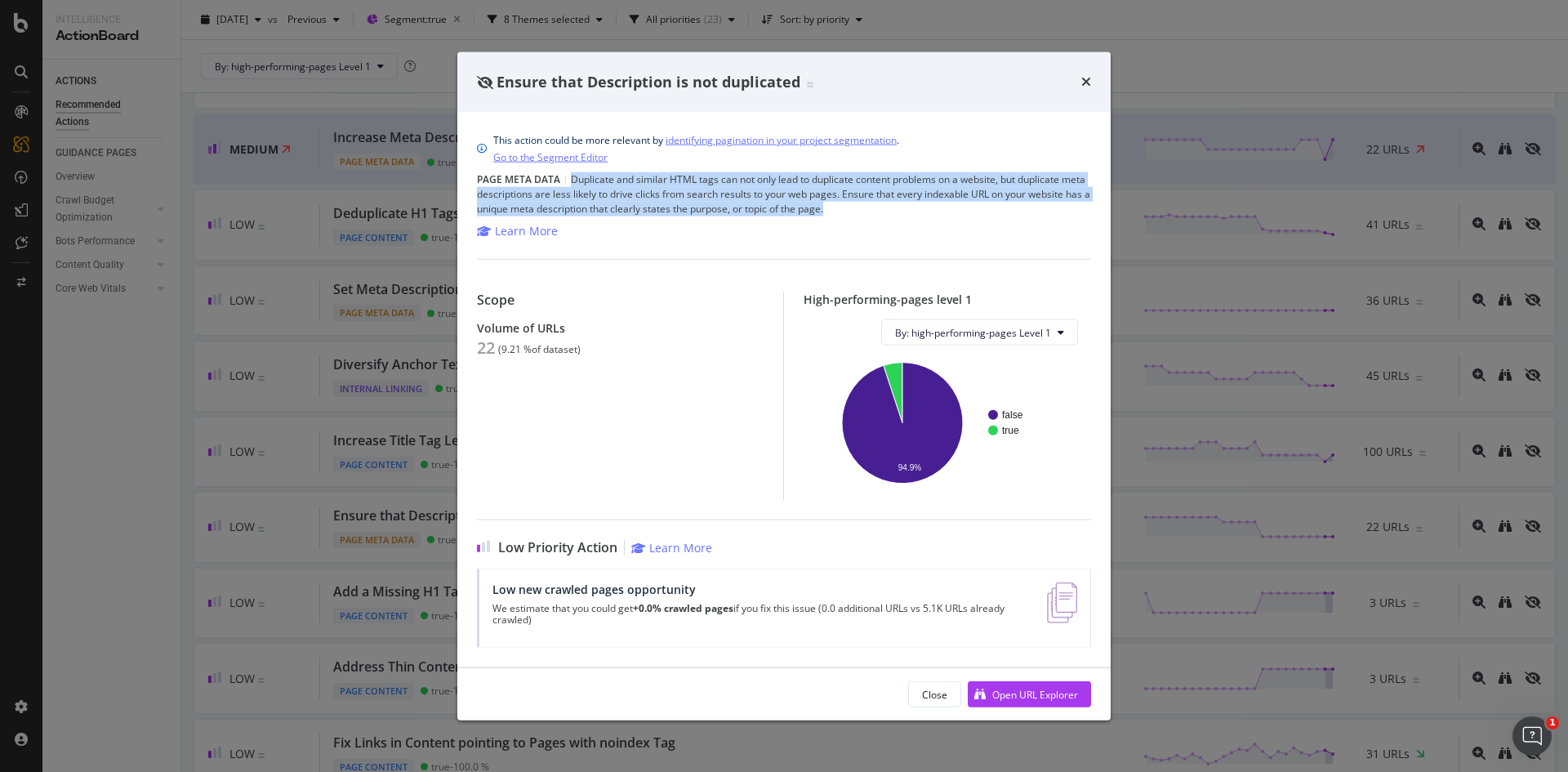
drag, startPoint x: 839, startPoint y: 213, endPoint x: 573, endPoint y: 180, distance: 268.0
click at [573, 180] on div "Page Meta Data | Duplicate and similar HTML tags can not only lead to duplicate…" at bounding box center [783, 194] width 614 height 44
copy div "Duplicate and similar HTML tags can not only lead to duplicate content problems…"
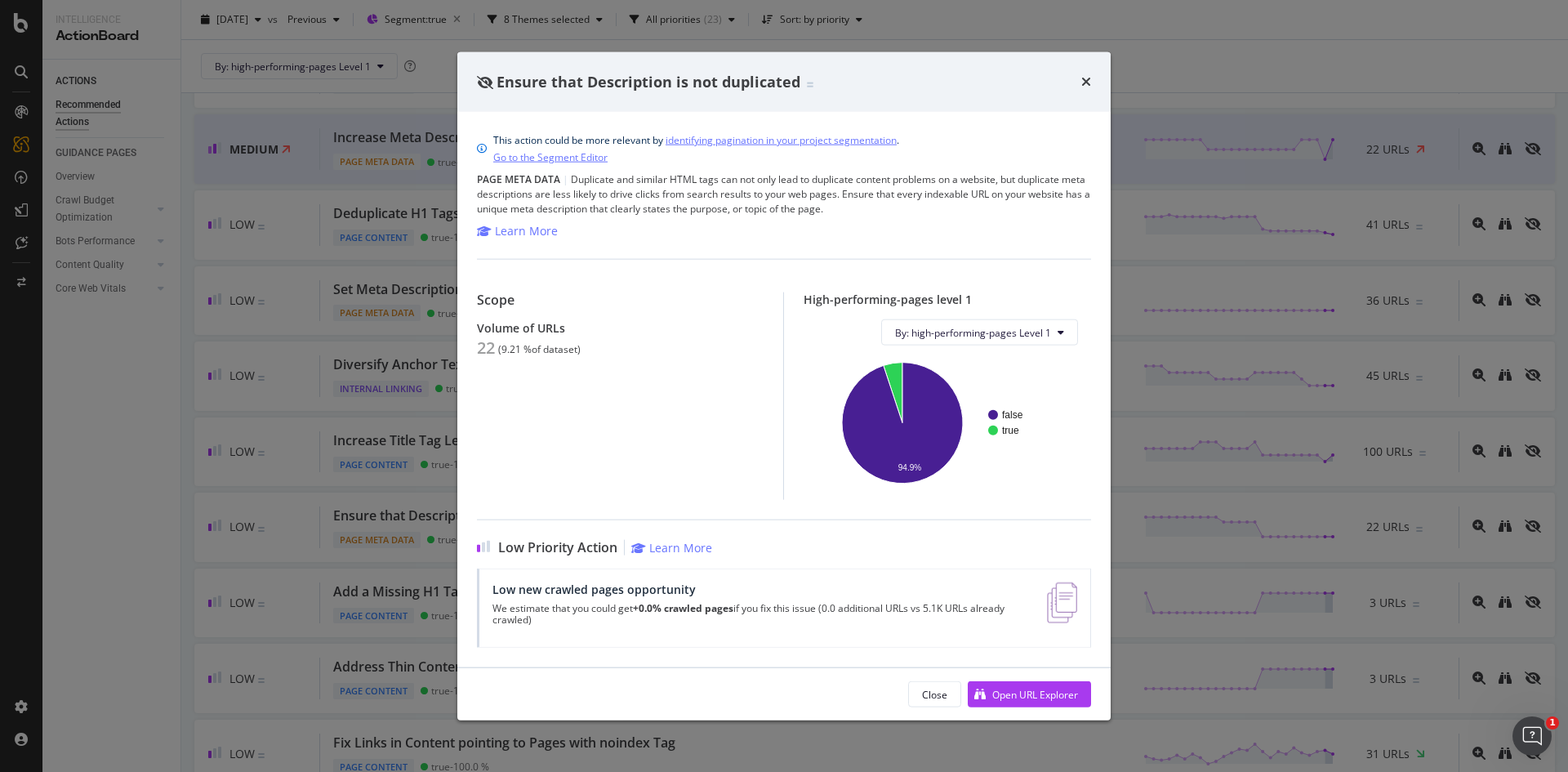
click at [182, 396] on div "Ensure that Description is not duplicated This action could be more relevant by…" at bounding box center [784, 386] width 1568 height 772
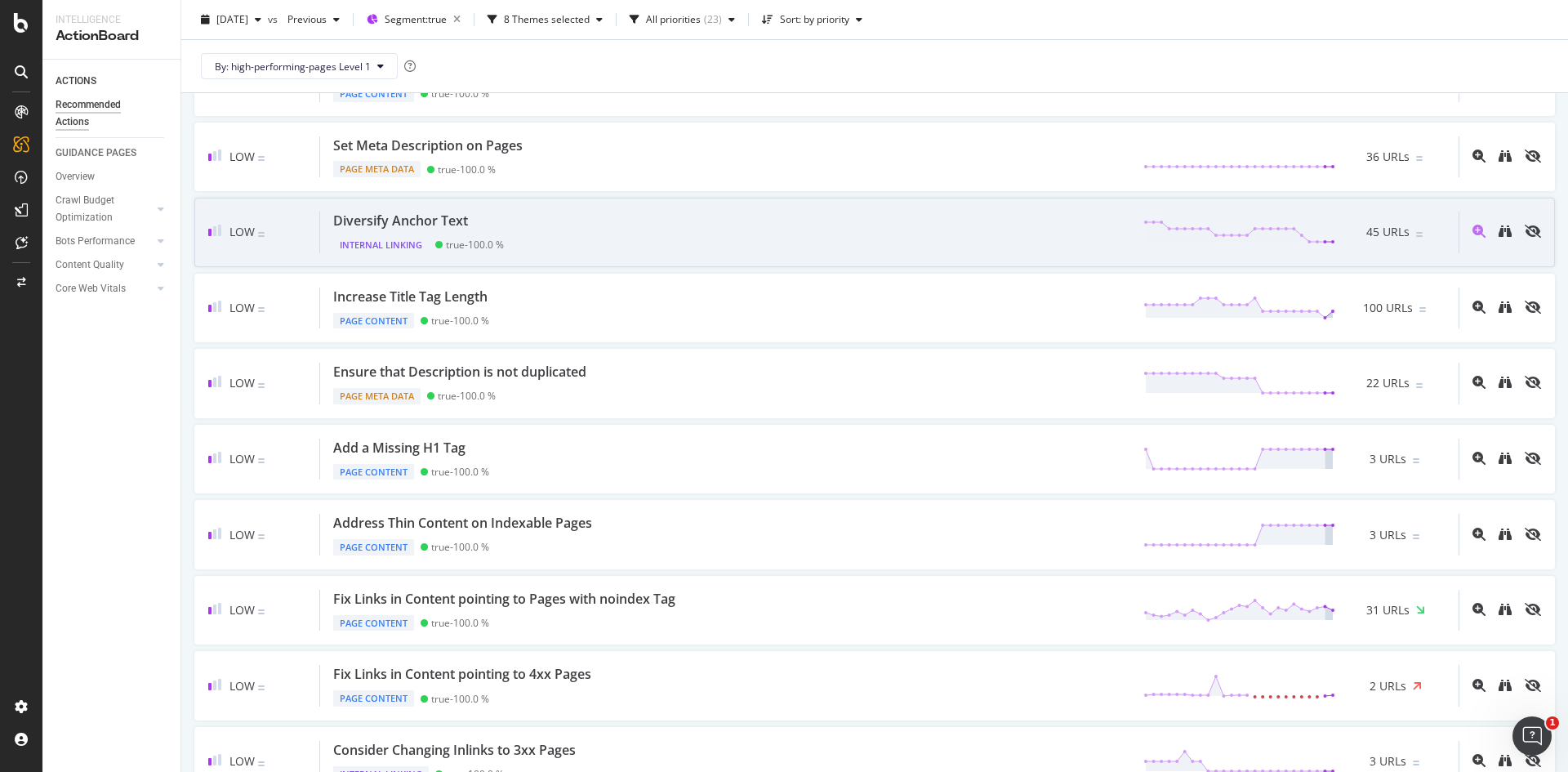
scroll to position [545, 0]
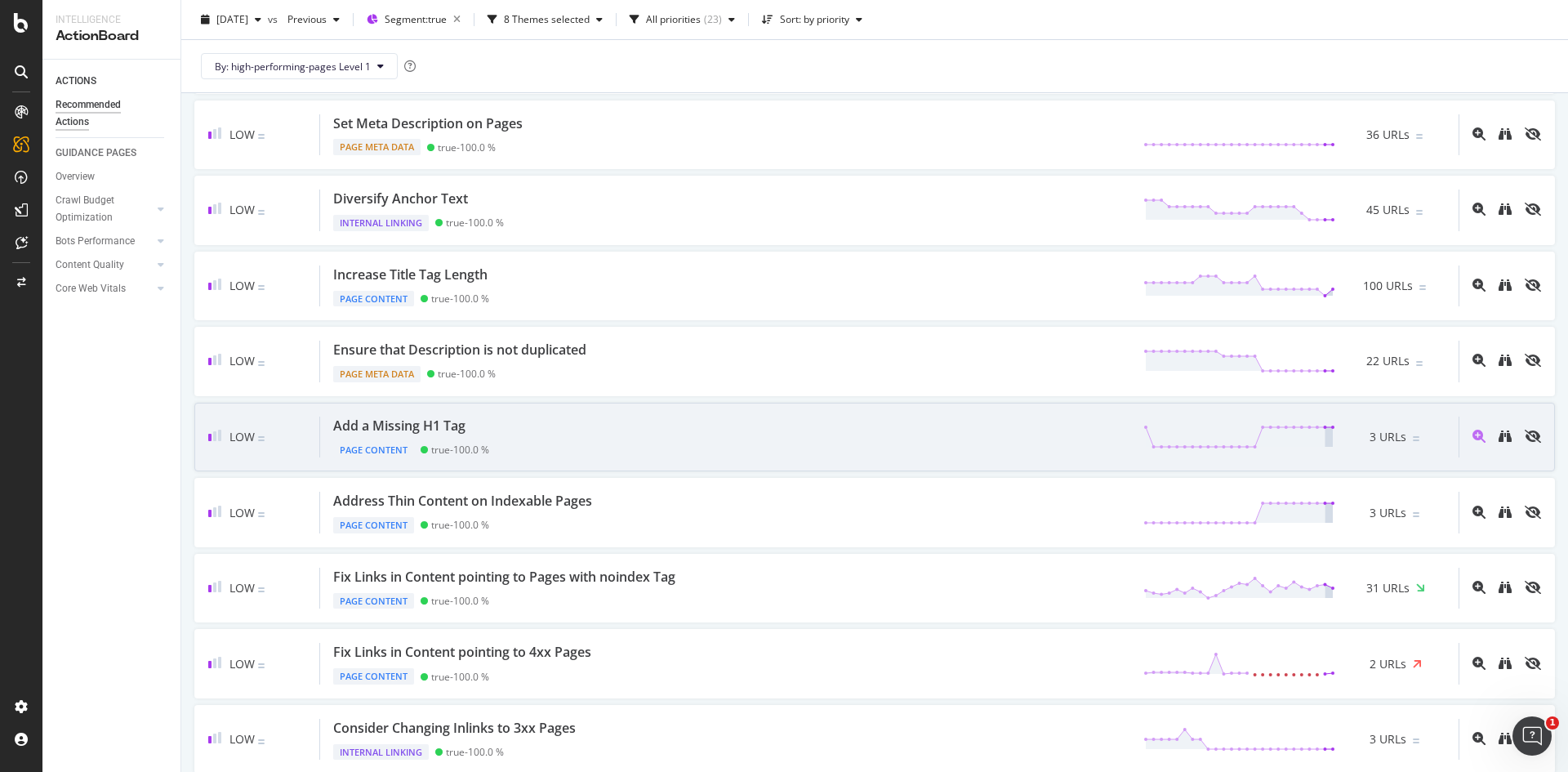
click at [920, 422] on div "Add a Missing H1 Tag Page Content true - 100.0 % 3 URLs" at bounding box center [889, 437] width 1138 height 42
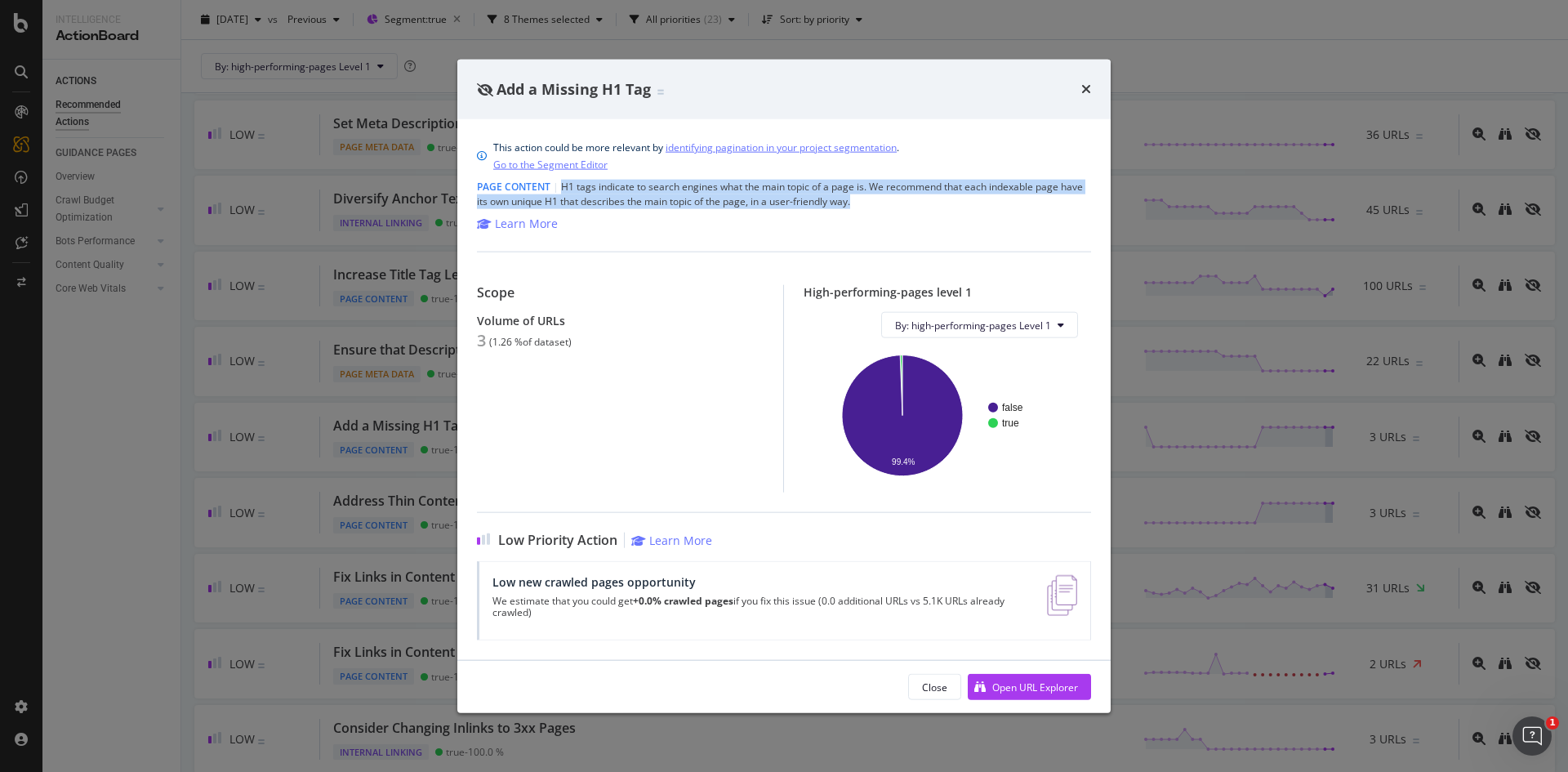
drag, startPoint x: 888, startPoint y: 203, endPoint x: 563, endPoint y: 185, distance: 325.5
click at [563, 185] on div "Page Content | H1 tags indicate to search engines what the main topic of a page…" at bounding box center [783, 195] width 614 height 30
copy div "H1 tags indicate to search engines what the main topic of a page is. We recomme…"
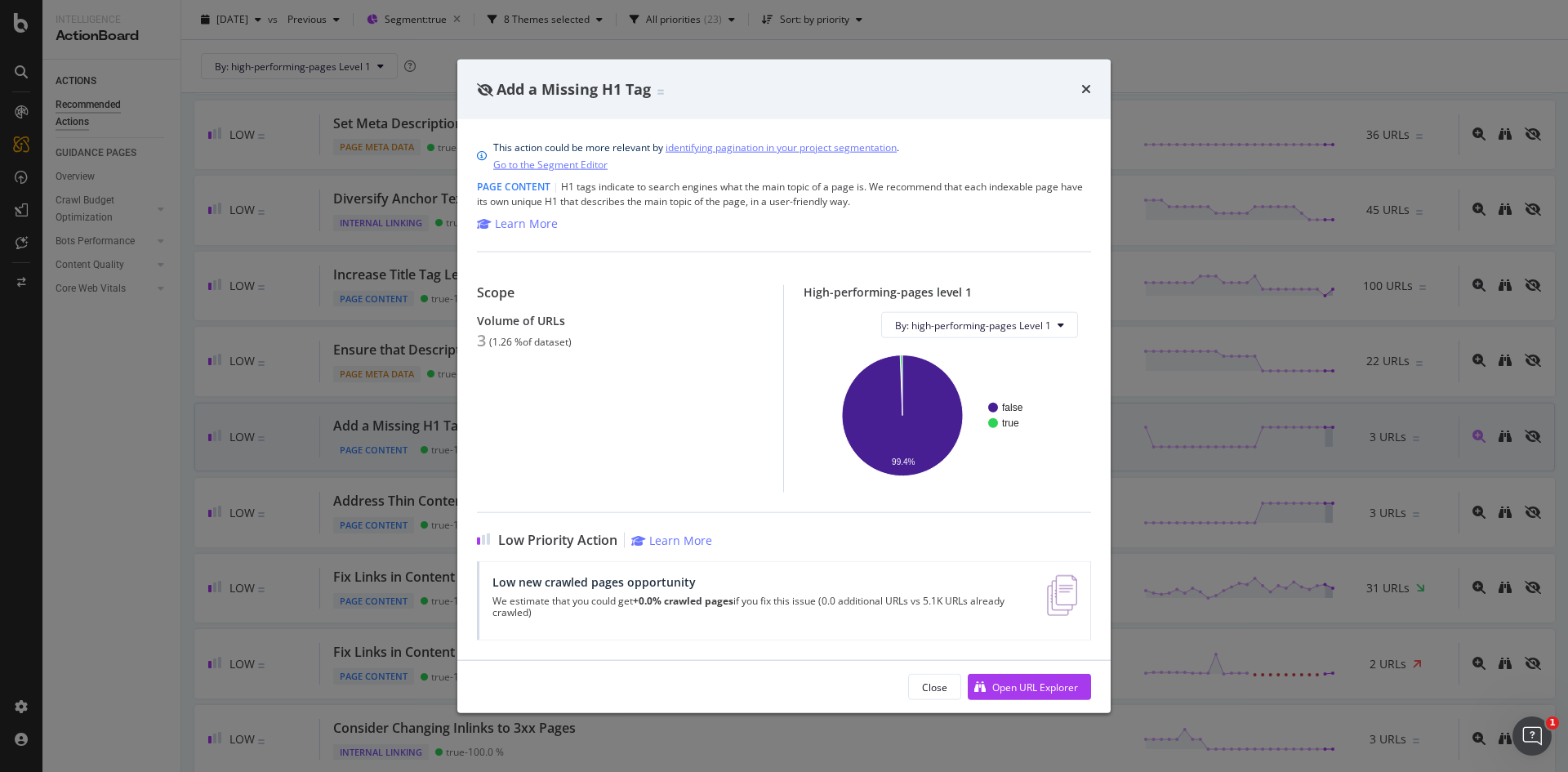
click at [1194, 227] on div "Add a Missing H1 Tag This action could be more relevant by identifying paginati…" at bounding box center [784, 386] width 1568 height 772
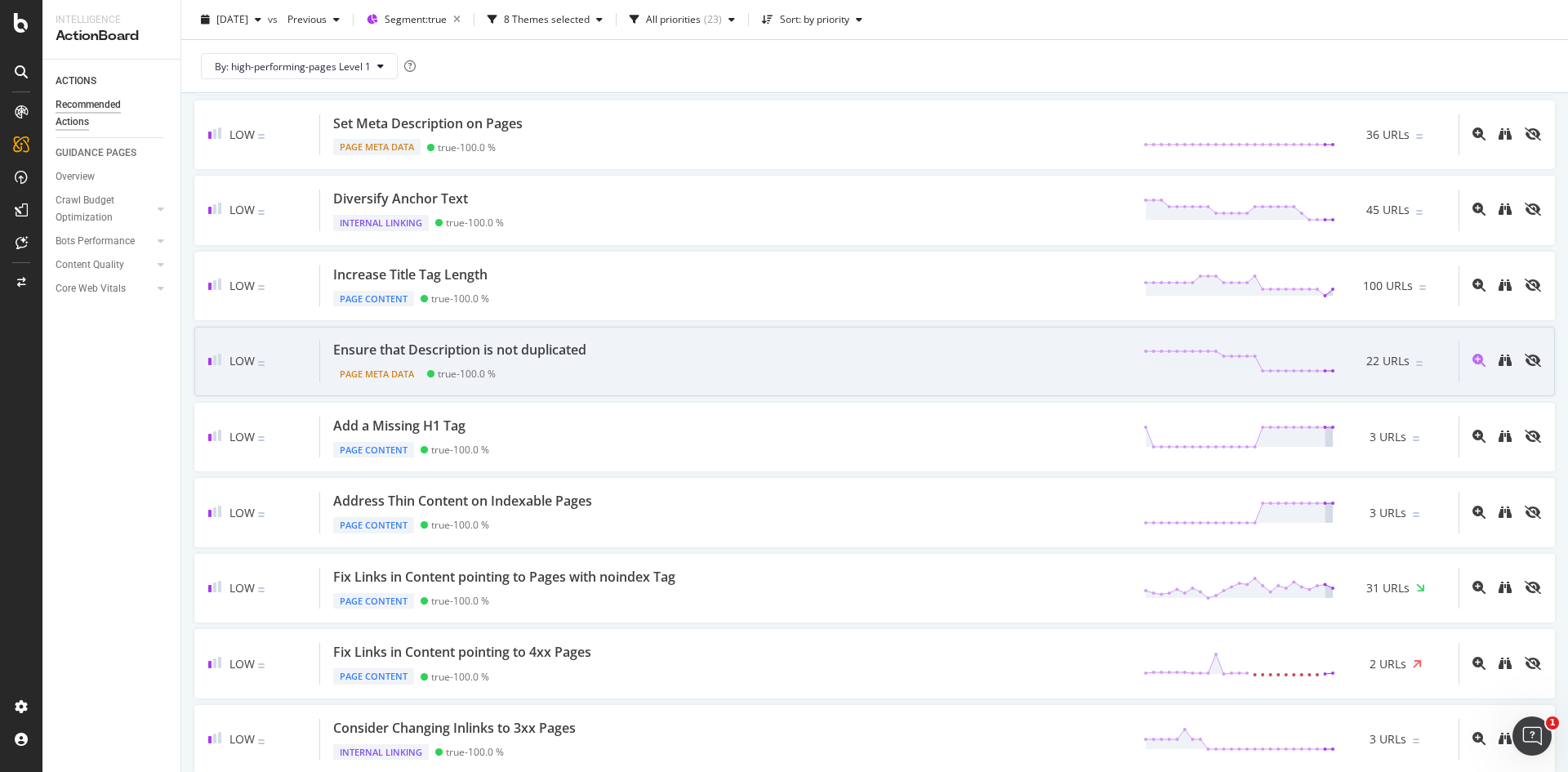
scroll to position [594, 0]
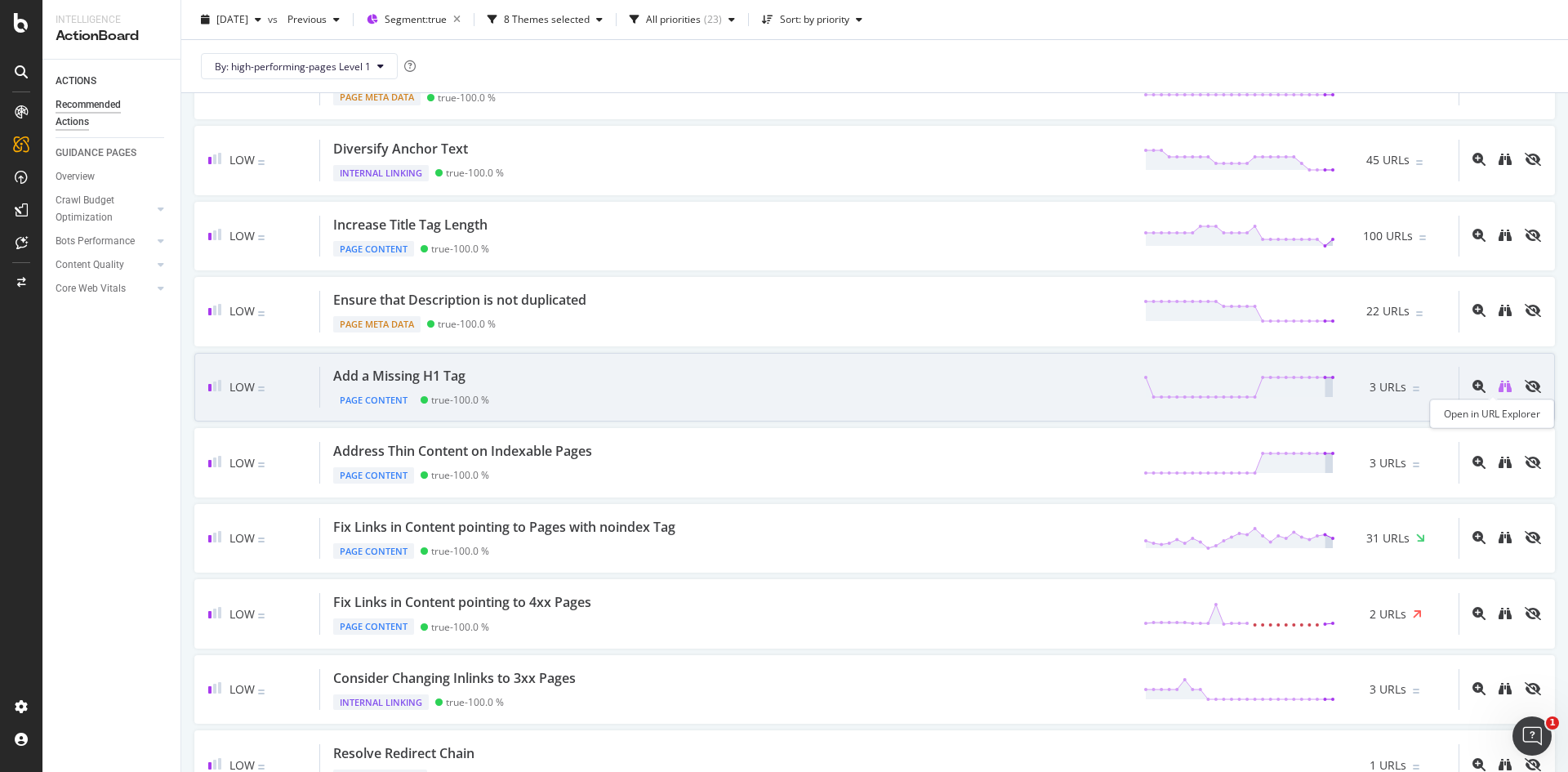
click at [1499, 388] on icon "binoculars" at bounding box center [1505, 386] width 13 height 13
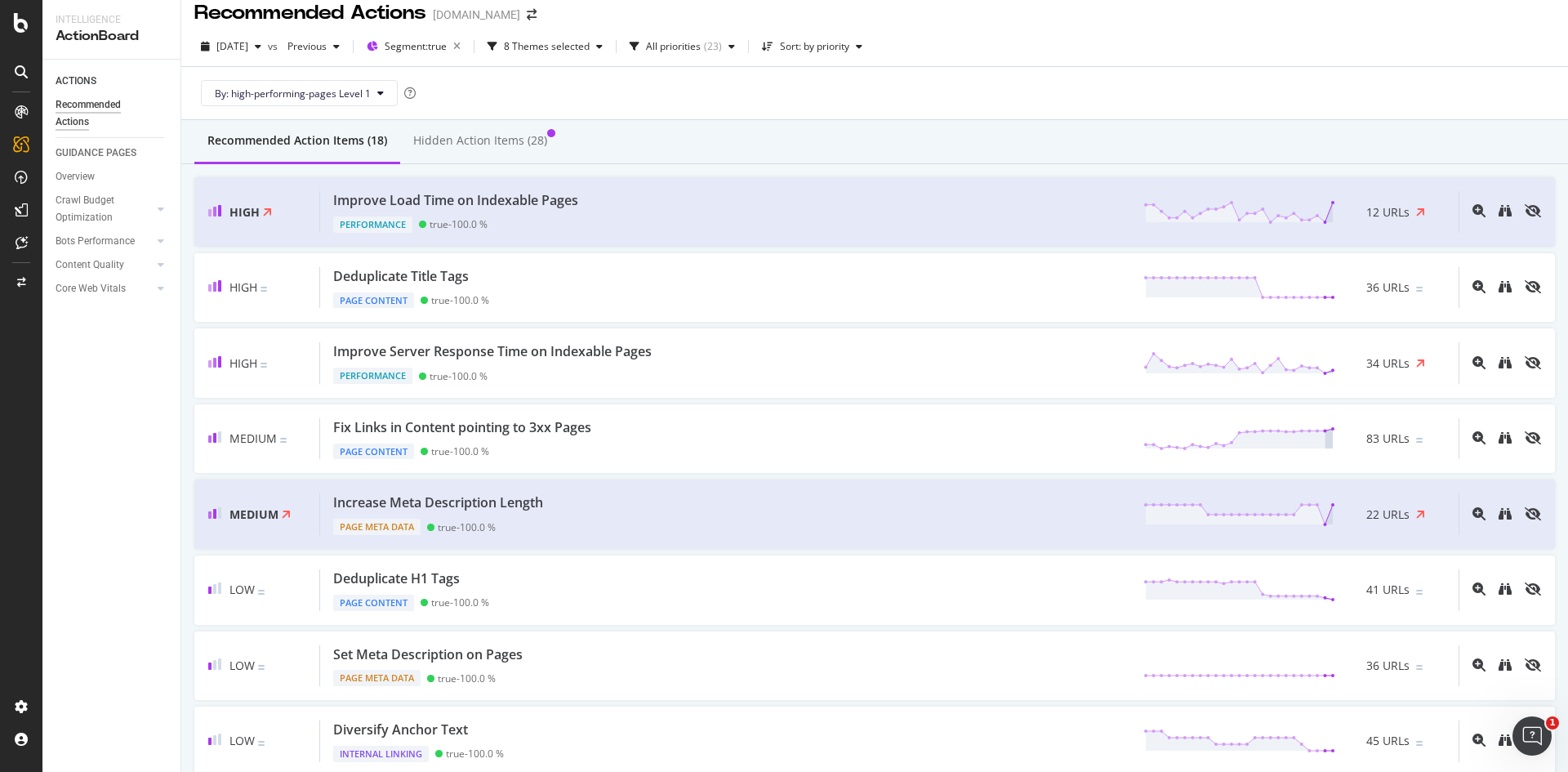
scroll to position [0, 0]
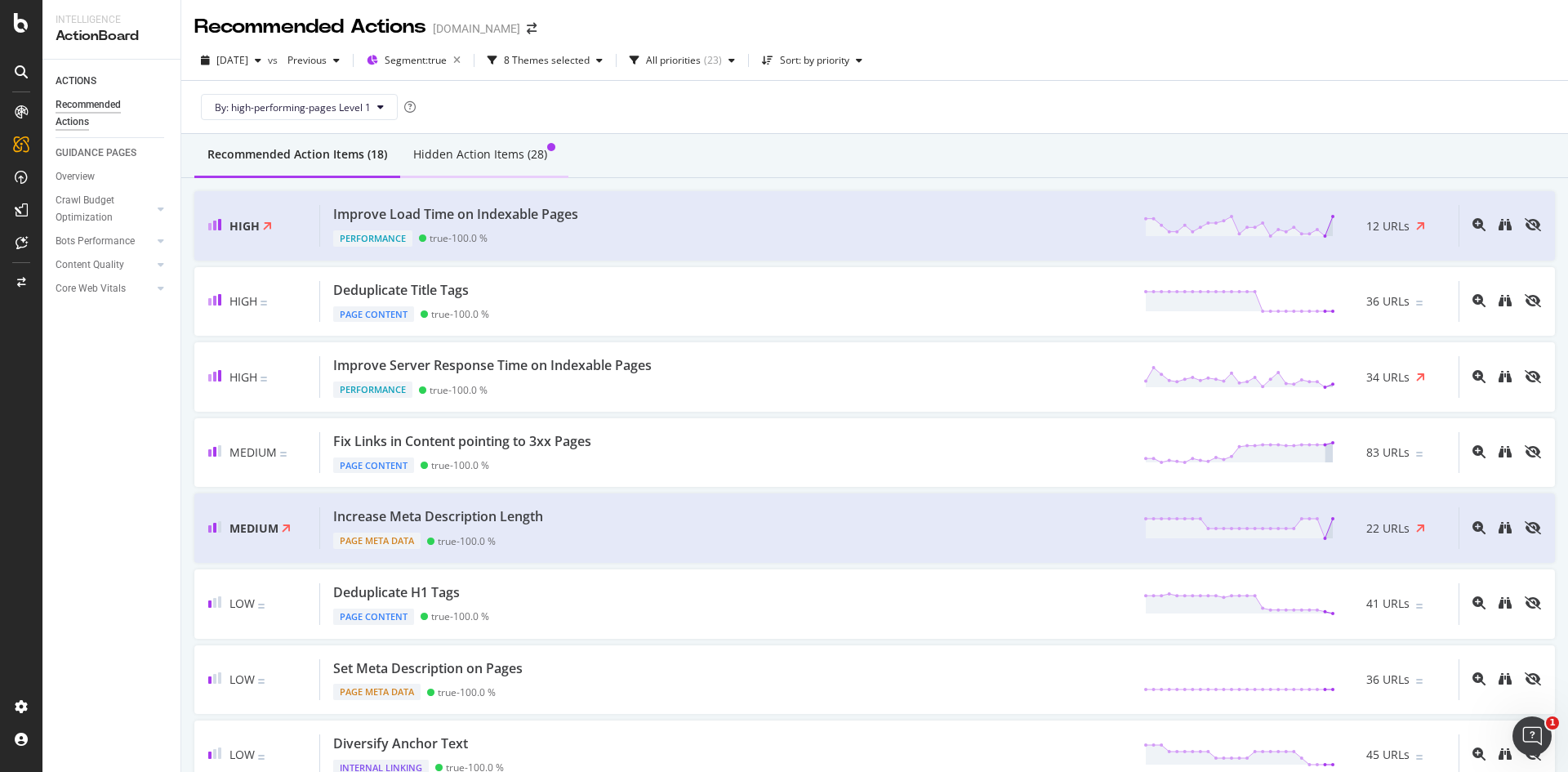
click at [500, 146] on div "Hidden Action Items (28)" at bounding box center [479, 154] width 133 height 17
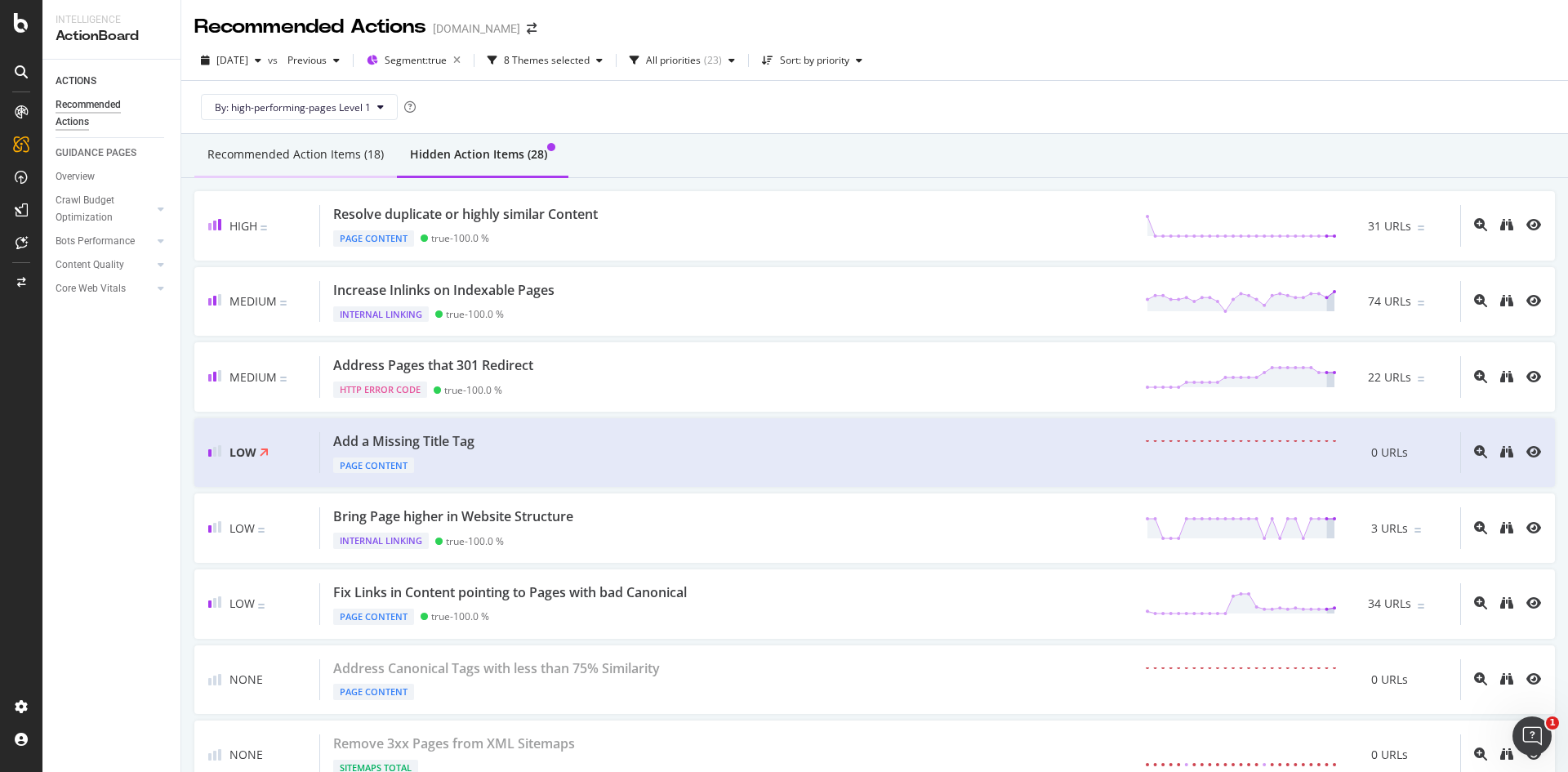
click at [305, 154] on div "Recommended Action Items (18)" at bounding box center [296, 154] width 176 height 17
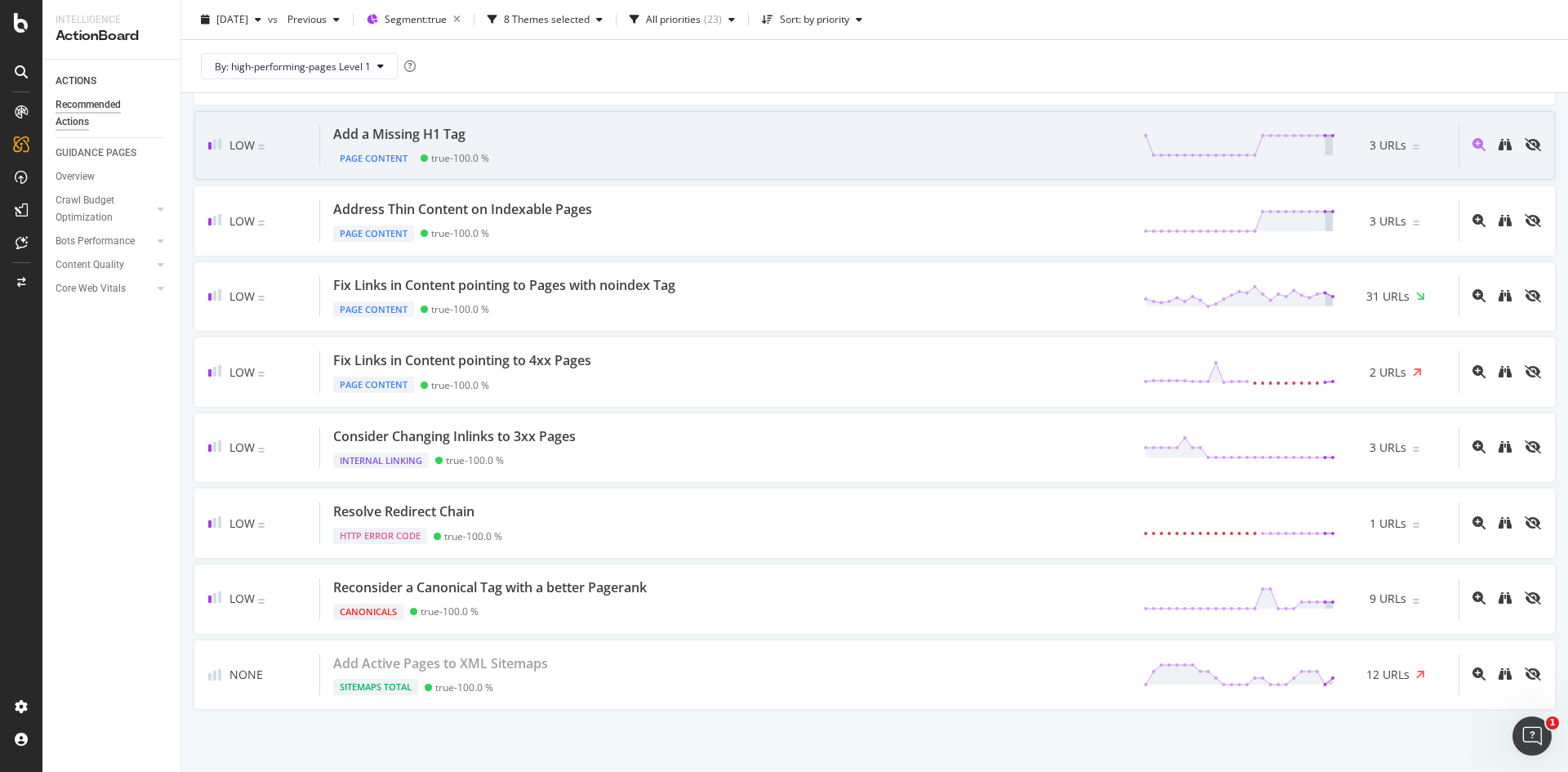
scroll to position [839, 0]
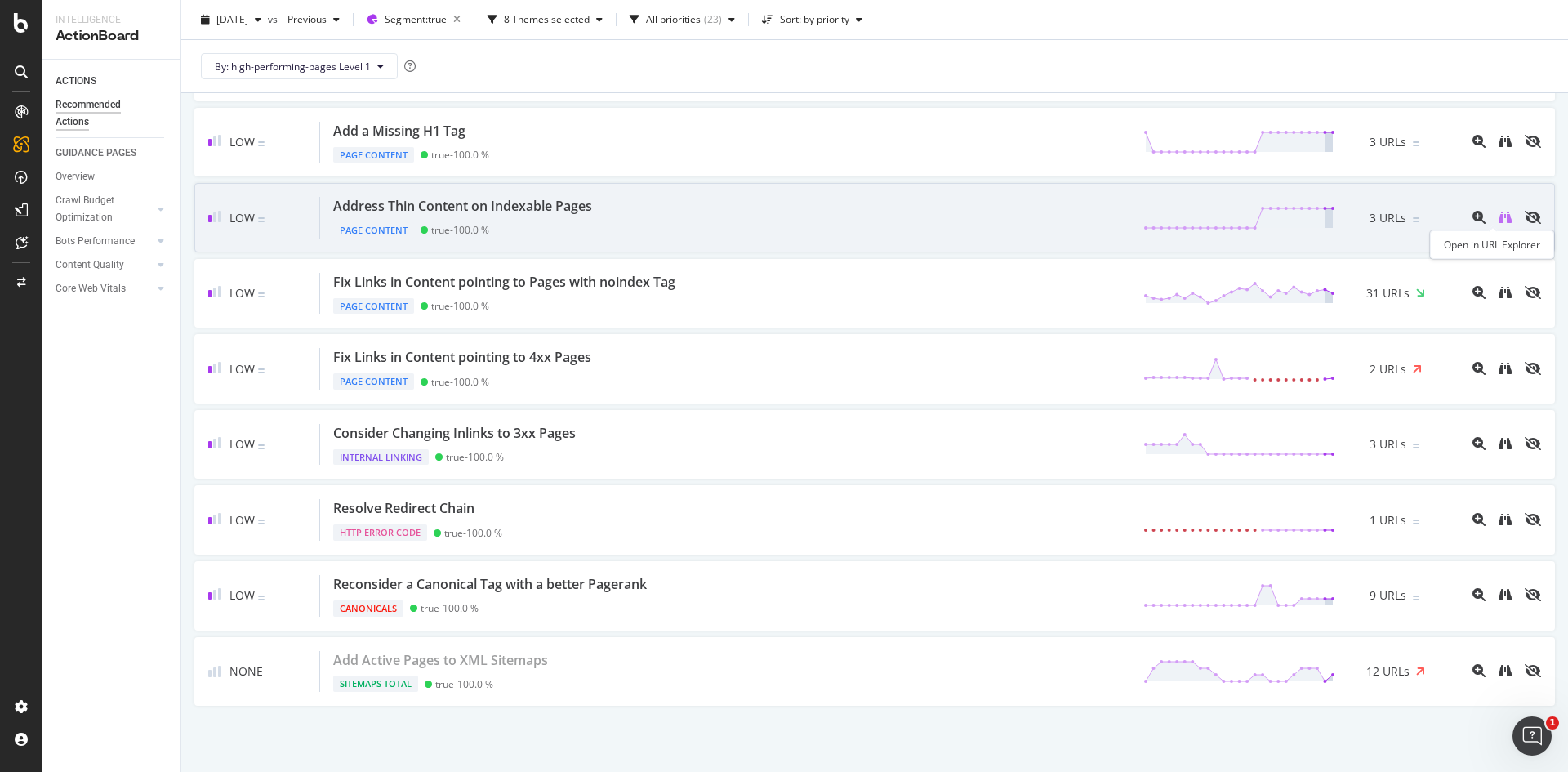
click at [1499, 222] on icon "binoculars" at bounding box center [1505, 216] width 13 height 13
click at [685, 209] on div "Address Thin Content on Indexable Pages Page Content true - 100.0 % 3 URLs" at bounding box center [889, 217] width 1138 height 42
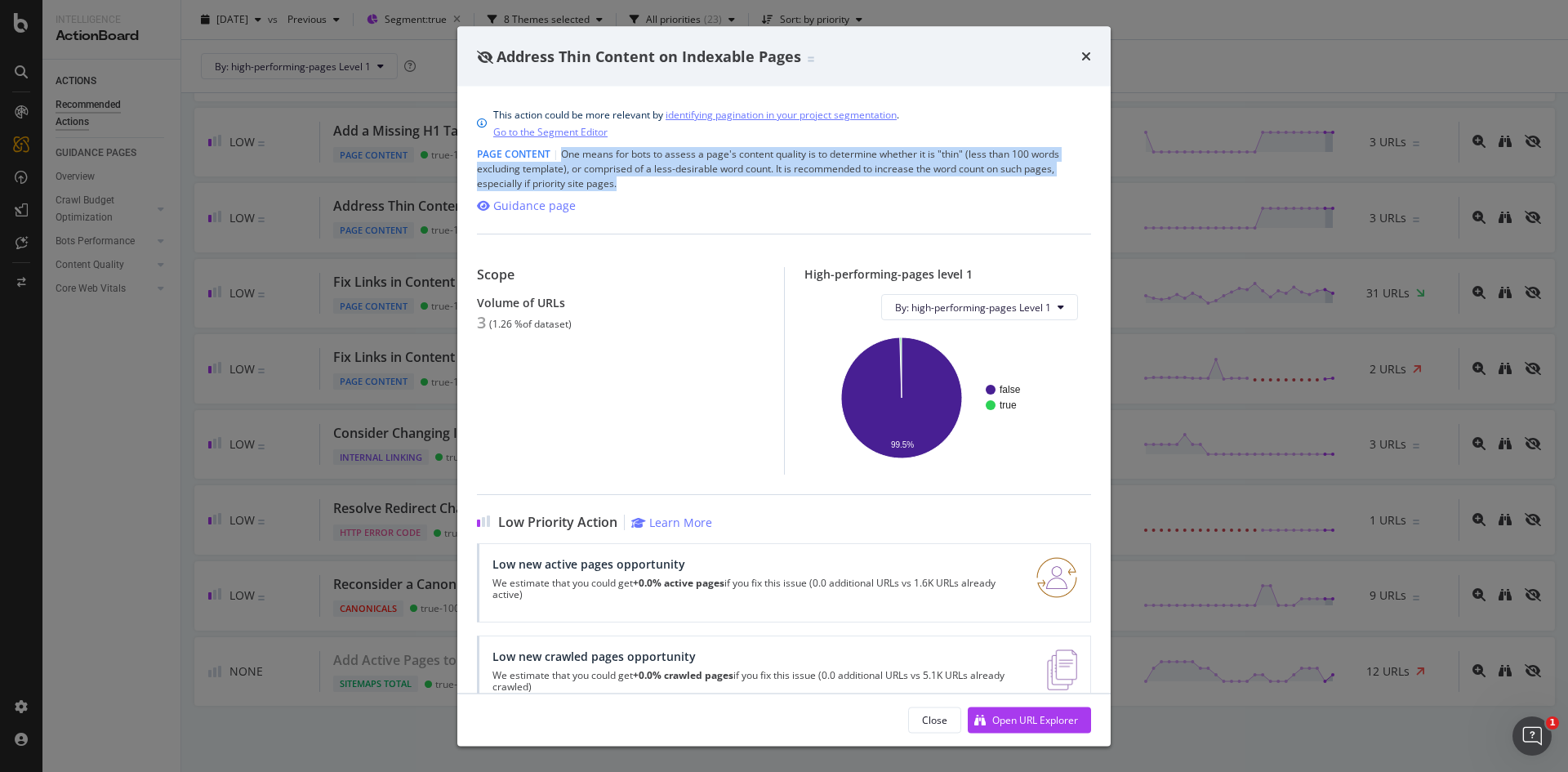
drag, startPoint x: 562, startPoint y: 156, endPoint x: 694, endPoint y: 181, distance: 134.3
click at [694, 181] on div "Page Content | One means for bots to assess a page's content quality is to dete…" at bounding box center [783, 169] width 614 height 44
copy div "One means for bots to assess a page's content quality is to determine whether i…"
click at [1084, 58] on icon "times" at bounding box center [1087, 55] width 10 height 13
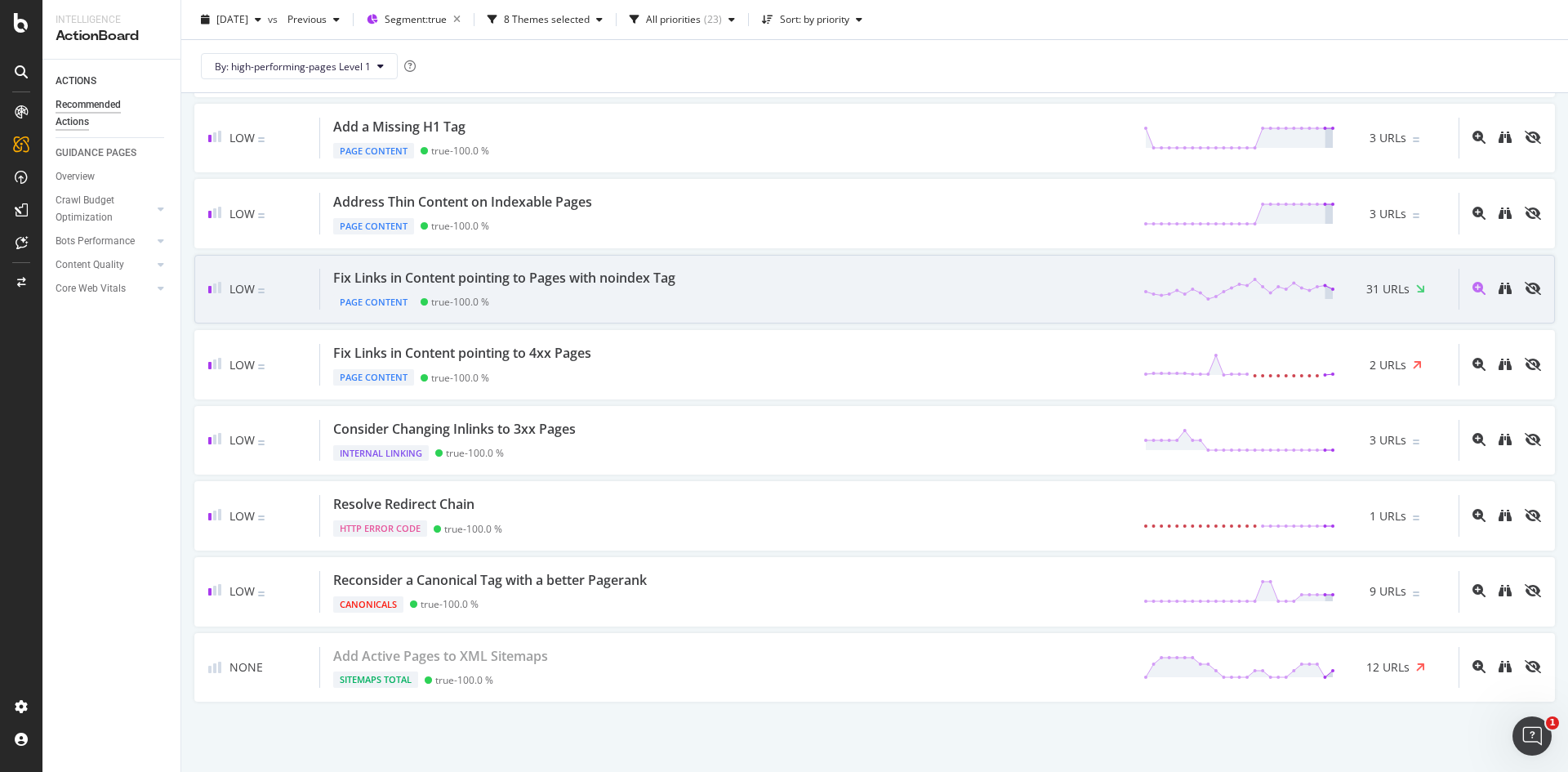
scroll to position [842, 0]
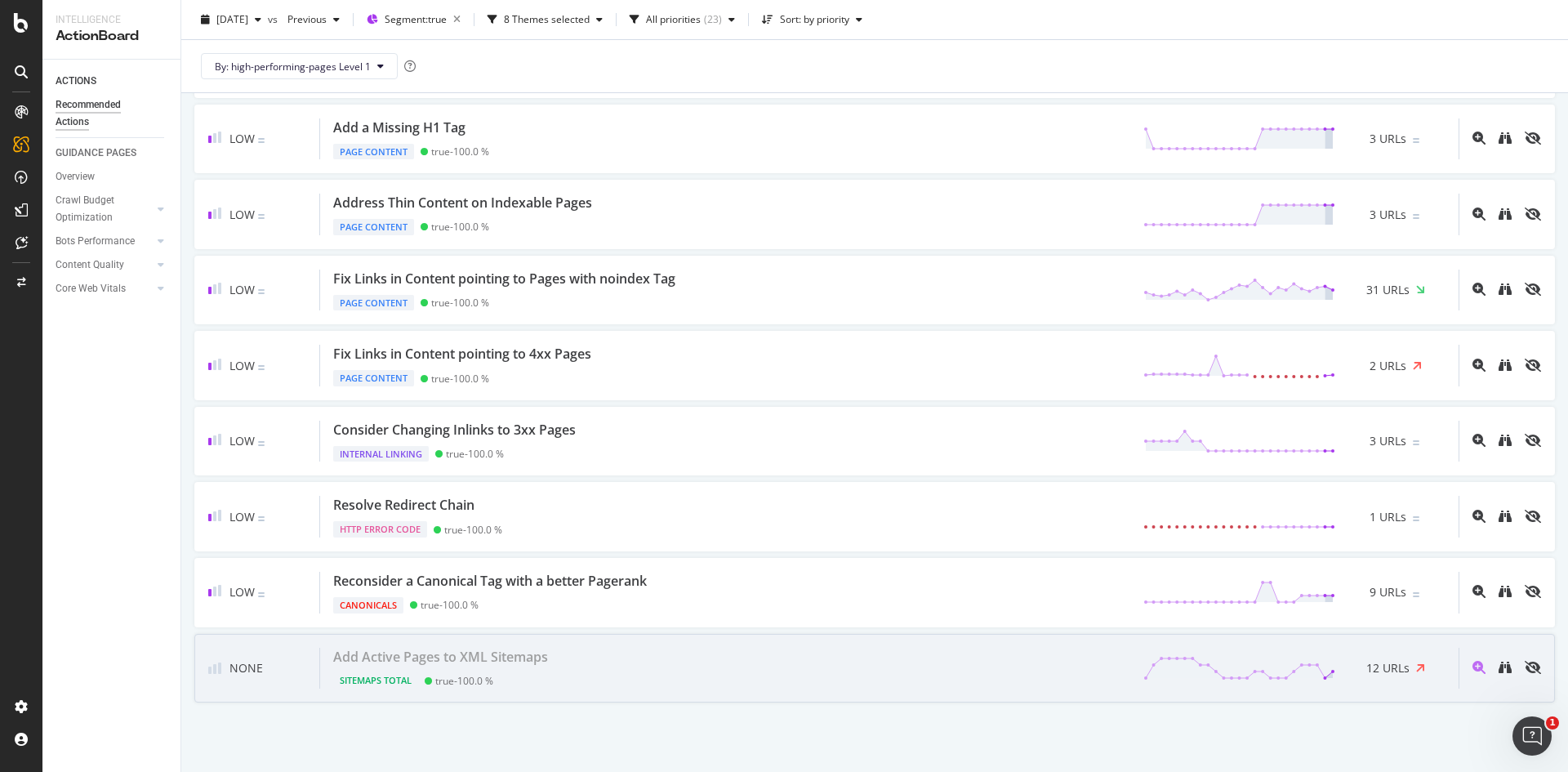
click at [232, 665] on span "None" at bounding box center [246, 667] width 34 height 17
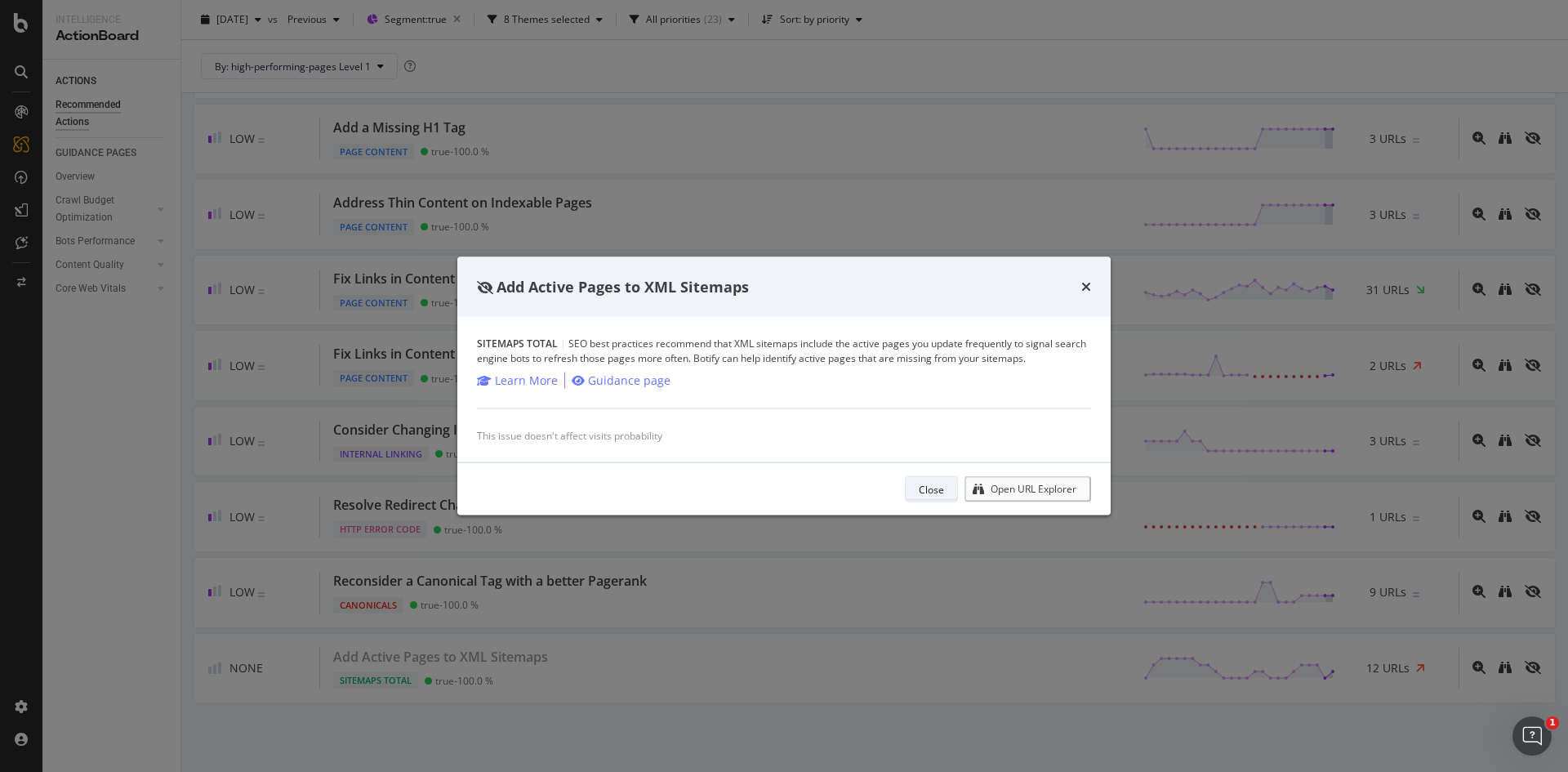
click at [935, 499] on div "Close" at bounding box center [931, 488] width 26 height 23
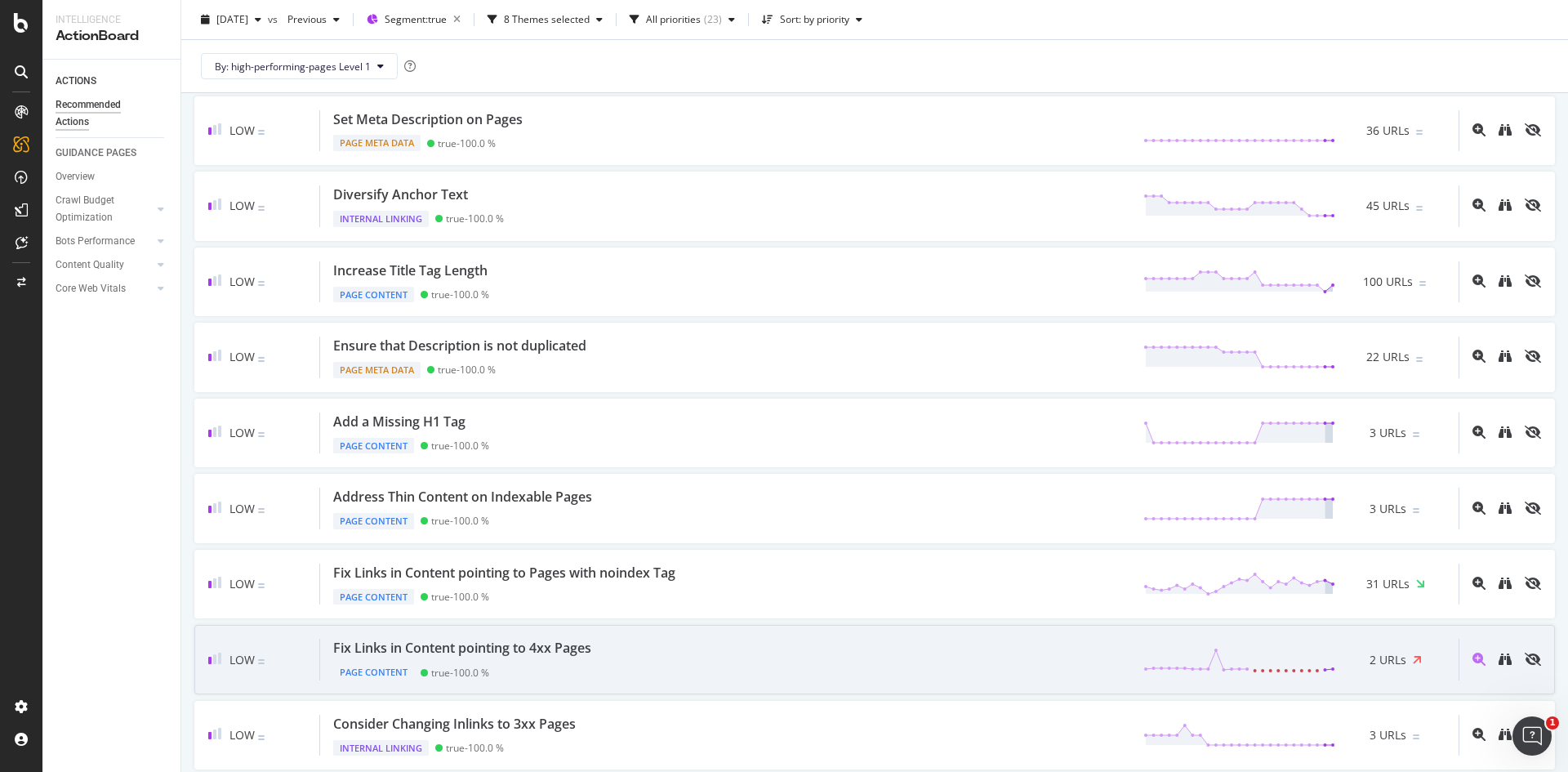
scroll to position [532, 0]
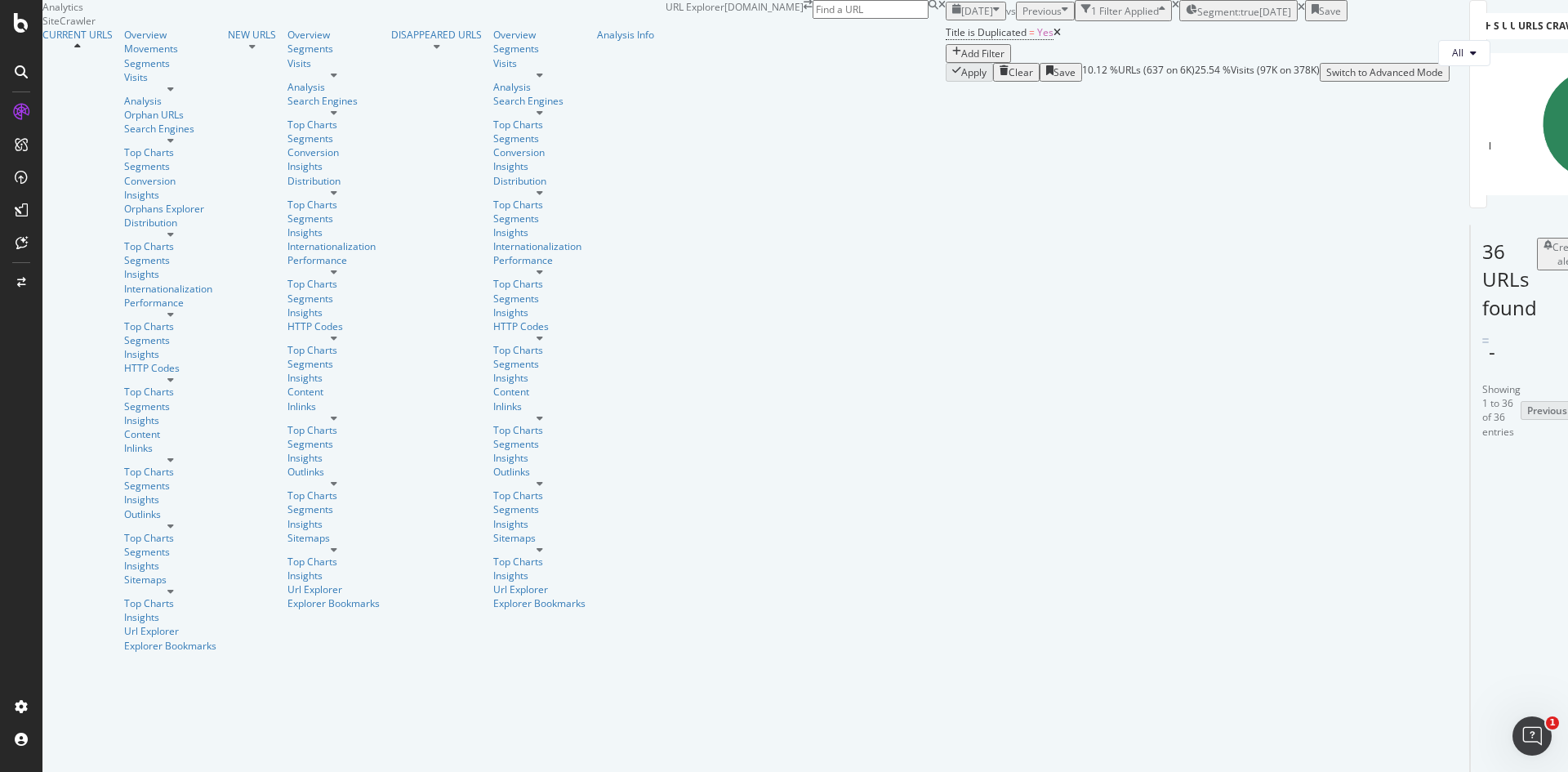
click at [961, 60] on div "Add Filter" at bounding box center [983, 53] width 44 height 14
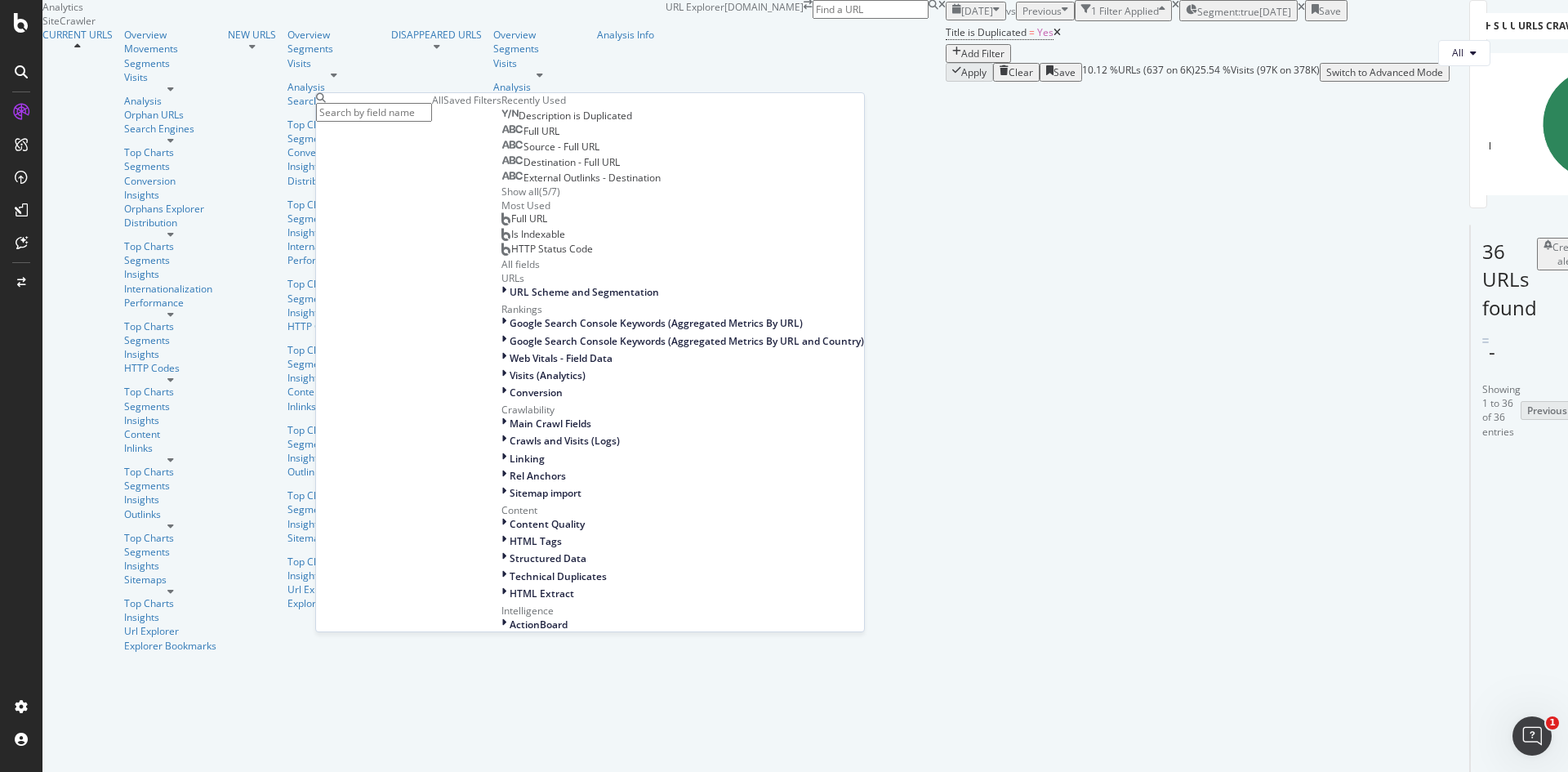
click at [501, 138] on div "Full URL" at bounding box center [530, 130] width 58 height 13
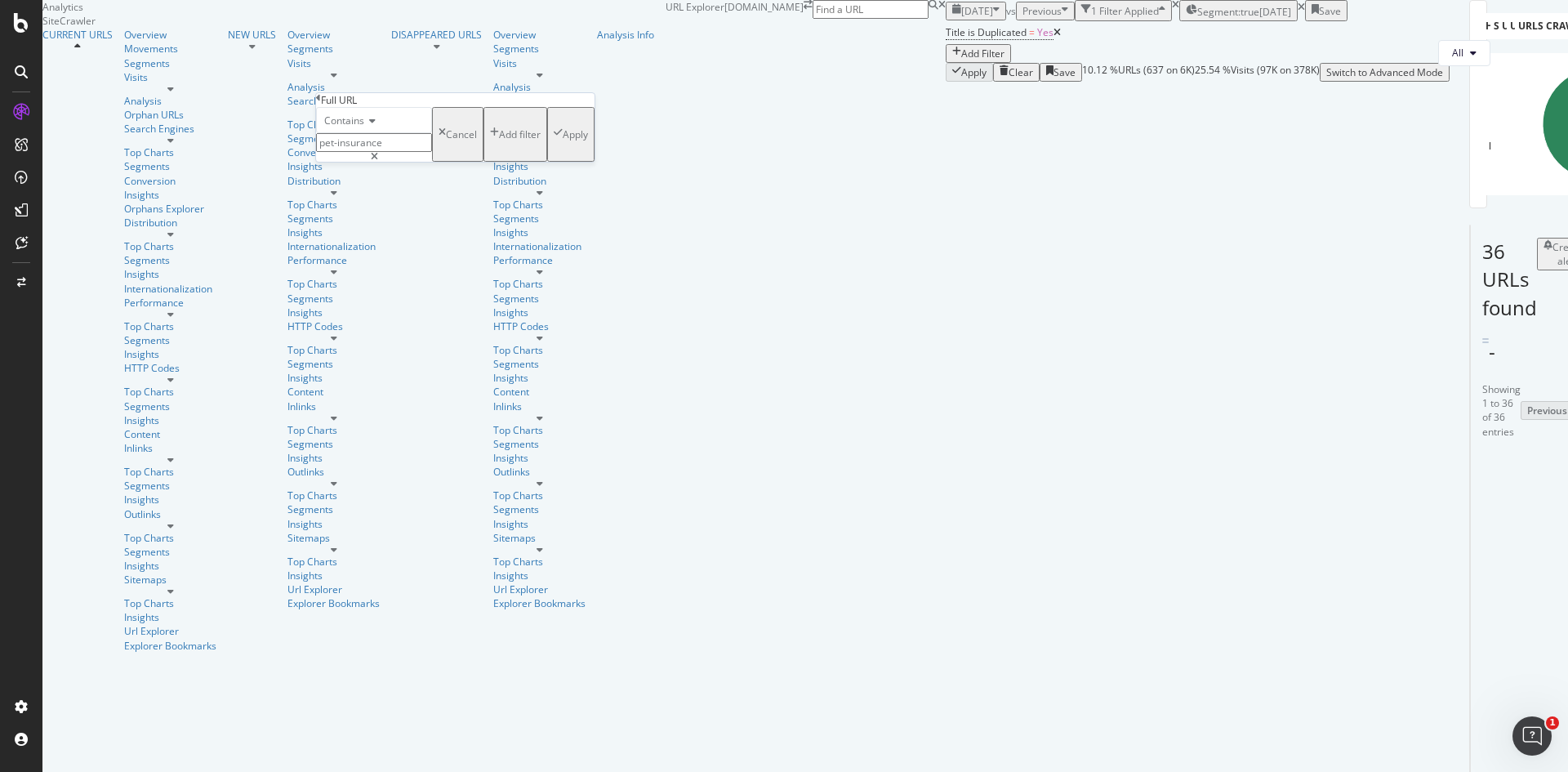
click at [376, 126] on icon at bounding box center [370, 121] width 12 height 10
click at [390, 270] on span "Doesn't contain" at bounding box center [357, 263] width 71 height 14
type input "?"
click at [554, 141] on div "button" at bounding box center [558, 134] width 9 height 14
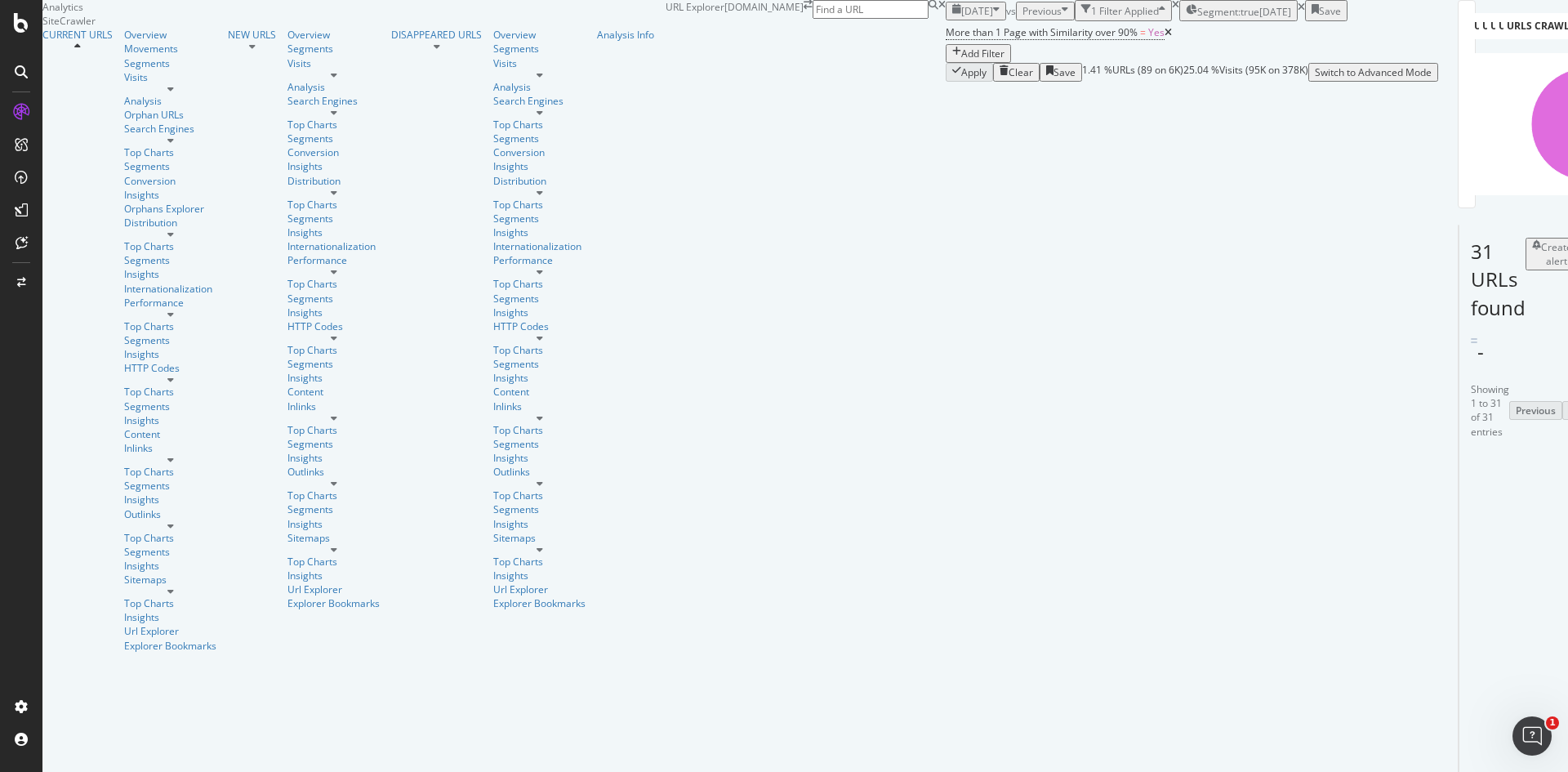
click at [961, 60] on div "Add Filter" at bounding box center [983, 53] width 44 height 14
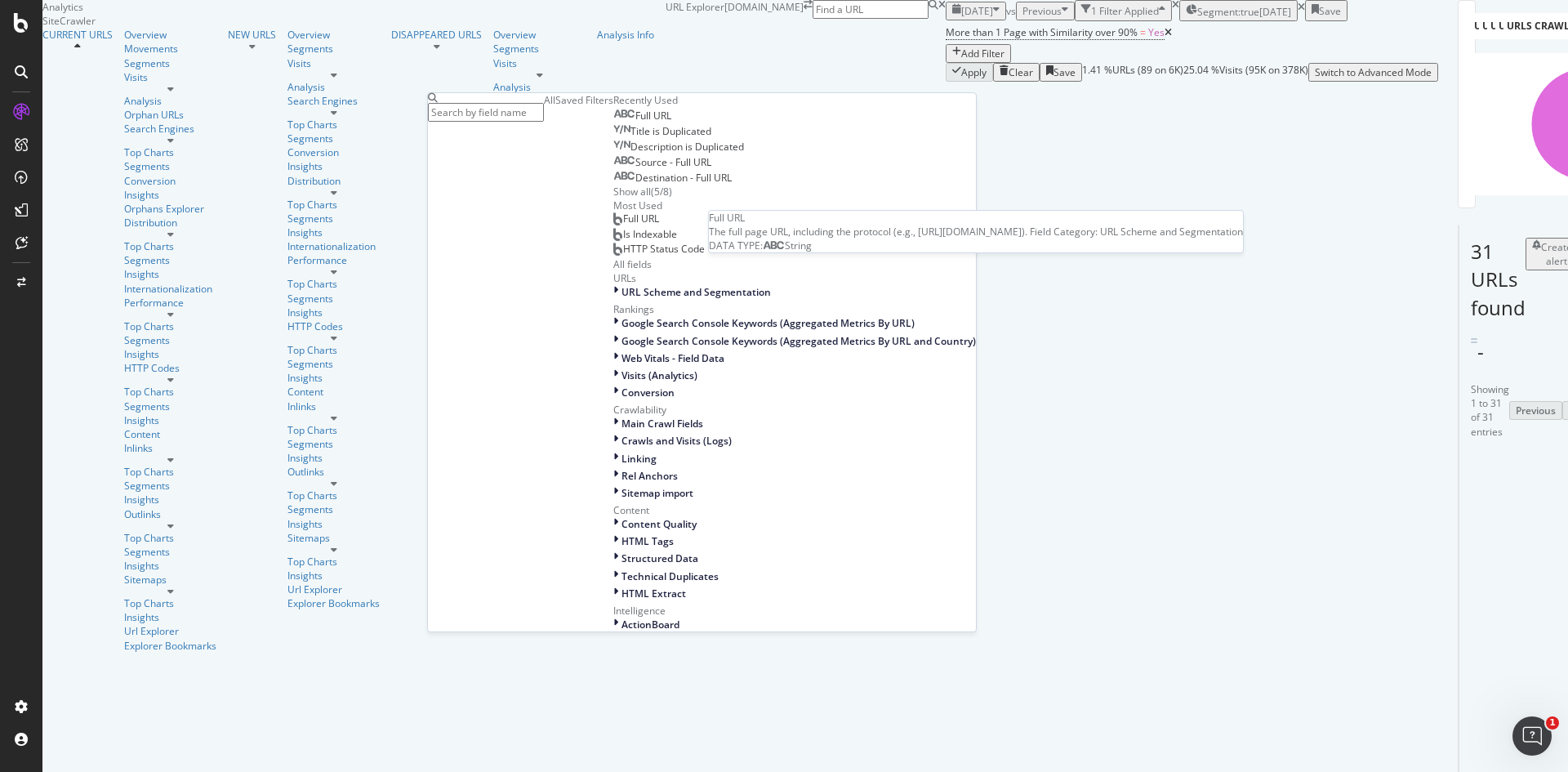
click at [636, 123] on span "Full URL" at bounding box center [653, 116] width 36 height 14
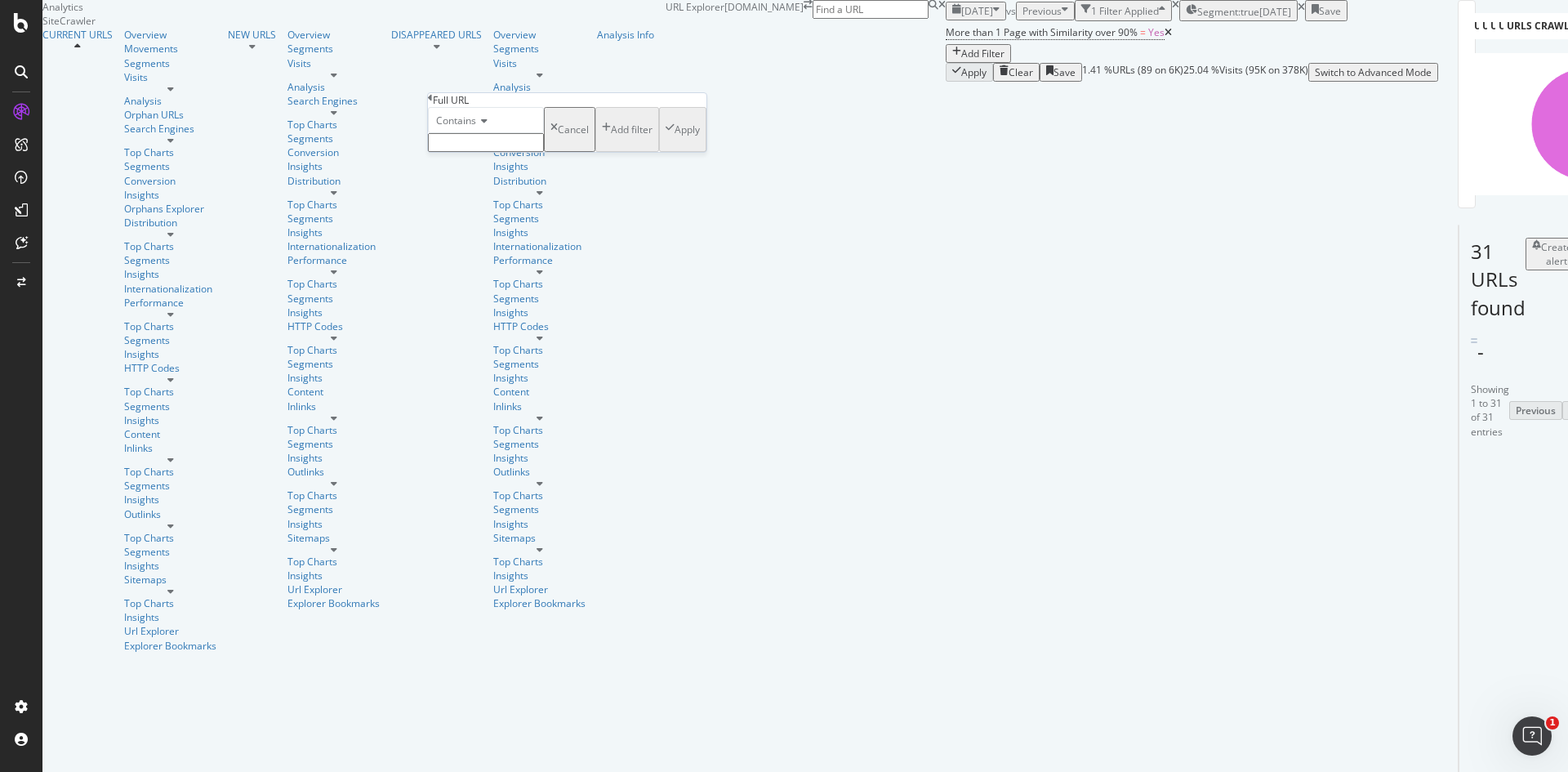
click at [477, 128] on span "Contains" at bounding box center [456, 121] width 40 height 14
click at [495, 270] on span "Doesn't contain" at bounding box center [469, 263] width 71 height 14
click at [493, 152] on input "text" at bounding box center [485, 142] width 116 height 19
type input "?"
click at [674, 141] on div "Apply" at bounding box center [687, 134] width 26 height 14
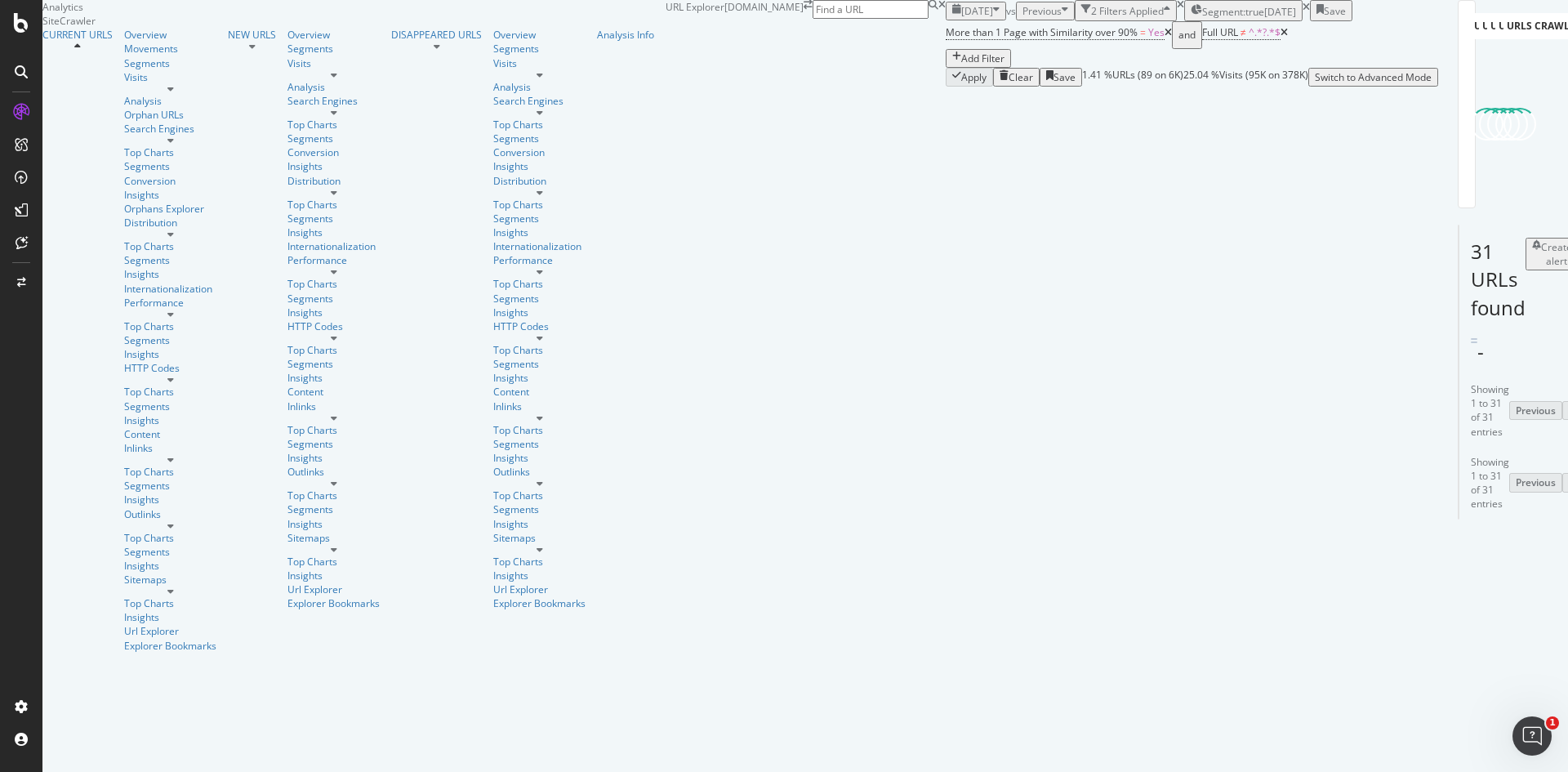
click at [1346, 18] on div "Save" at bounding box center [1335, 11] width 22 height 14
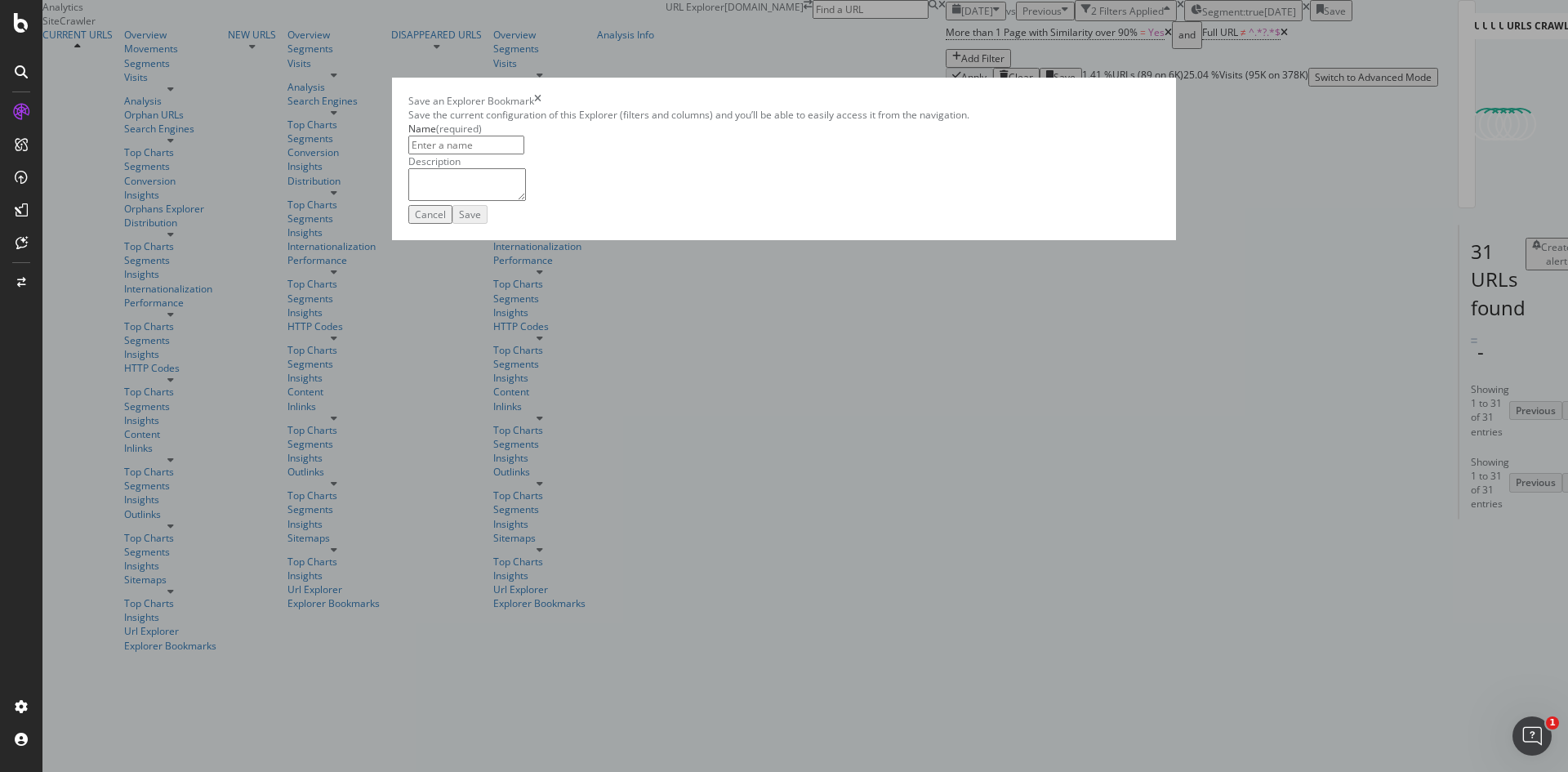
click at [446, 221] on div "Cancel" at bounding box center [430, 214] width 31 height 14
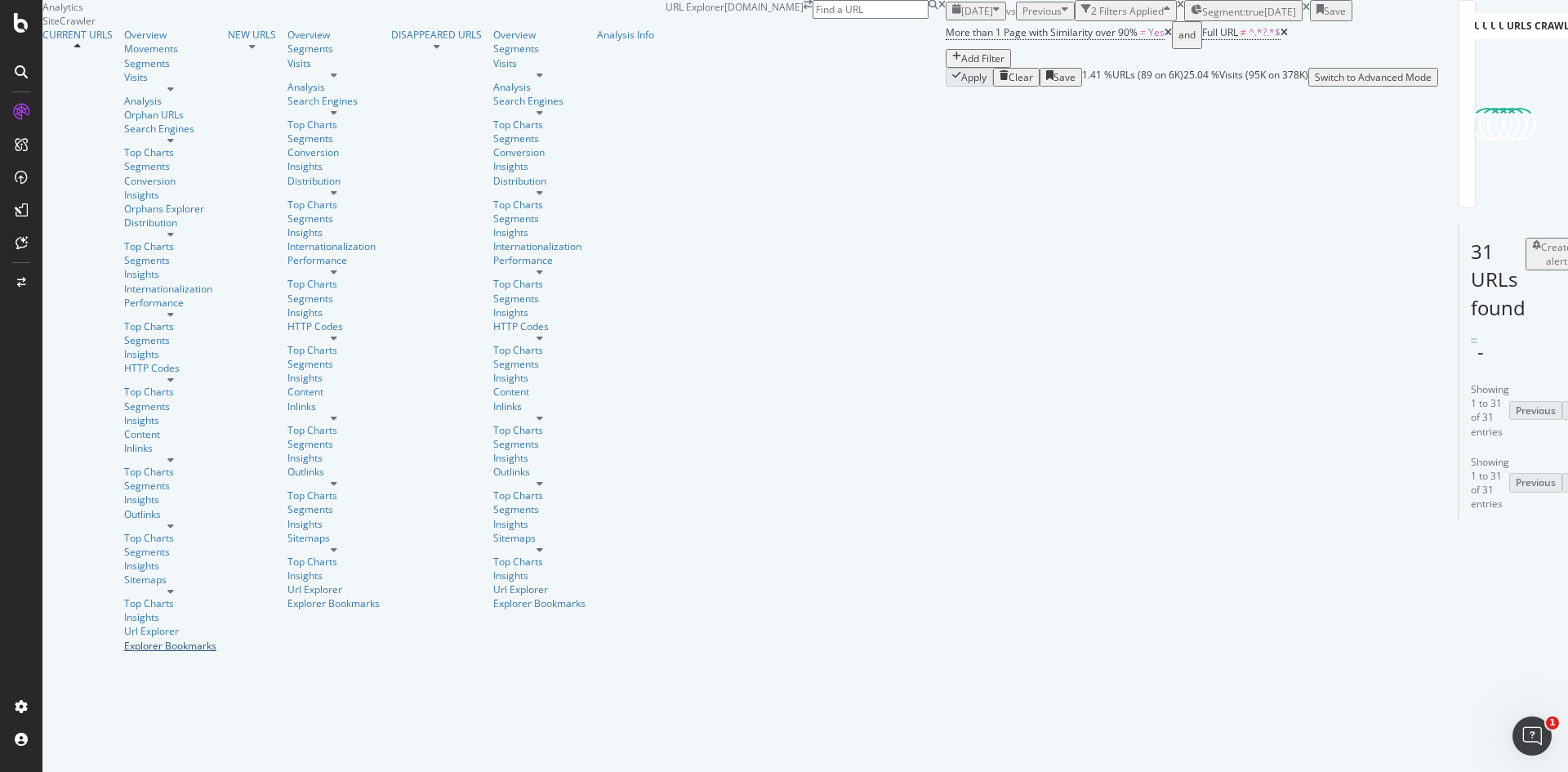
click at [125, 639] on div "Explorer Bookmarks" at bounding box center [170, 645] width 92 height 14
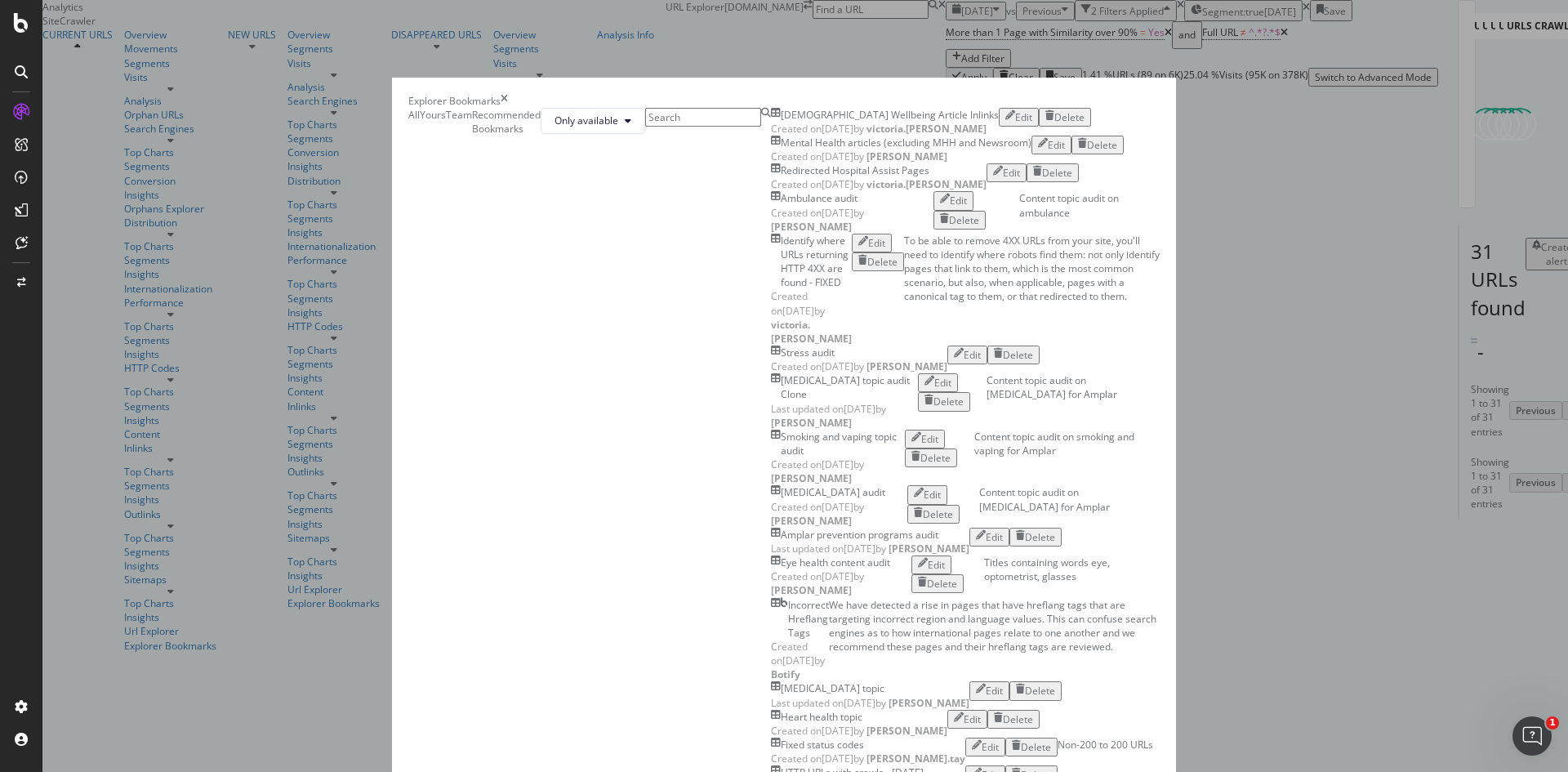
click at [508, 94] on icon "times" at bounding box center [503, 101] width 7 height 14
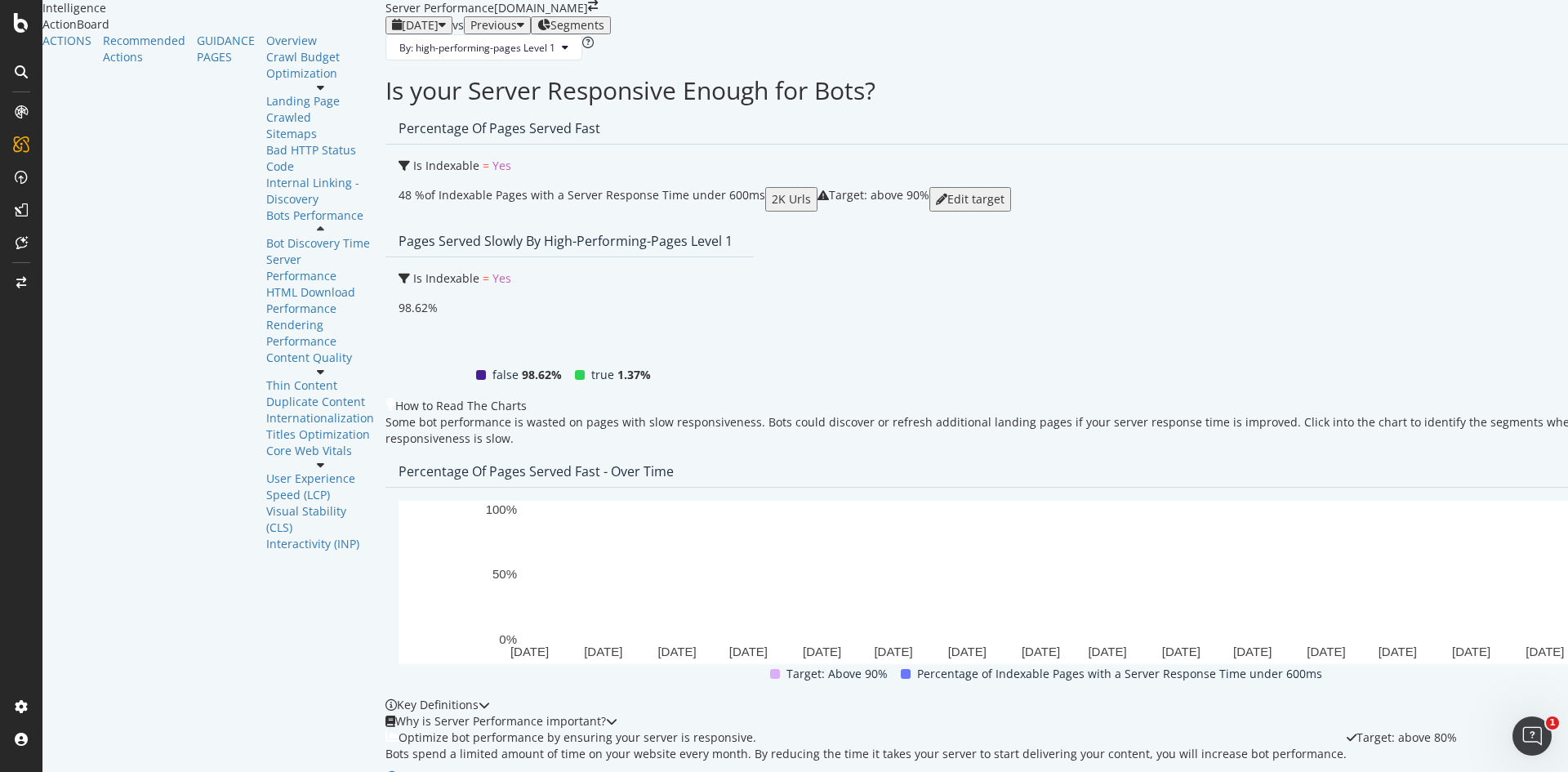
scroll to position [444, 0]
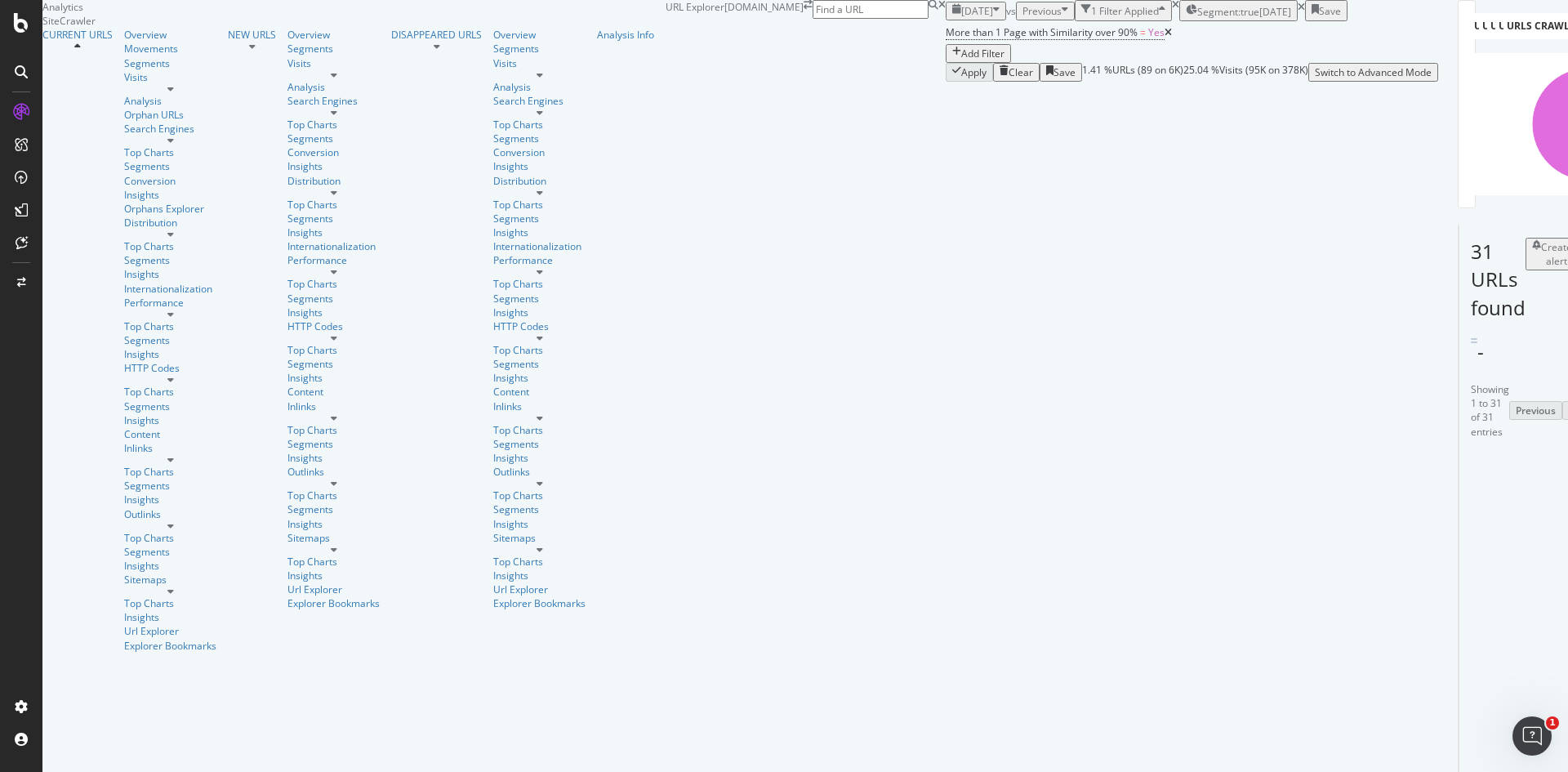
click at [961, 60] on div "Add Filter" at bounding box center [983, 53] width 44 height 14
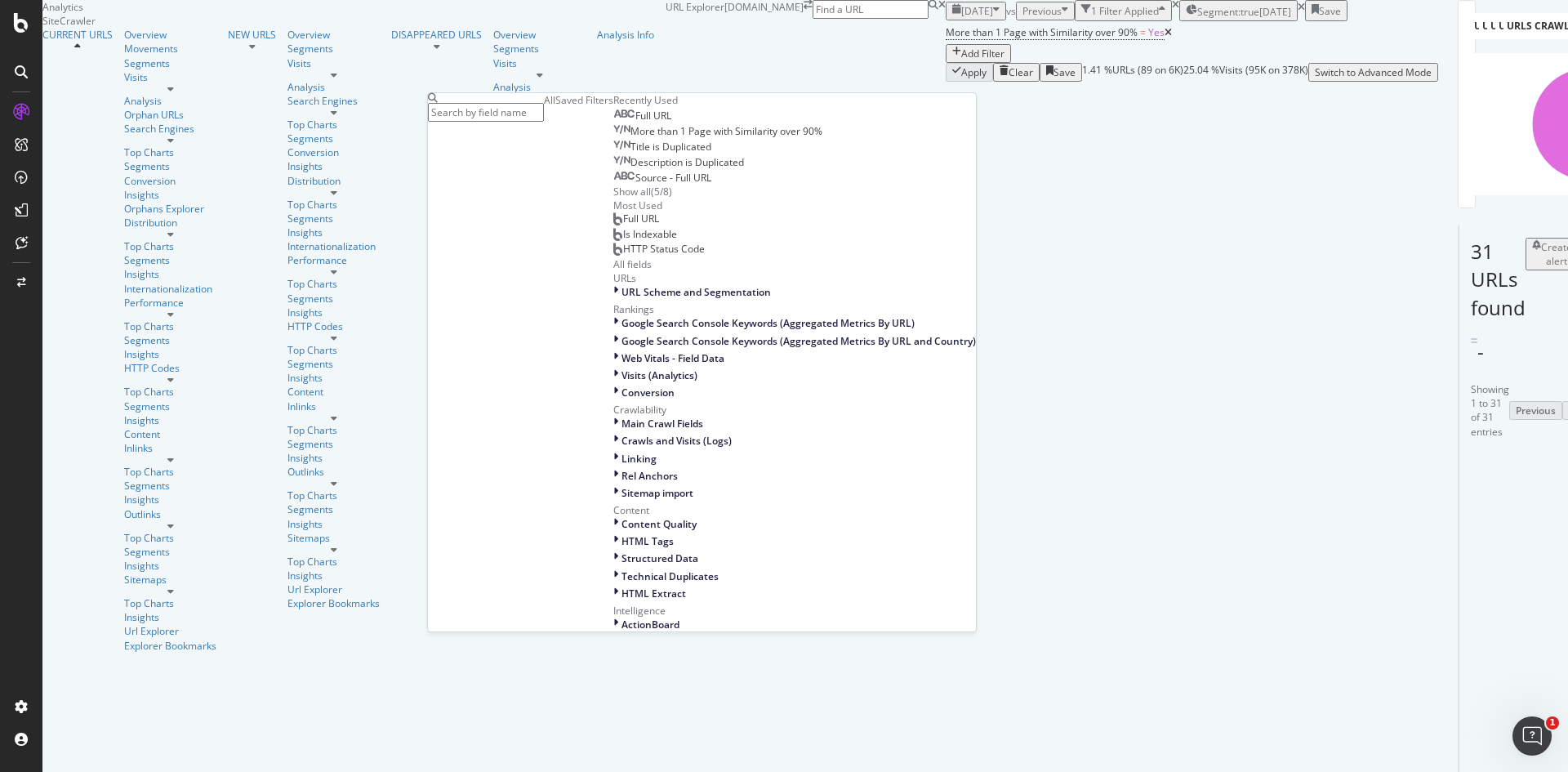
click at [613, 123] on div "Full URL" at bounding box center [642, 116] width 58 height 13
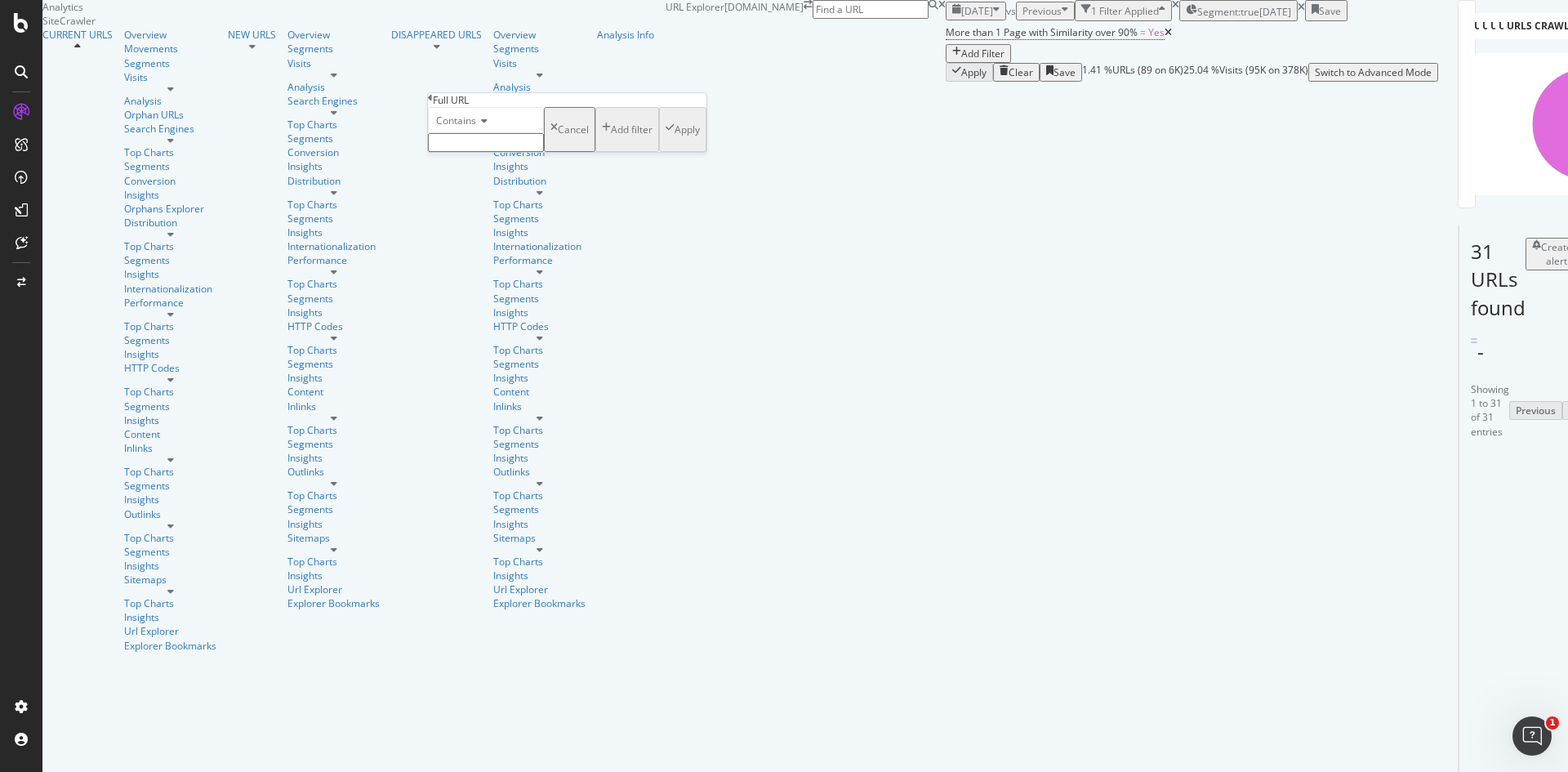
click at [499, 152] on input "text" at bounding box center [485, 142] width 116 height 19
click at [477, 128] on span "Contains" at bounding box center [456, 121] width 40 height 14
click at [504, 270] on span "Doesn't contain" at bounding box center [469, 263] width 71 height 14
click at [477, 152] on input "text" at bounding box center [485, 142] width 116 height 19
type input "?"
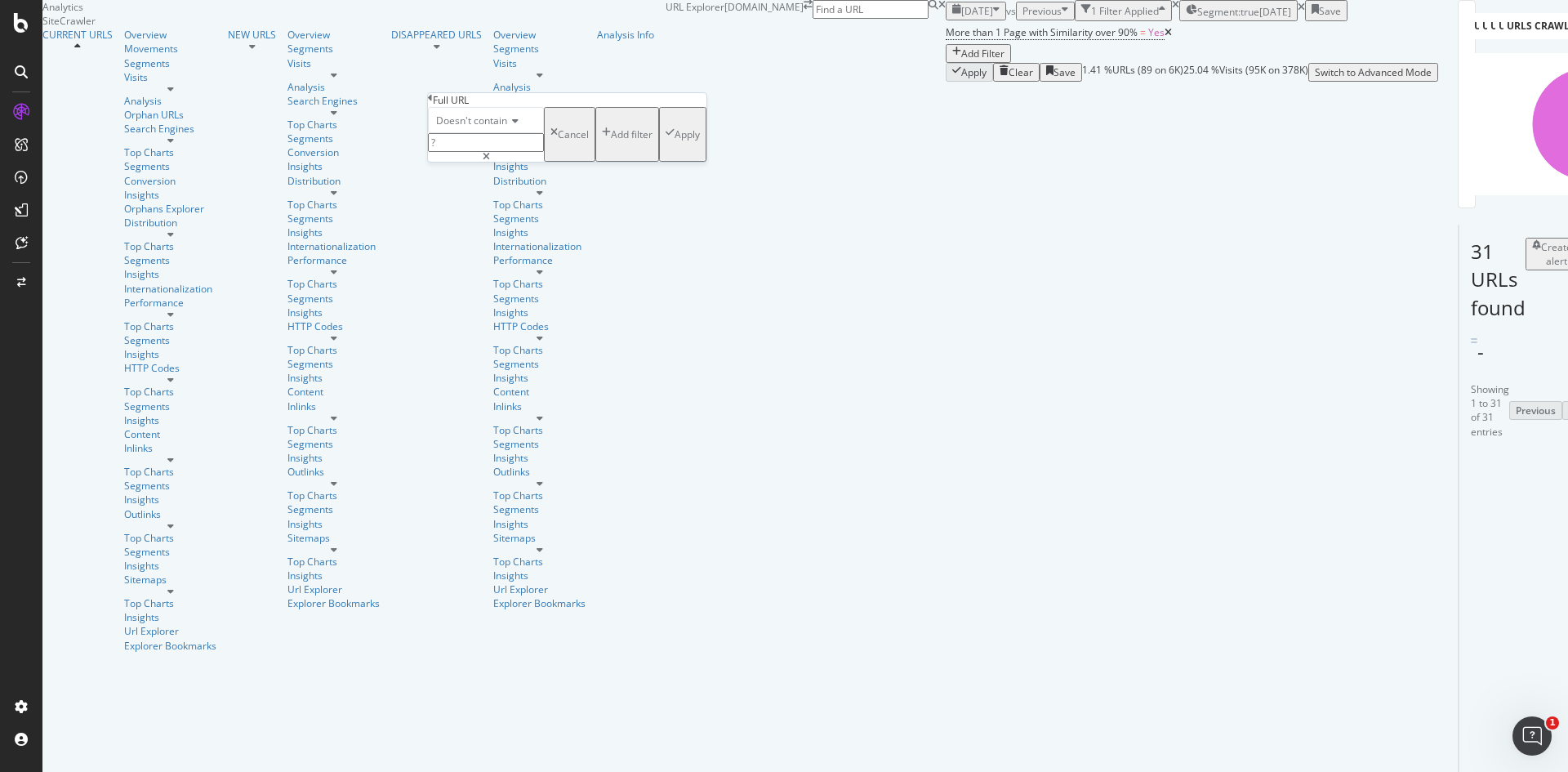
click at [674, 141] on div "Apply" at bounding box center [687, 134] width 26 height 14
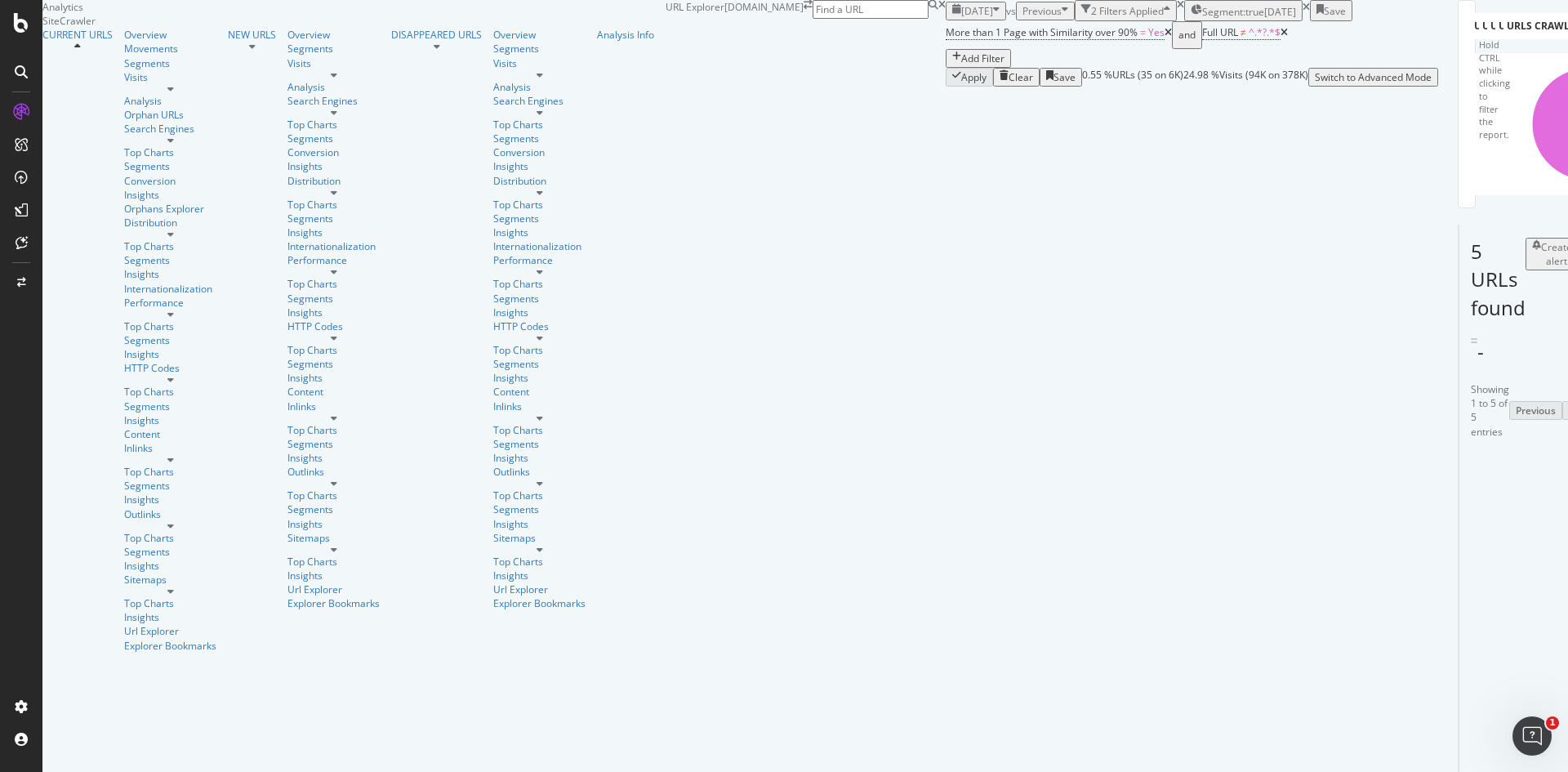
scroll to position [64, 0]
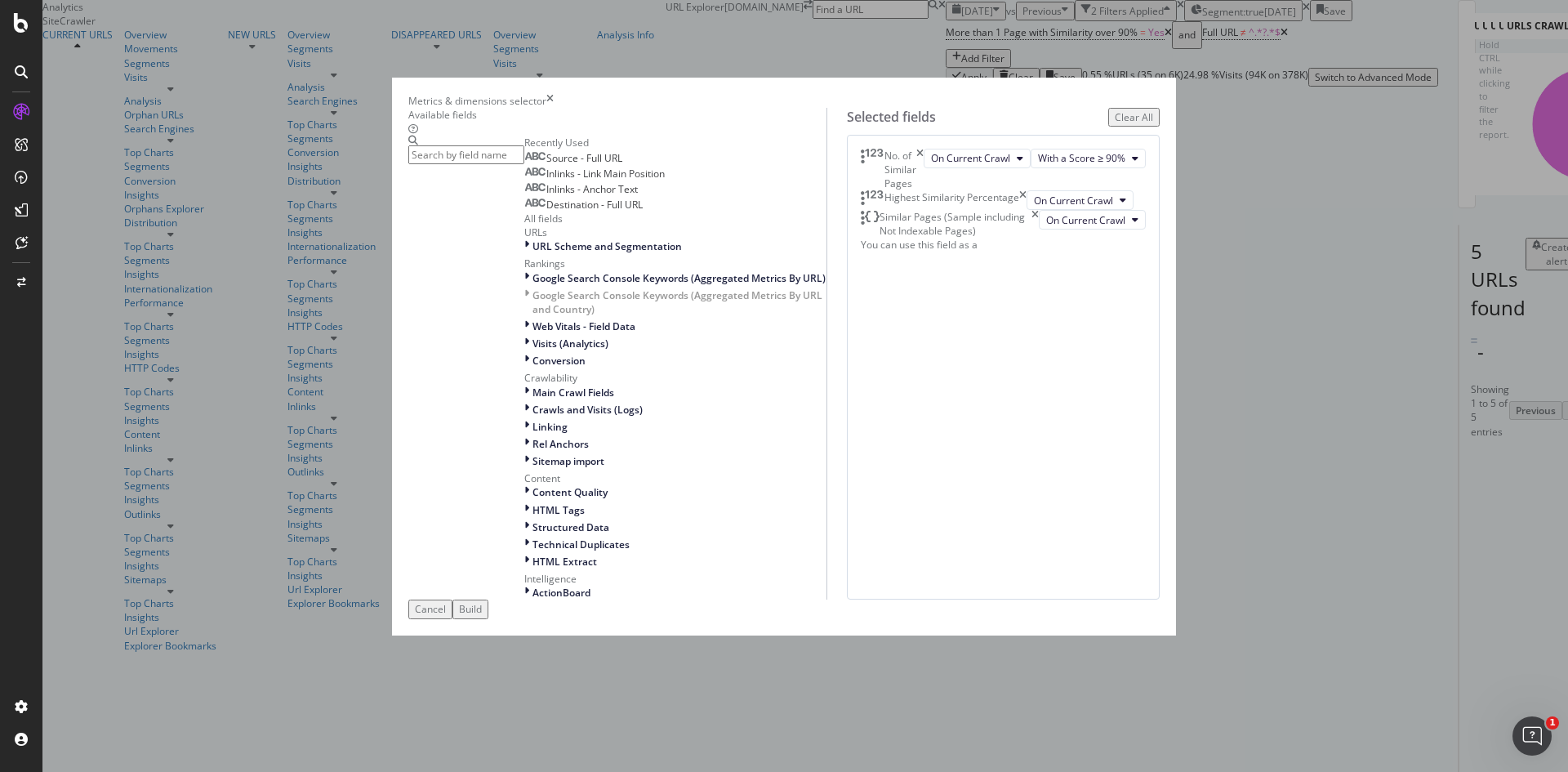
click at [554, 94] on icon "times" at bounding box center [550, 101] width 7 height 14
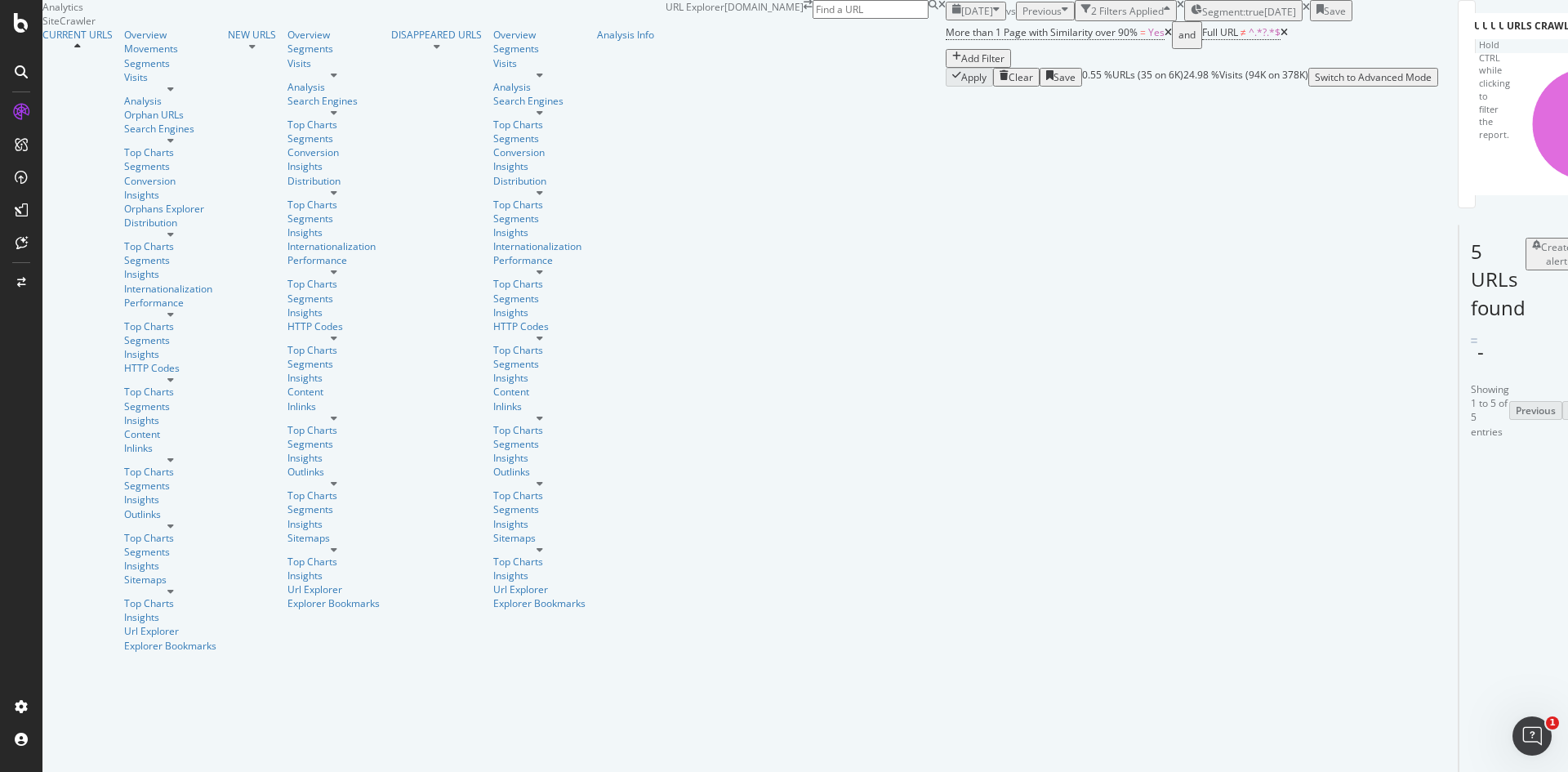
scroll to position [369, 0]
drag, startPoint x: 420, startPoint y: 420, endPoint x: 410, endPoint y: 465, distance: 46.1
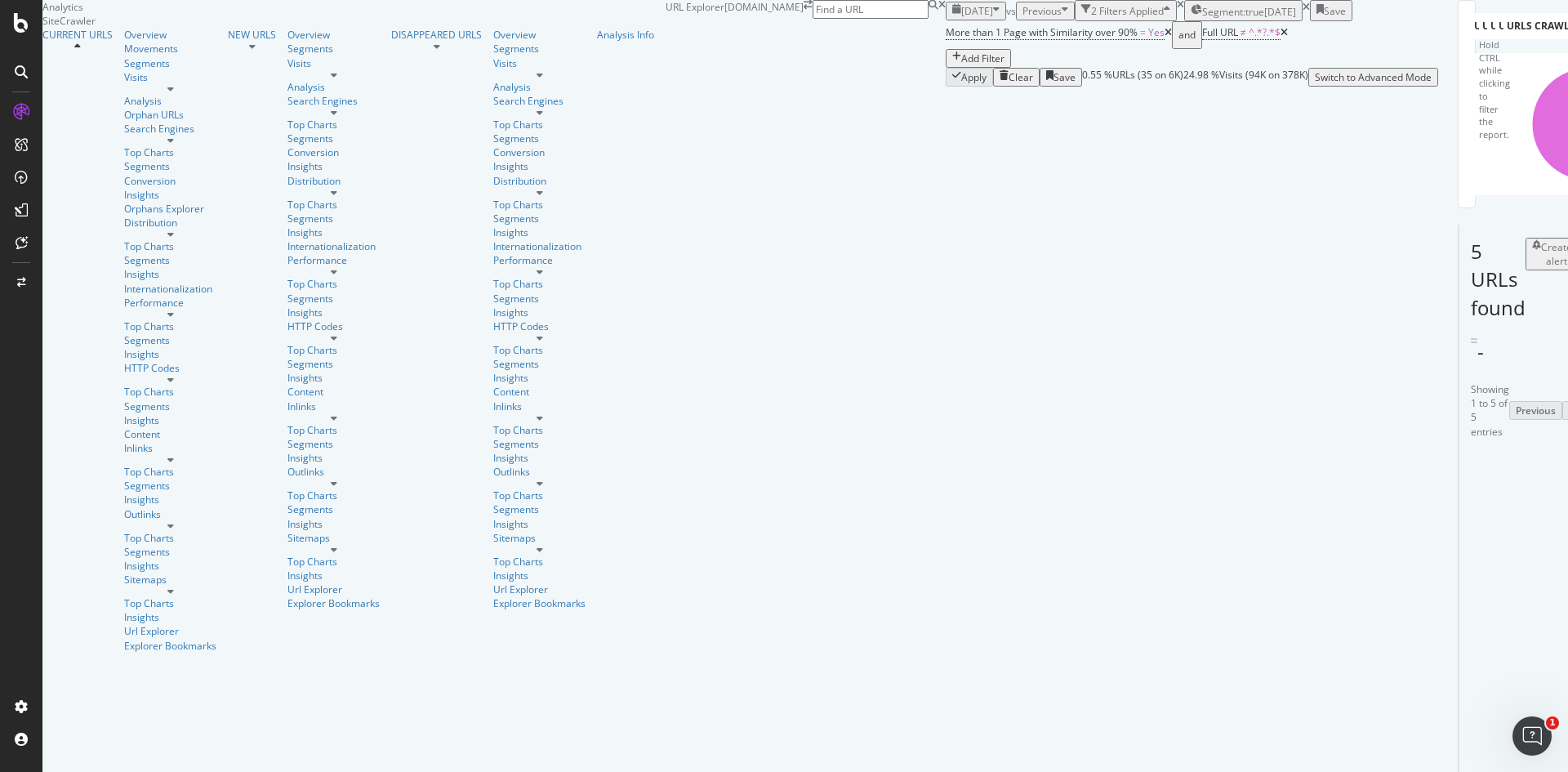
drag, startPoint x: 323, startPoint y: 417, endPoint x: 253, endPoint y: 366, distance: 86.6
copy link "https://www.medibank.com.au/overseas-health-insurance/cover/starter-hospital-me…"
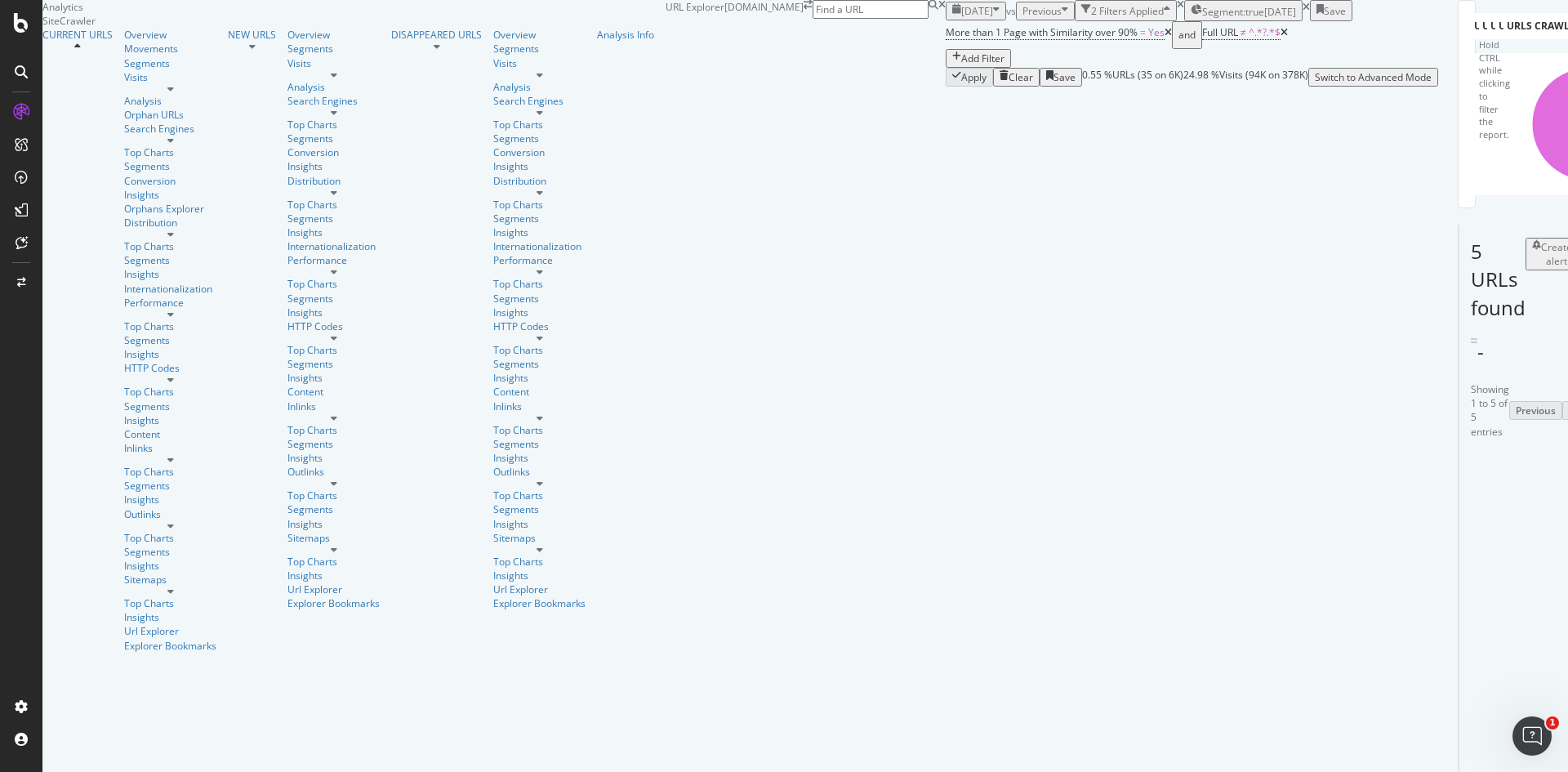
scroll to position [2416, 0]
click at [1346, 18] on div "Save" at bounding box center [1335, 11] width 22 height 14
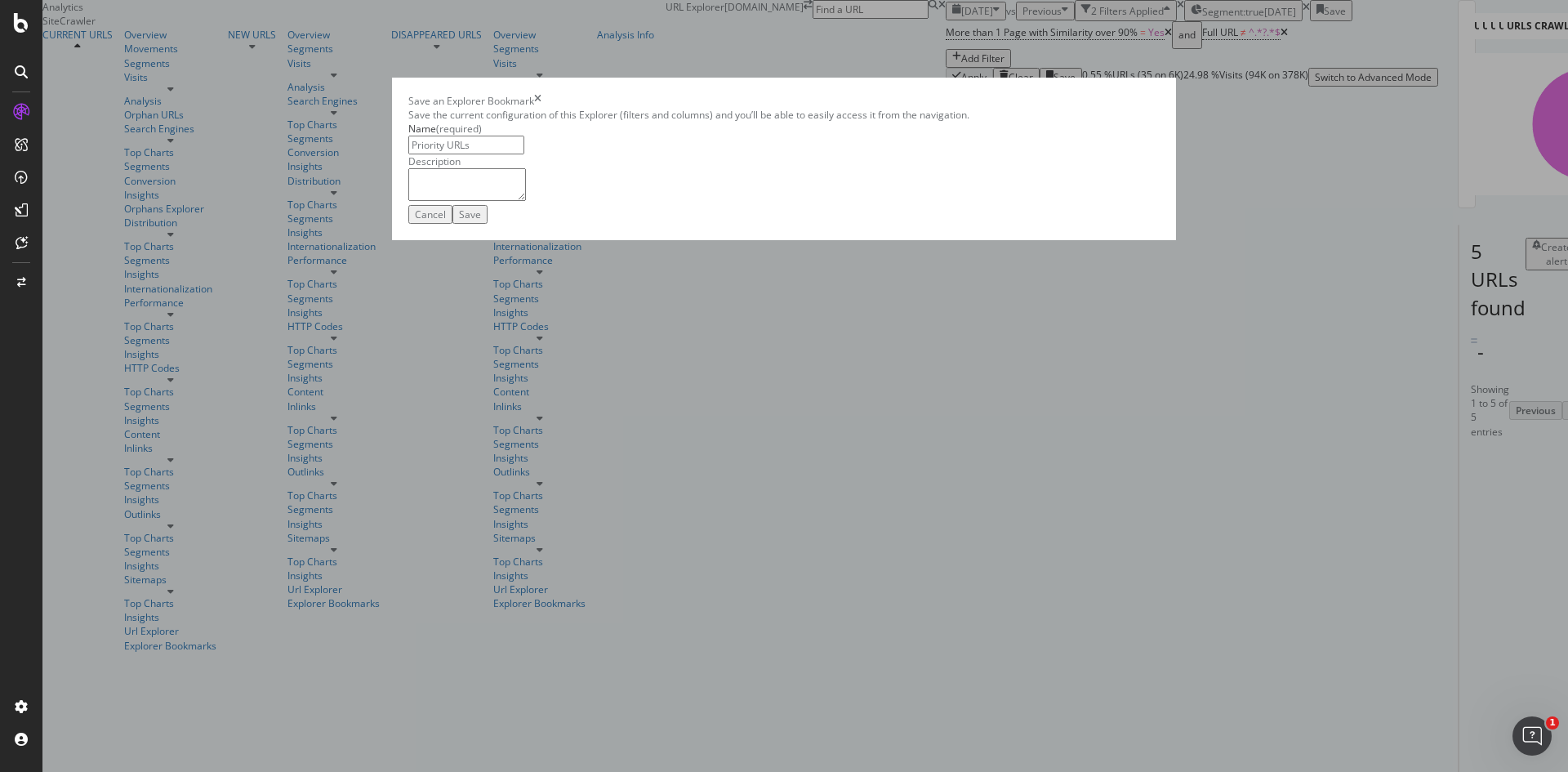
click at [485, 154] on input "Priority URLs" at bounding box center [466, 144] width 116 height 19
click at [485, 154] on input "Tech Backlog Priority URLs" at bounding box center [466, 144] width 116 height 19
type input "Duplicate Content & Dynamic URLs Indexed - Tech Backlog Priority URLs"
click at [526, 201] on textarea "modal" at bounding box center [467, 184] width 118 height 33
type textarea "L"
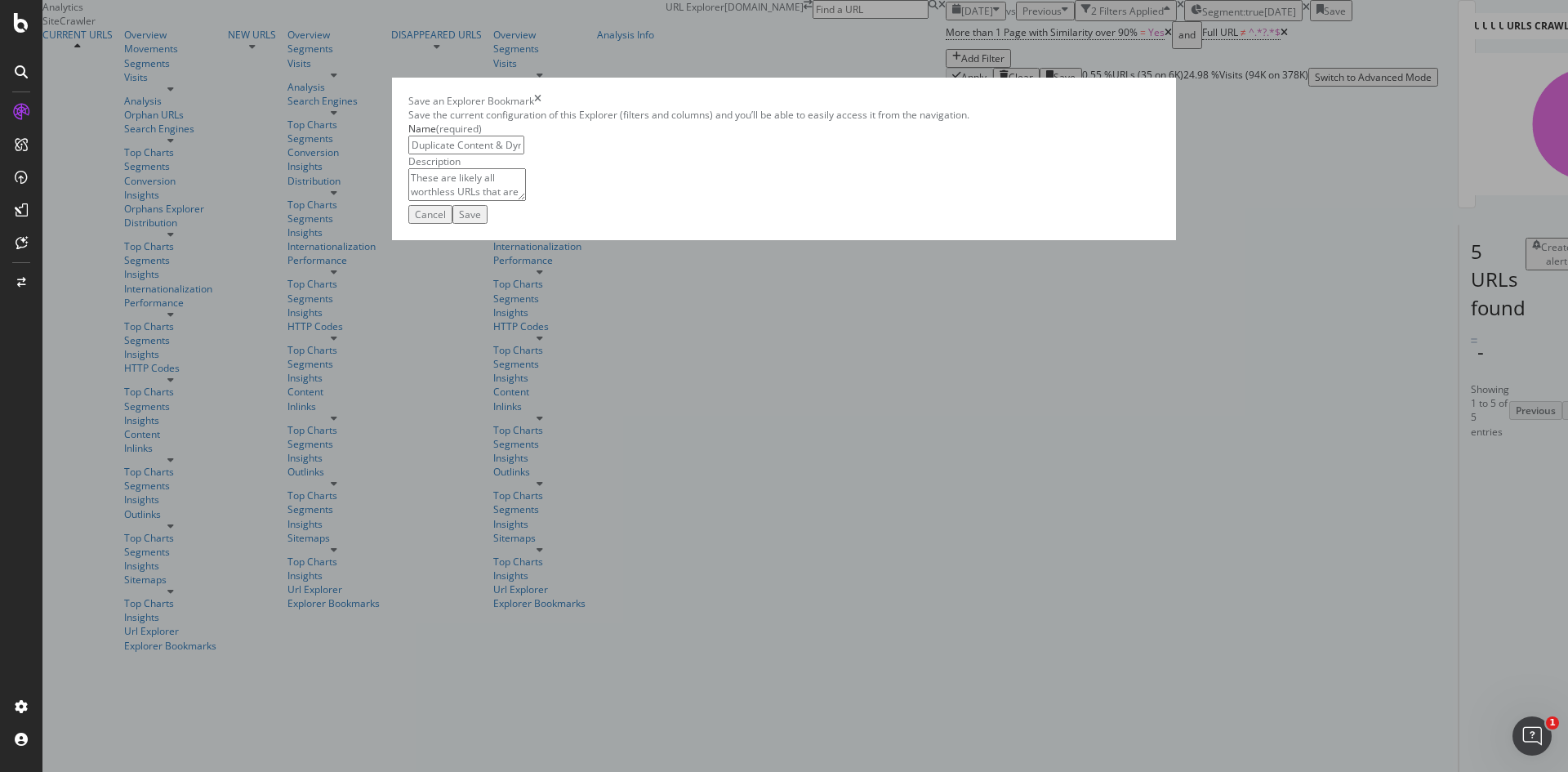
type textarea "These are likely all worthless URLs that are indexed and getting traffic. Each …"
click at [481, 221] on div "Save" at bounding box center [470, 214] width 22 height 14
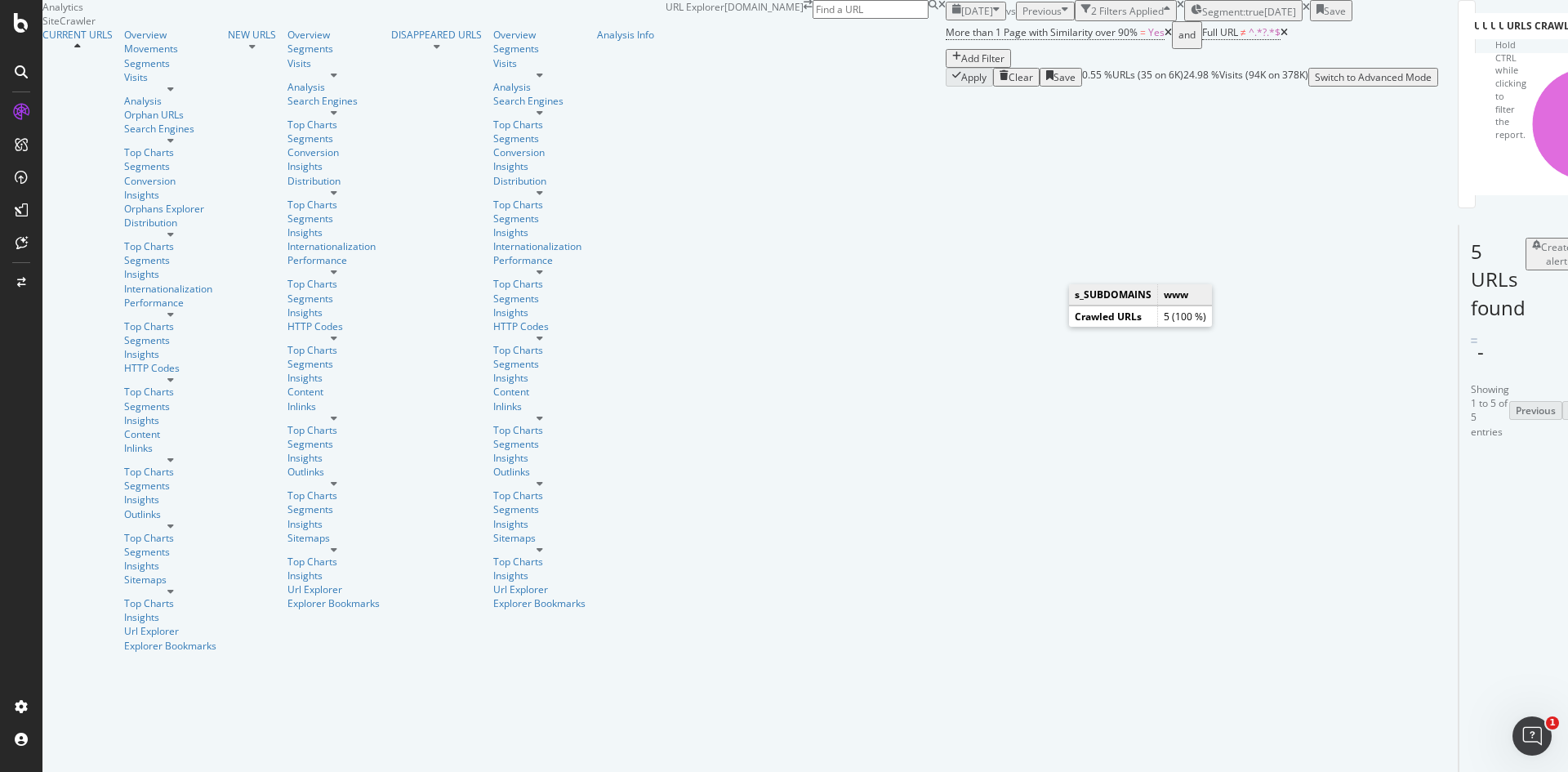
scroll to position [204, 0]
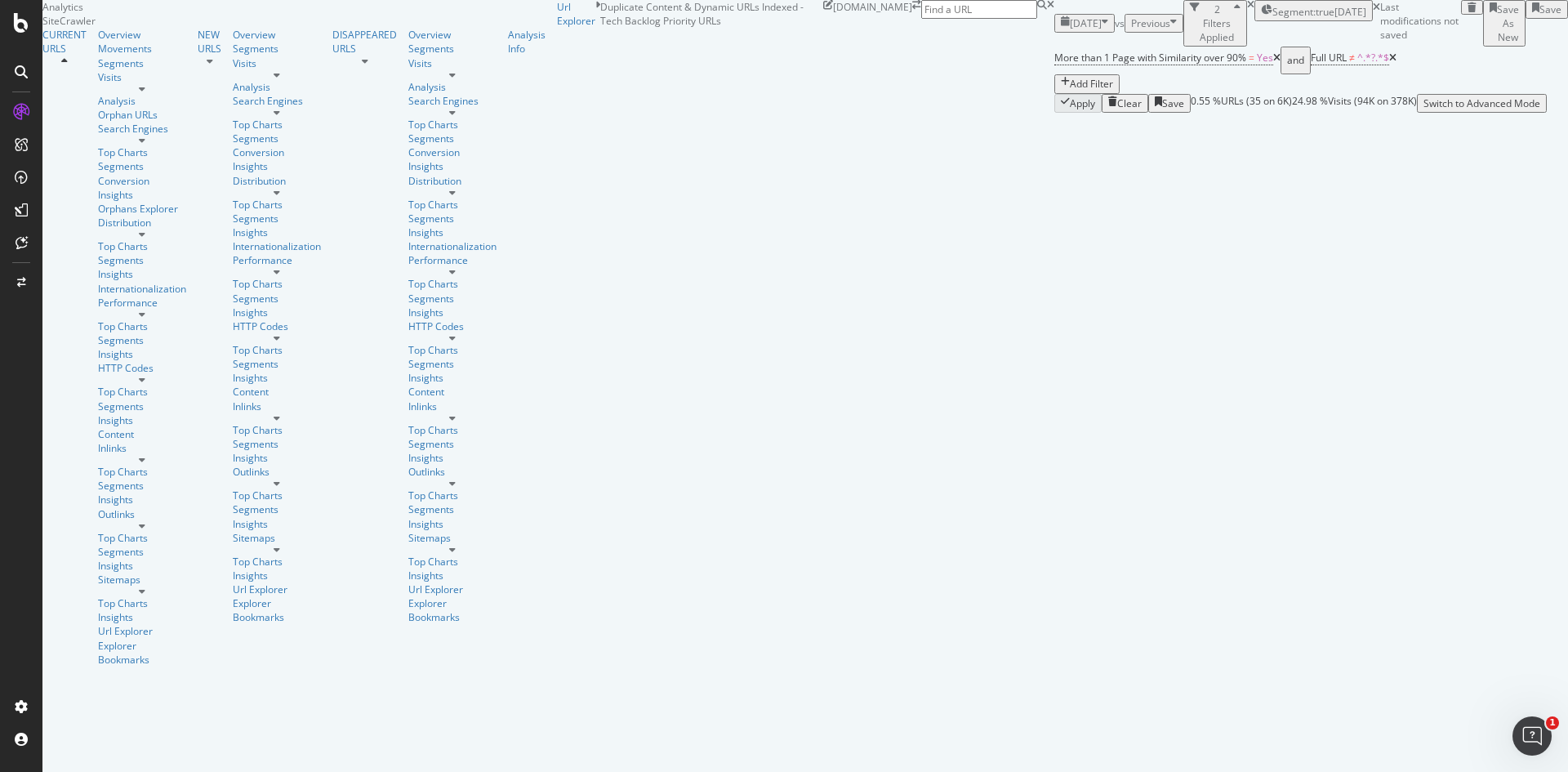
scroll to position [354, 0]
drag, startPoint x: 253, startPoint y: 289, endPoint x: 399, endPoint y: 308, distance: 147.2
copy link "https://www.medibank.com.au/overseas-health-insurance/visa-results/"
click at [125, 639] on div "Explorer Bookmarks" at bounding box center [141, 652] width 88 height 28
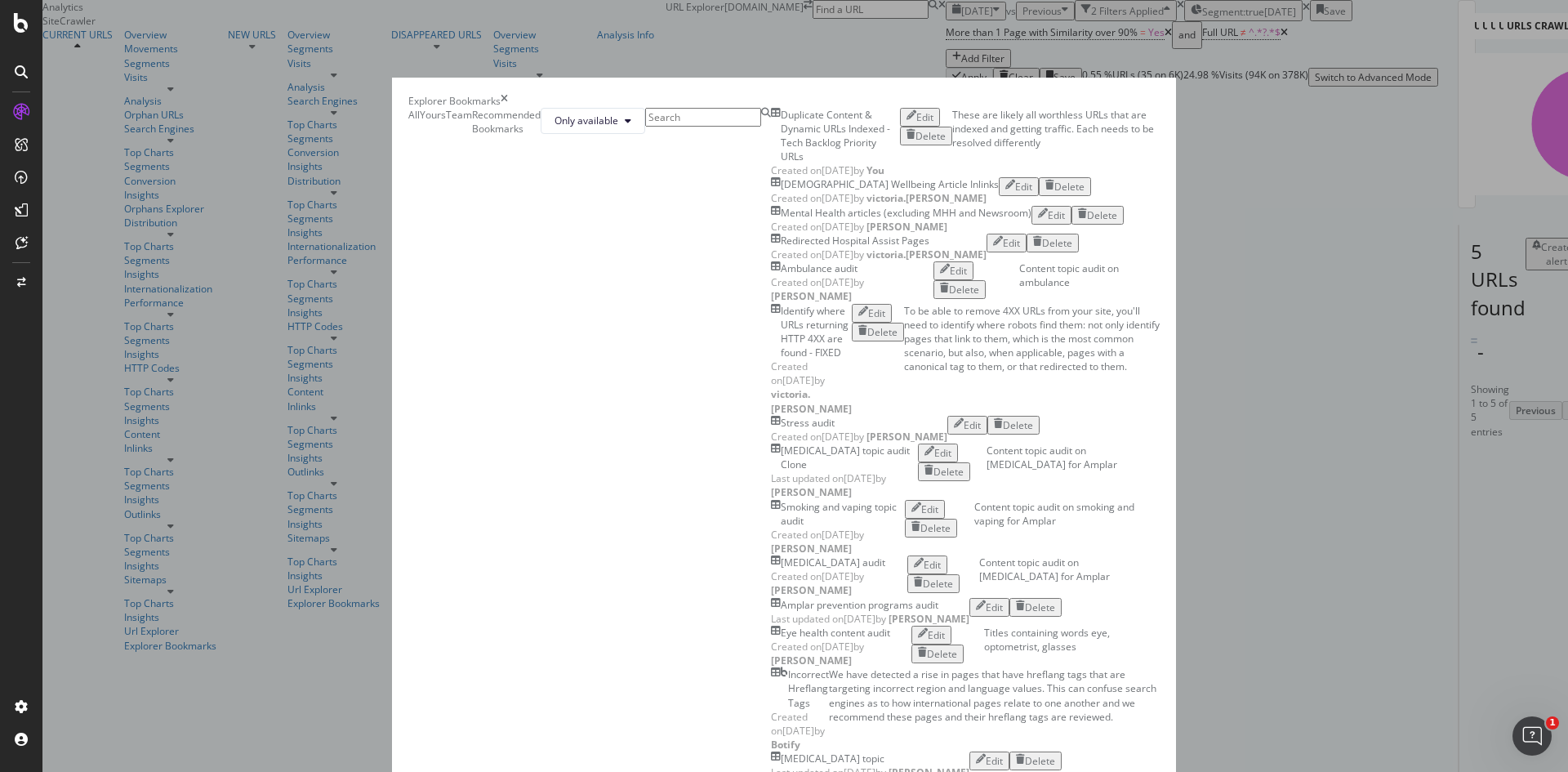
scroll to position [284, 0]
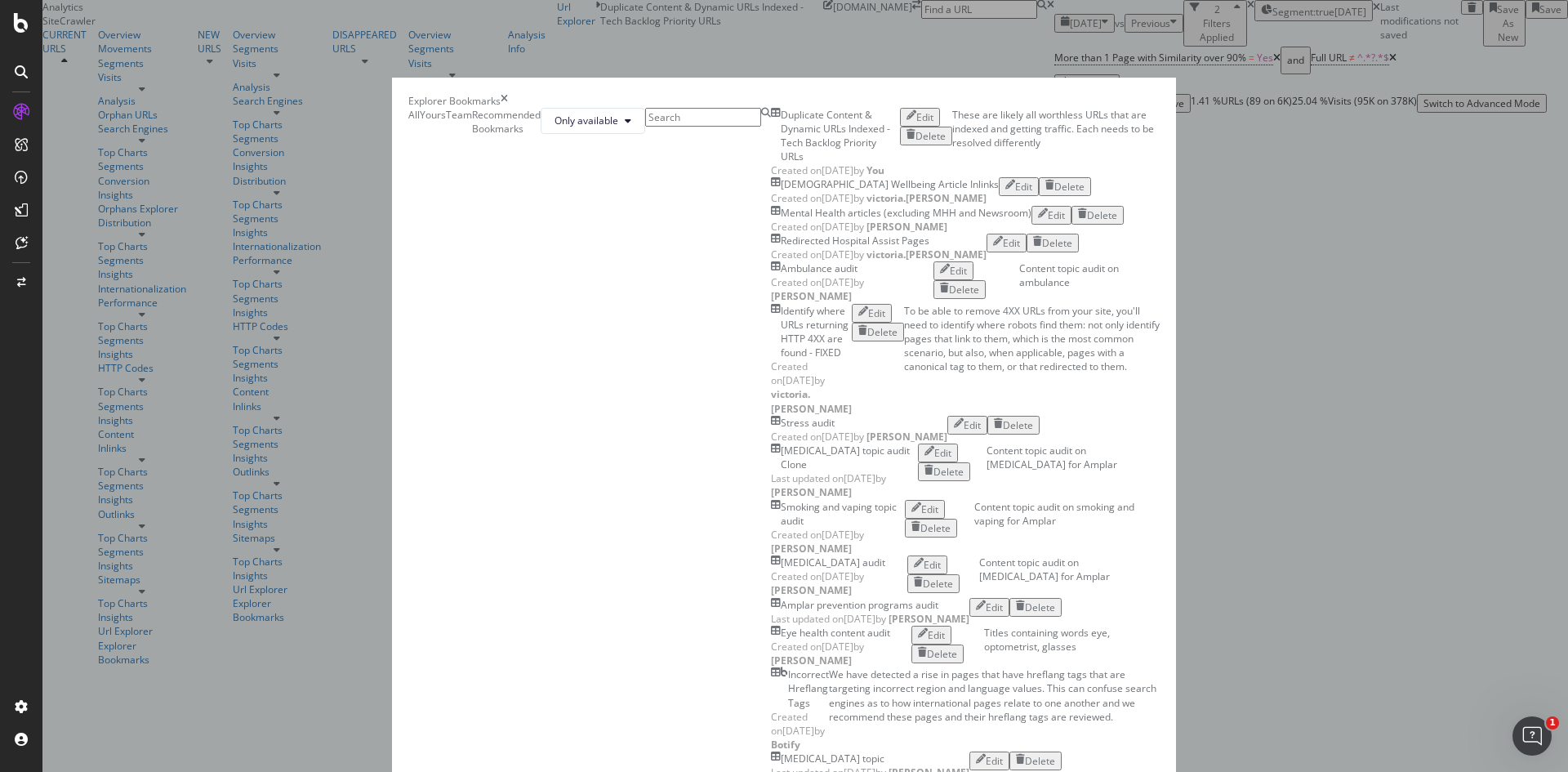
scroll to position [354, 0]
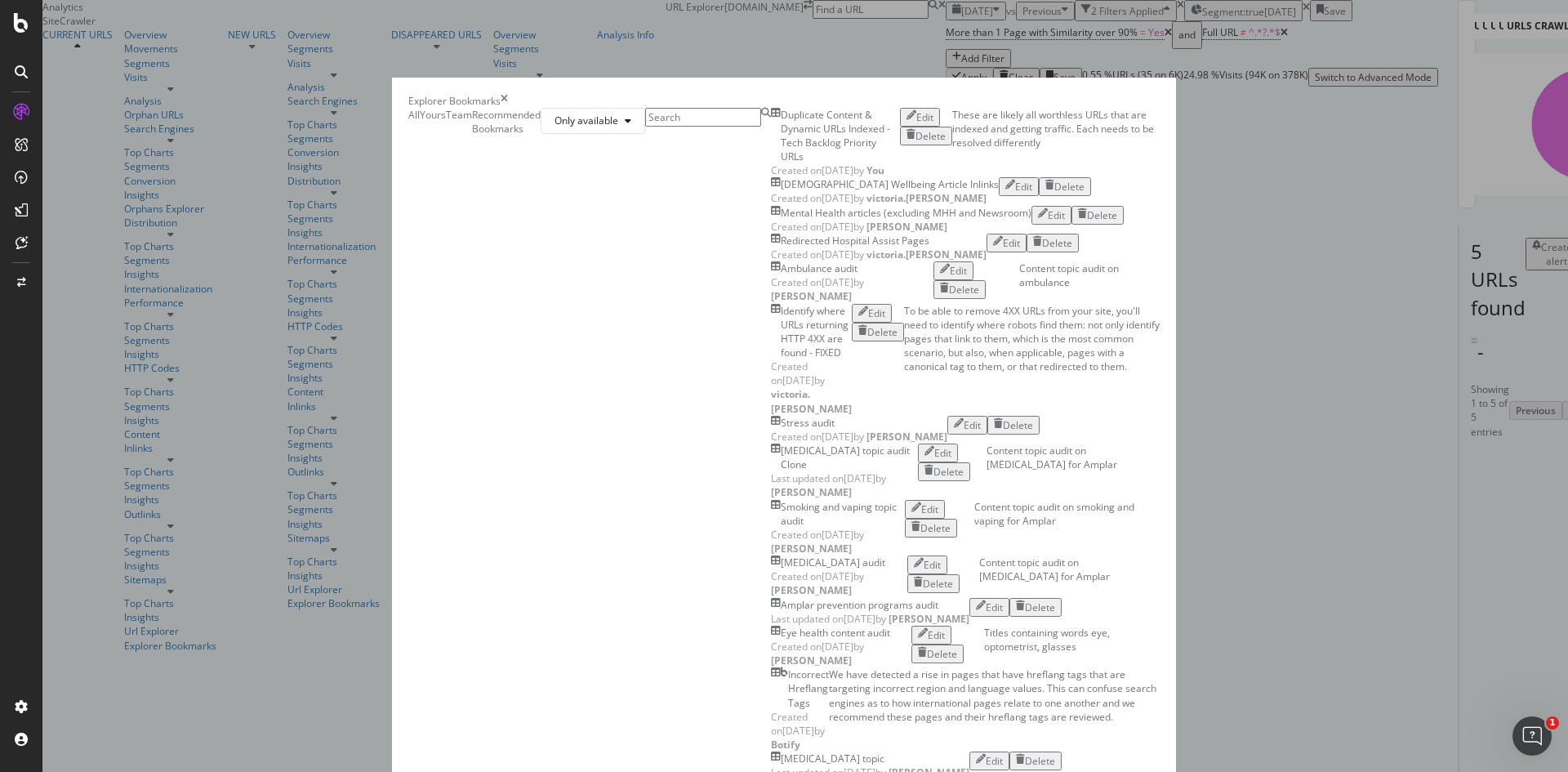
scroll to position [284, 0]
click at [508, 94] on icon "times" at bounding box center [503, 101] width 7 height 14
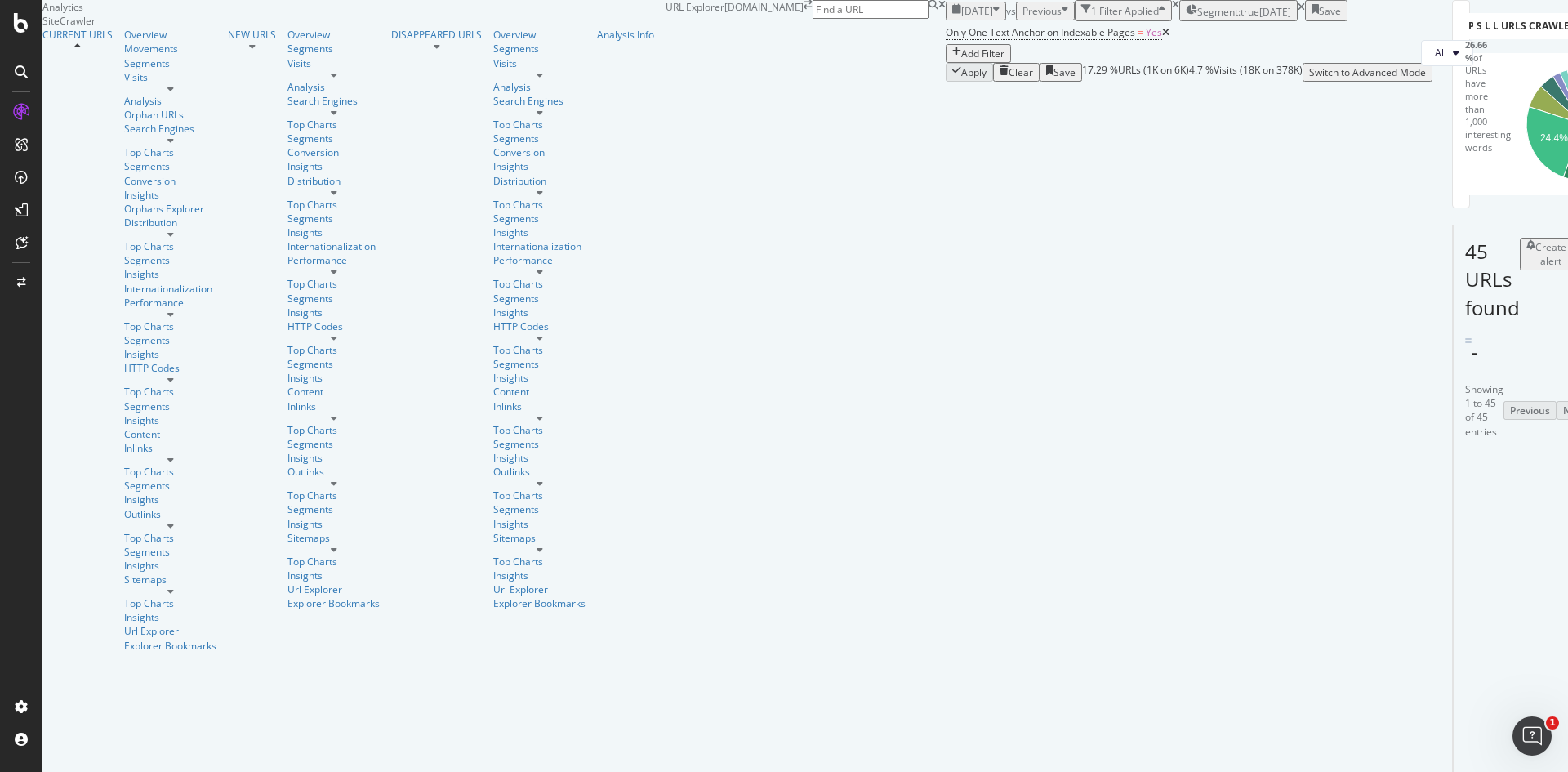
scroll to position [484, 0]
drag, startPoint x: 252, startPoint y: 434, endPoint x: 379, endPoint y: 437, distance: 127.0
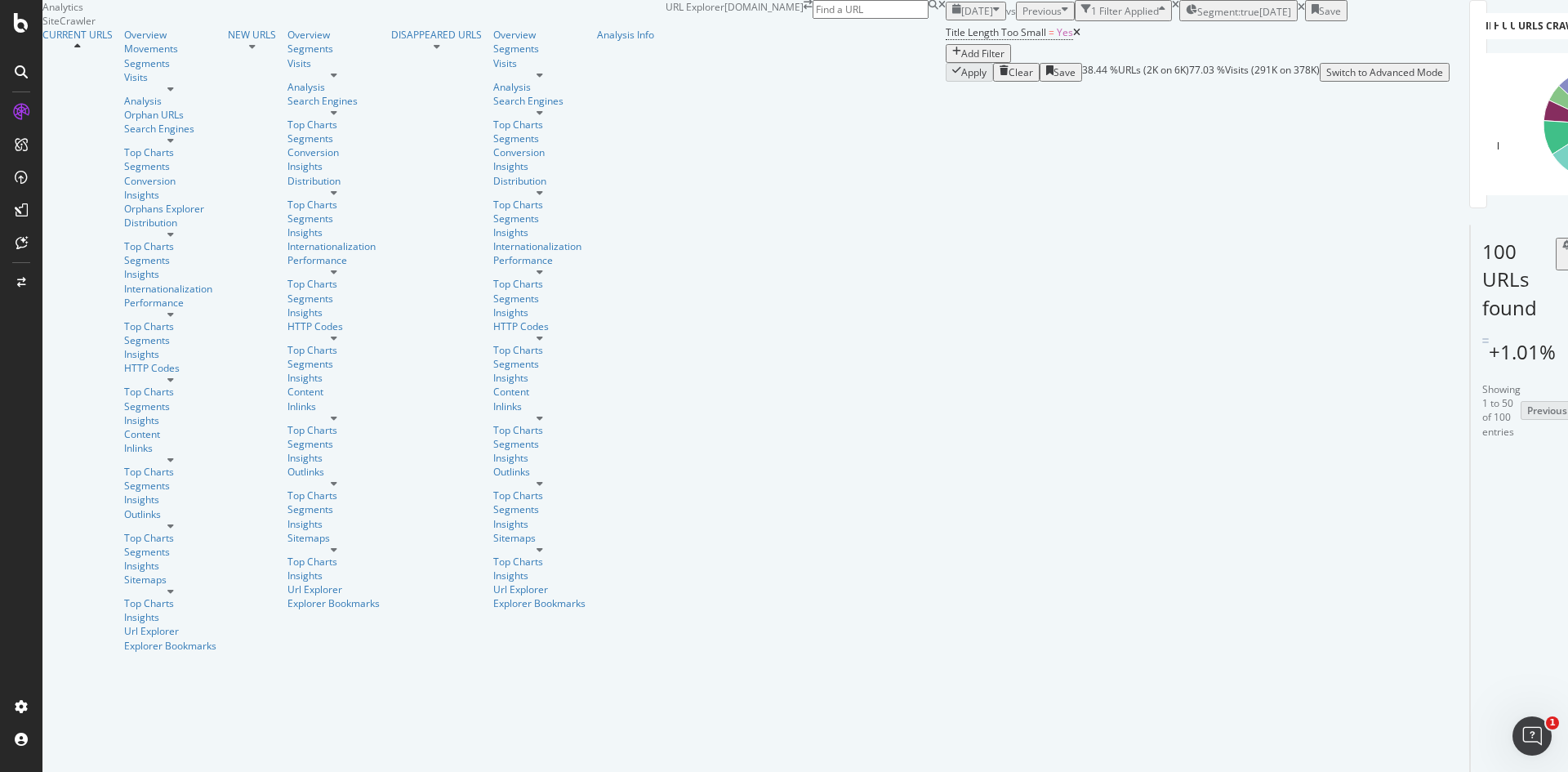
click at [961, 60] on div "Add Filter" at bounding box center [983, 53] width 44 height 14
click at [1197, 19] on span "Segment: true" at bounding box center [1228, 12] width 62 height 14
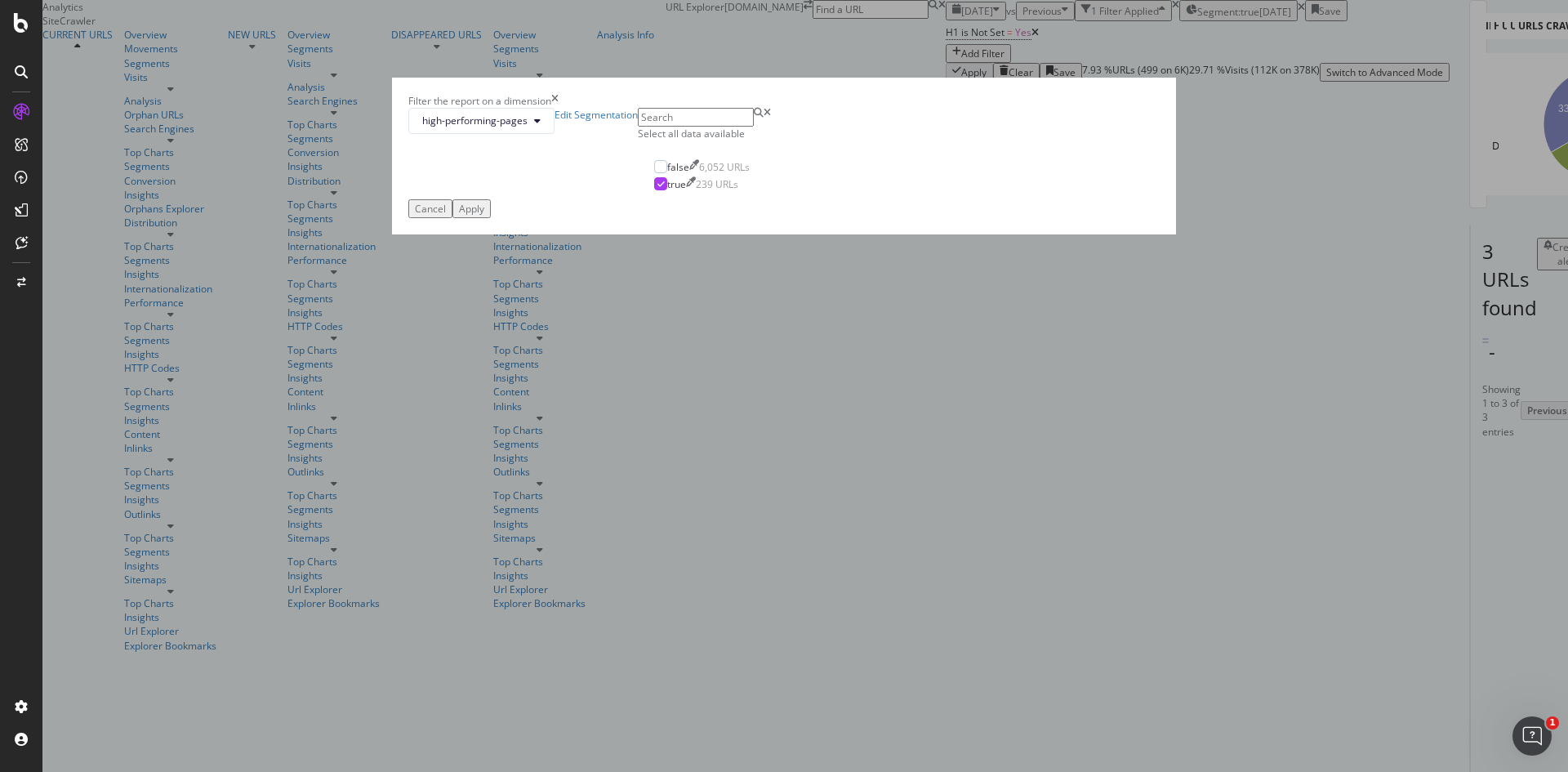
click at [446, 215] on div "Cancel" at bounding box center [430, 209] width 31 height 14
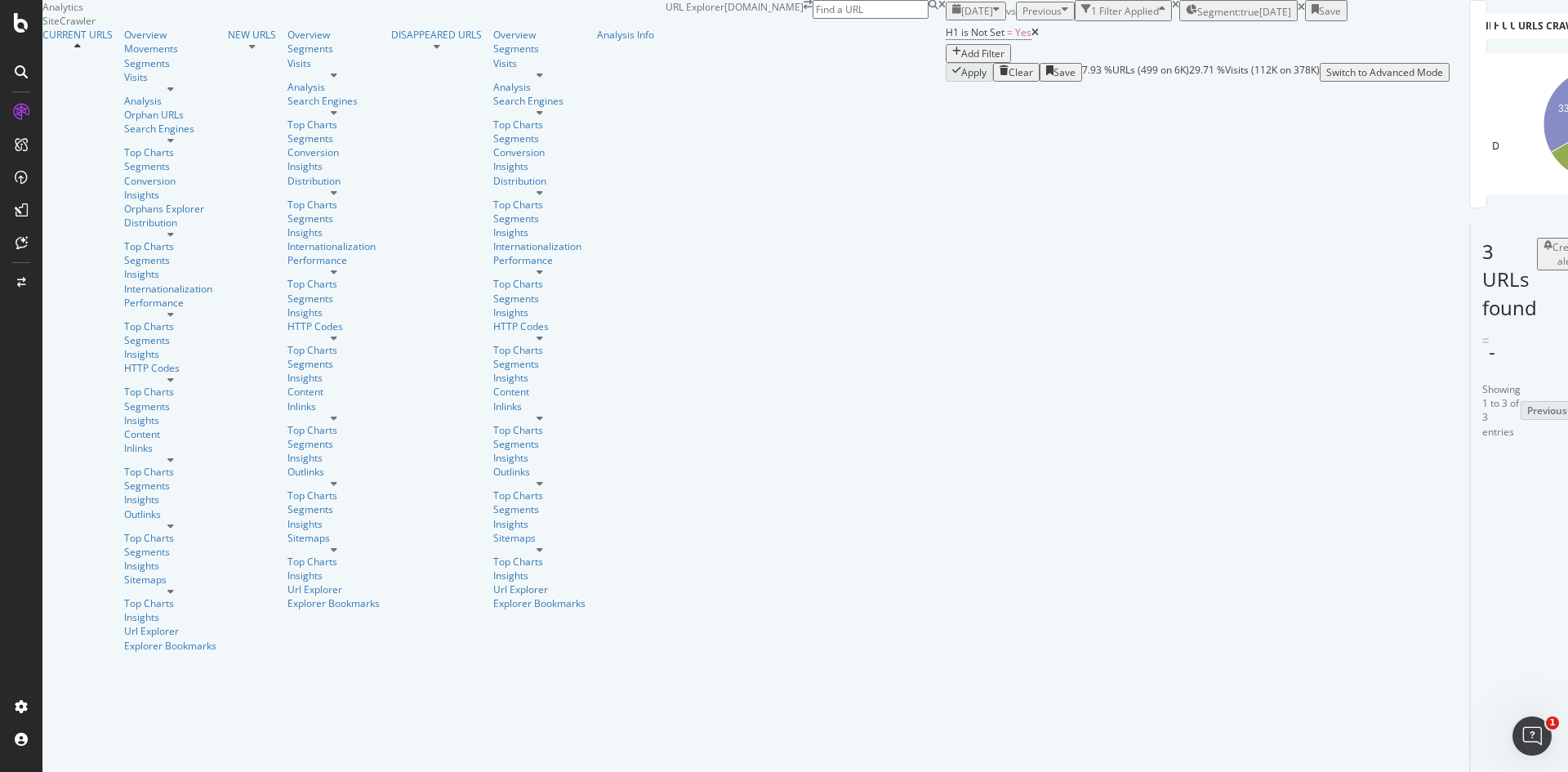
scroll to position [60, 0]
